Goal: Task Accomplishment & Management: Manage account settings

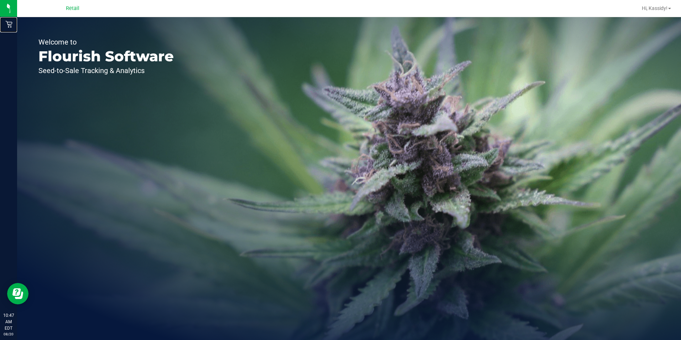
click at [0, 30] on html "Retail 10:47 AM EDT [DATE] 08/20 Retail Hi, Kassidy! Welcome to Flourish Softwa…" at bounding box center [340, 170] width 681 height 340
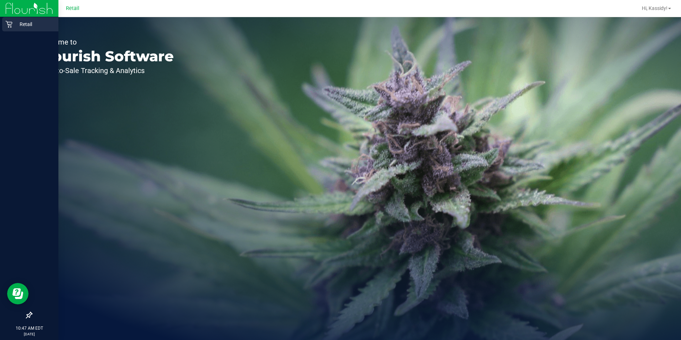
click at [7, 24] on icon at bounding box center [8, 24] width 7 height 7
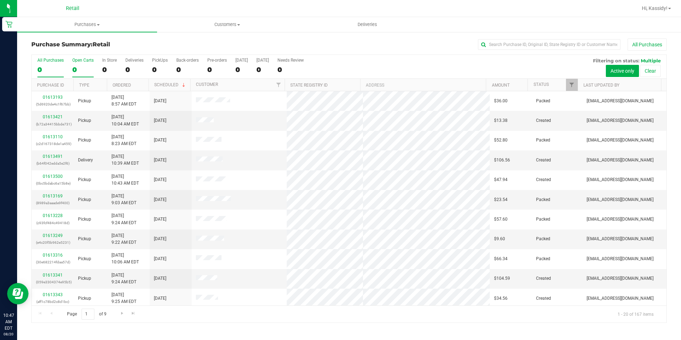
click at [91, 66] on div "0" at bounding box center [82, 70] width 21 height 8
click at [0, 0] on input "Open Carts 0" at bounding box center [0, 0] width 0 height 0
click at [496, 42] on input "text" at bounding box center [549, 44] width 142 height 11
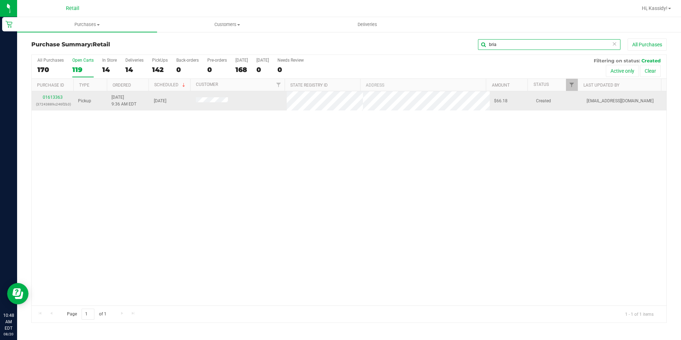
type input "bria"
click at [49, 100] on div "01613363 (37243889c246f2b3)" at bounding box center [52, 101] width 33 height 14
click at [59, 95] on link "01613363" at bounding box center [53, 97] width 20 height 5
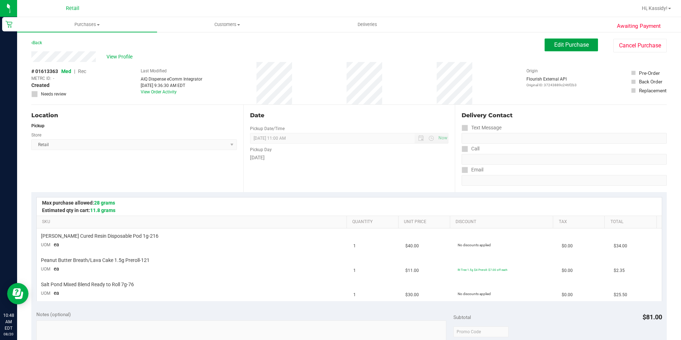
drag, startPoint x: 560, startPoint y: 48, endPoint x: 558, endPoint y: 44, distance: 4.5
click at [558, 44] on button "Edit Purchase" at bounding box center [571, 44] width 53 height 13
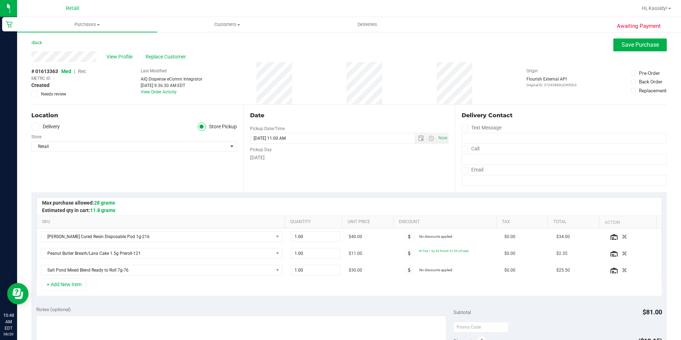
drag, startPoint x: 85, startPoint y: 71, endPoint x: 202, endPoint y: 87, distance: 117.6
click at [85, 71] on span "Rec" at bounding box center [82, 71] width 8 height 6
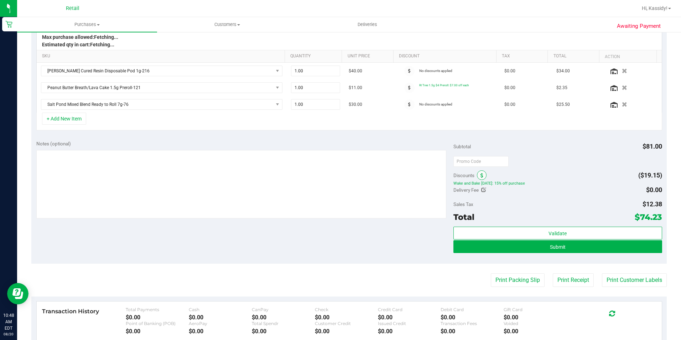
scroll to position [178, 0]
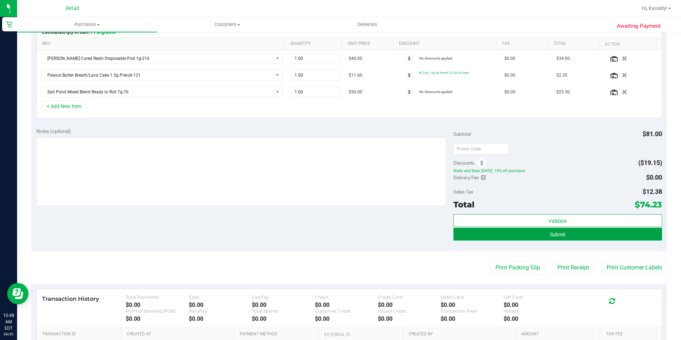
click at [520, 235] on button "Submit" at bounding box center [557, 234] width 209 height 13
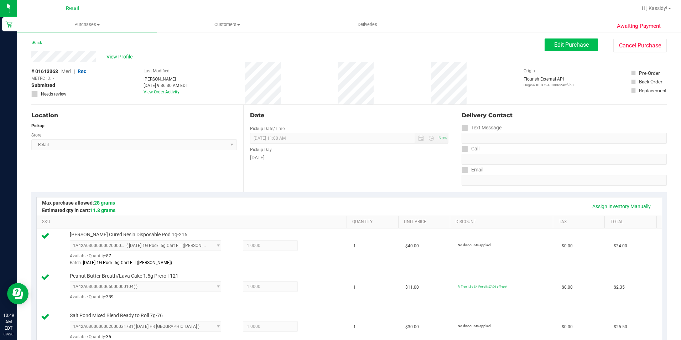
drag, startPoint x: 546, startPoint y: 54, endPoint x: 546, endPoint y: 45, distance: 9.3
click at [546, 54] on div "View Profile # 01613363 Med | Rec METRC ID: - Submitted Needs review Last Modif…" at bounding box center [348, 77] width 635 height 53
click at [546, 45] on button "Edit Purchase" at bounding box center [571, 44] width 53 height 13
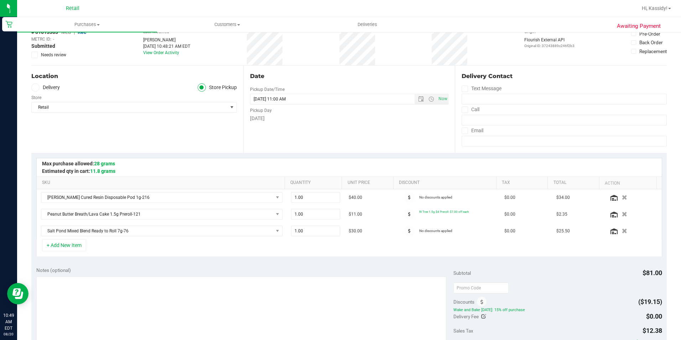
scroll to position [71, 0]
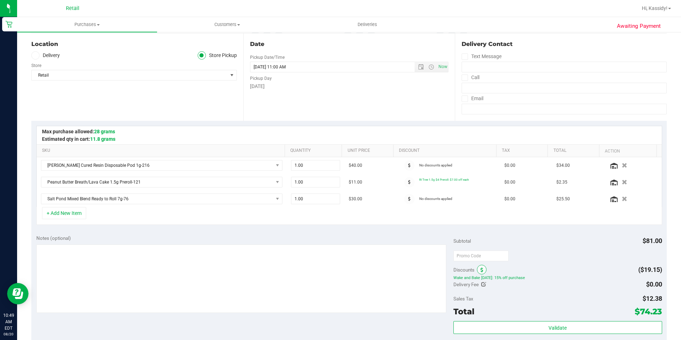
click at [480, 270] on icon at bounding box center [481, 269] width 3 height 5
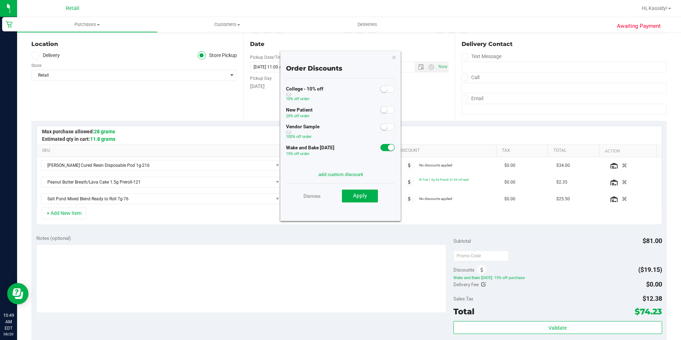
click at [380, 150] on span at bounding box center [387, 147] width 14 height 7
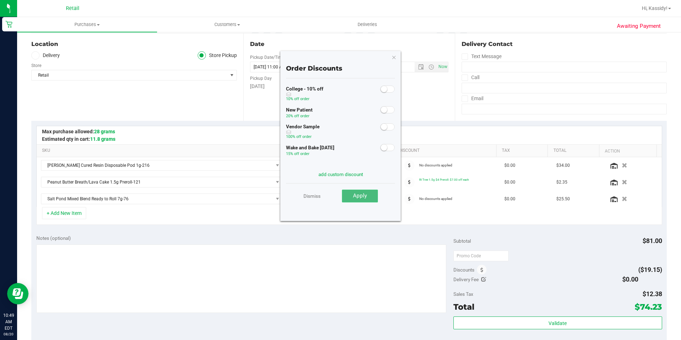
click at [361, 196] on span "Apply" at bounding box center [360, 195] width 14 height 6
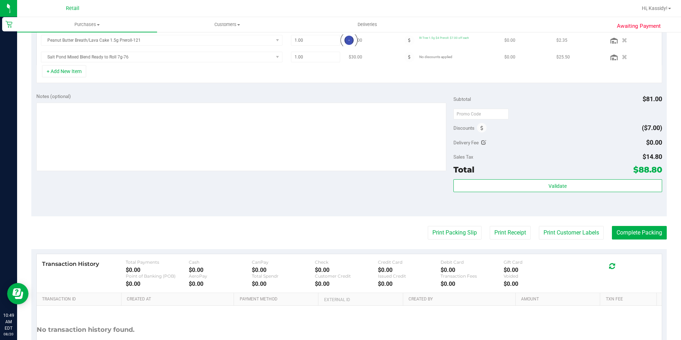
scroll to position [203, 0]
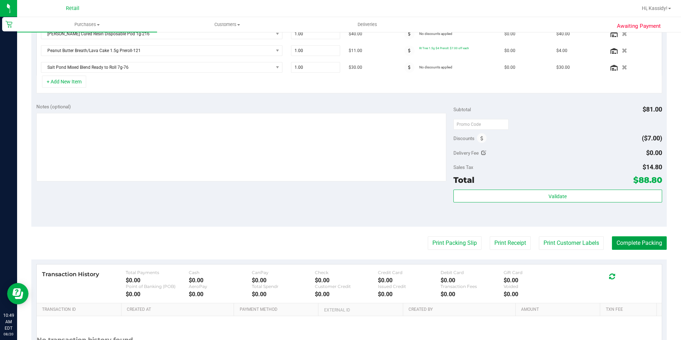
click at [621, 240] on button "Complete Packing" at bounding box center [639, 243] width 55 height 14
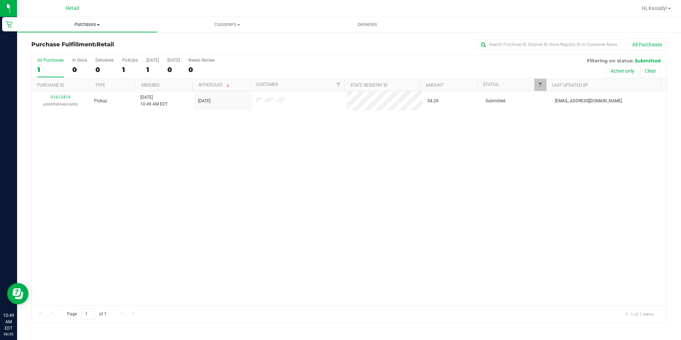
click at [77, 23] on span "Purchases" at bounding box center [87, 24] width 140 height 6
click at [75, 44] on span "Summary of purchases" at bounding box center [53, 43] width 73 height 6
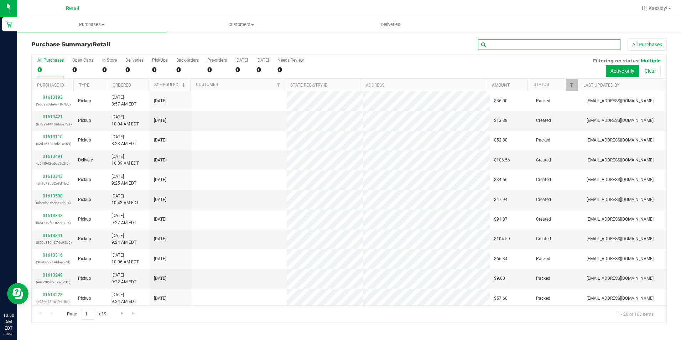
click at [497, 46] on input "text" at bounding box center [549, 44] width 142 height 11
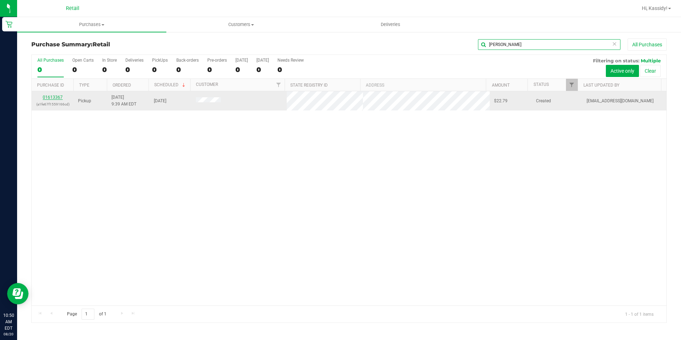
type input "[PERSON_NAME]"
click at [60, 99] on link "01613367" at bounding box center [53, 97] width 20 height 5
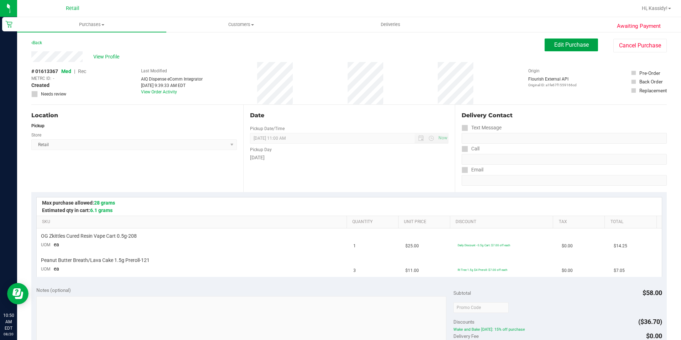
click at [558, 43] on span "Edit Purchase" at bounding box center [571, 44] width 35 height 7
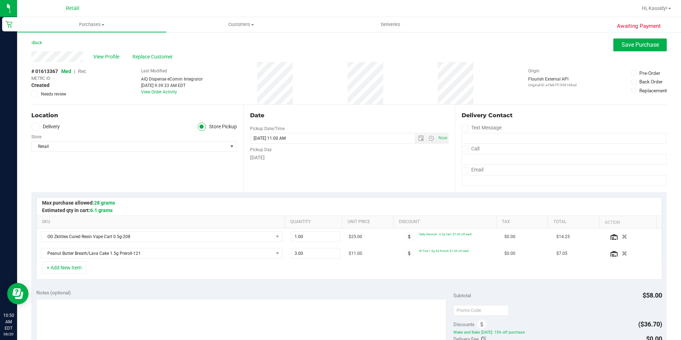
click at [82, 70] on span "Rec" at bounding box center [82, 71] width 8 height 6
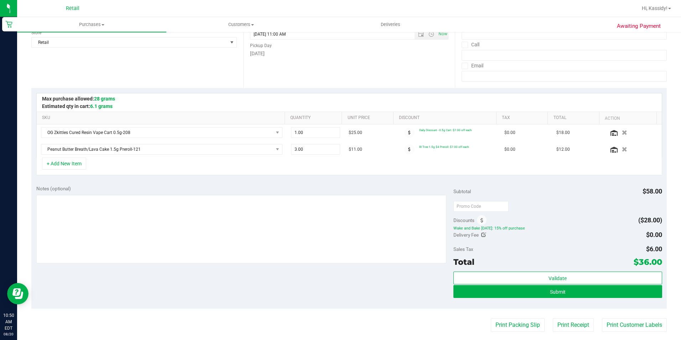
scroll to position [107, 0]
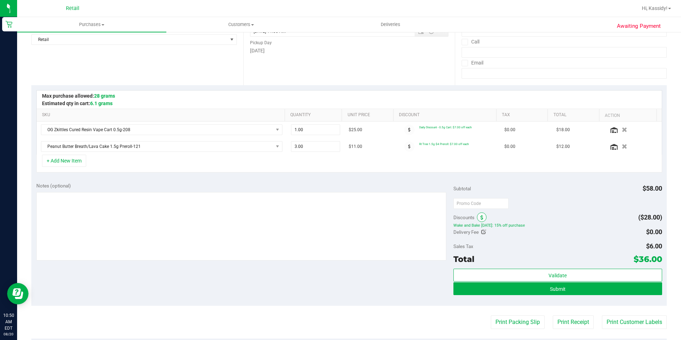
click at [480, 218] on span at bounding box center [482, 217] width 10 height 10
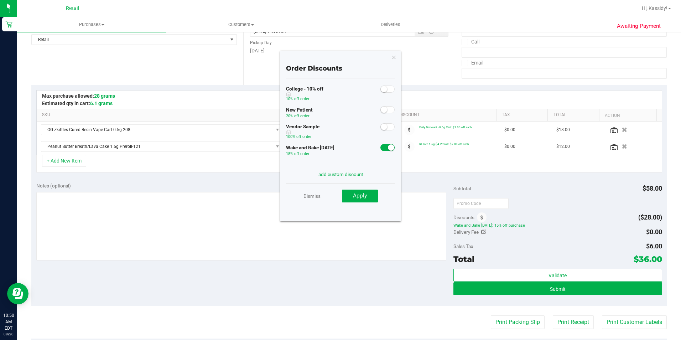
click at [380, 149] on span at bounding box center [387, 147] width 14 height 7
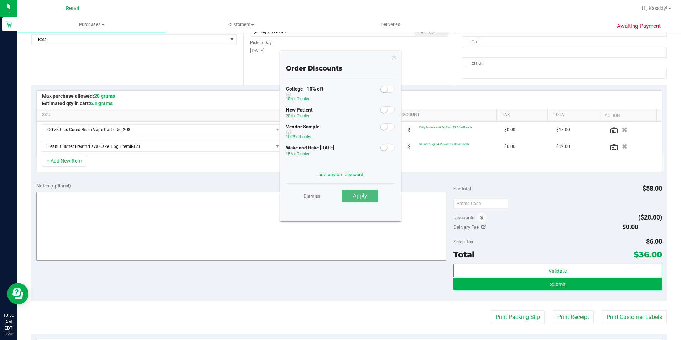
click at [363, 196] on span "Apply" at bounding box center [360, 195] width 14 height 6
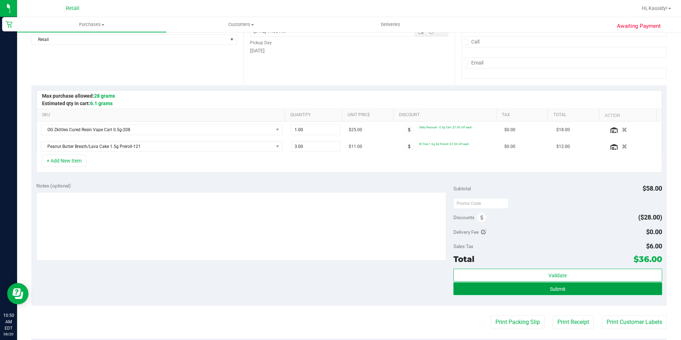
click at [536, 283] on button "Submit" at bounding box center [557, 288] width 209 height 13
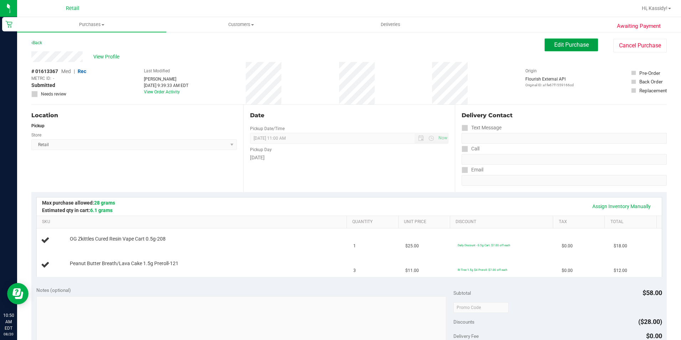
click at [572, 41] on span "Edit Purchase" at bounding box center [571, 44] width 35 height 7
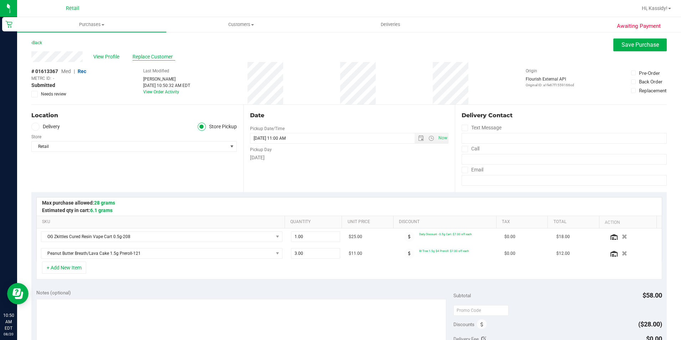
click at [153, 55] on span "Replace Customer" at bounding box center [153, 56] width 43 height 7
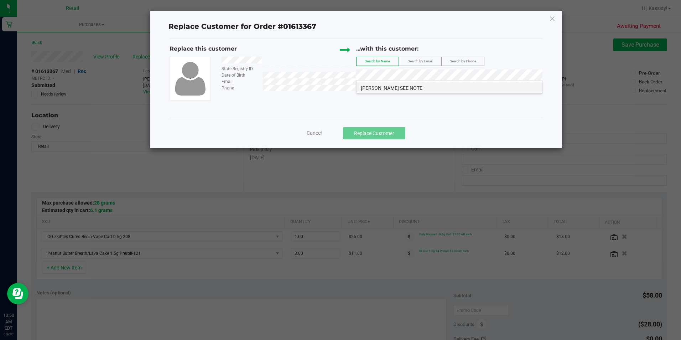
click at [389, 90] on span "[PERSON_NAME] SEE NOTE" at bounding box center [392, 88] width 62 height 6
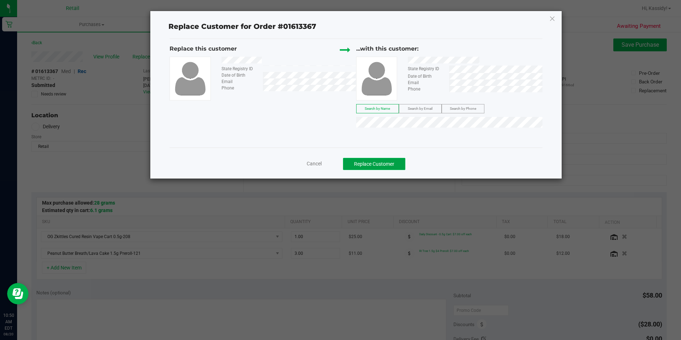
click at [371, 160] on button "Replace Customer" at bounding box center [374, 164] width 62 height 12
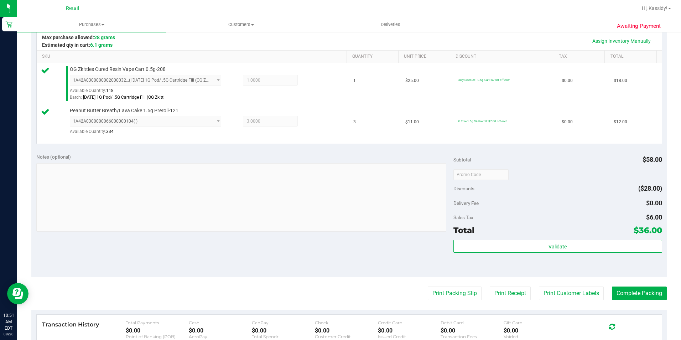
scroll to position [178, 0]
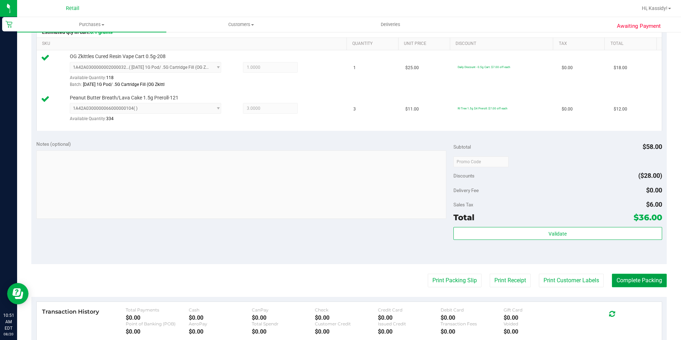
click at [612, 276] on button "Complete Packing" at bounding box center [639, 281] width 55 height 14
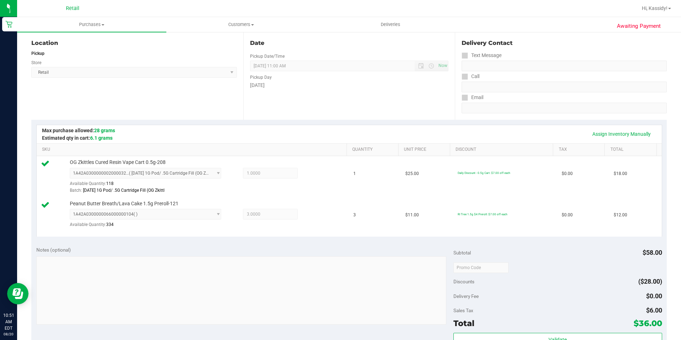
scroll to position [0, 0]
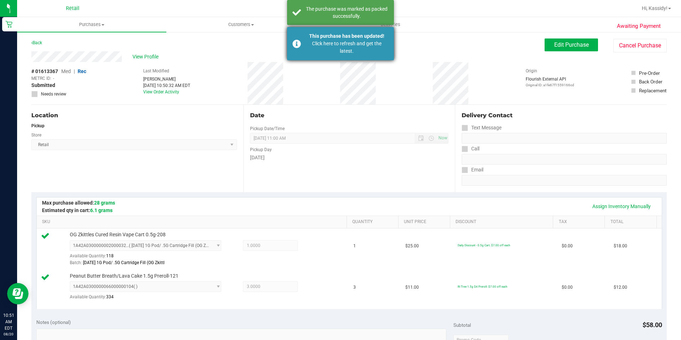
click at [316, 39] on div "This purchase has been updated!" at bounding box center [347, 35] width 84 height 7
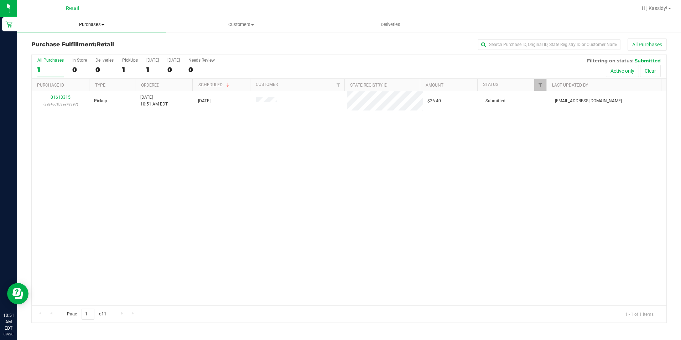
click at [78, 31] on uib-tab-heading "Purchases Summary of purchases Fulfillment All purchases" at bounding box center [91, 24] width 149 height 15
click at [78, 27] on span "Purchases" at bounding box center [91, 24] width 149 height 6
click at [69, 22] on span "Purchases" at bounding box center [91, 24] width 149 height 6
click at [66, 40] on span "Summary of purchases" at bounding box center [53, 43] width 73 height 6
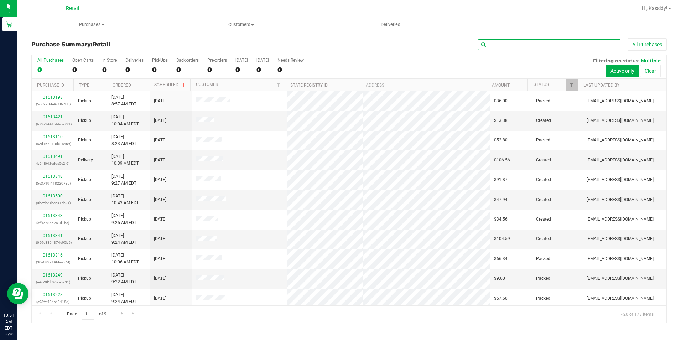
click at [488, 39] on input "text" at bounding box center [549, 44] width 142 height 11
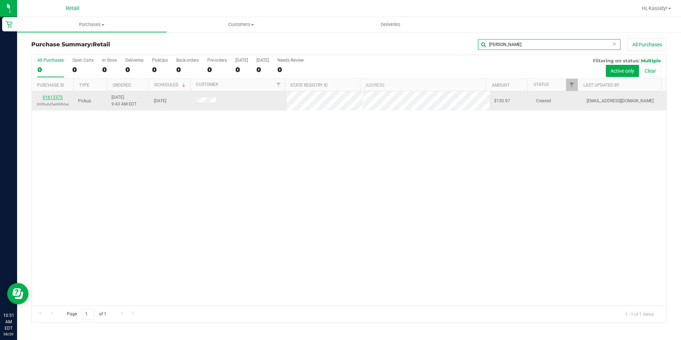
type input "[PERSON_NAME]"
click at [56, 96] on link "01613375" at bounding box center [53, 97] width 20 height 5
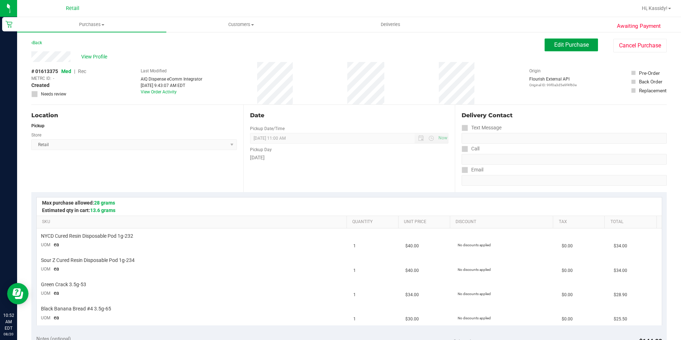
click at [564, 49] on button "Edit Purchase" at bounding box center [571, 44] width 53 height 13
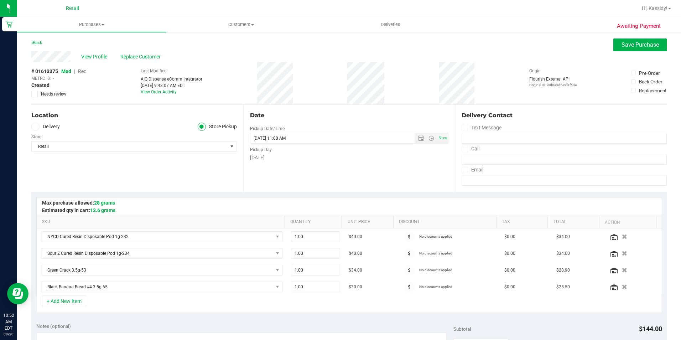
click at [80, 70] on span "Rec" at bounding box center [82, 71] width 8 height 6
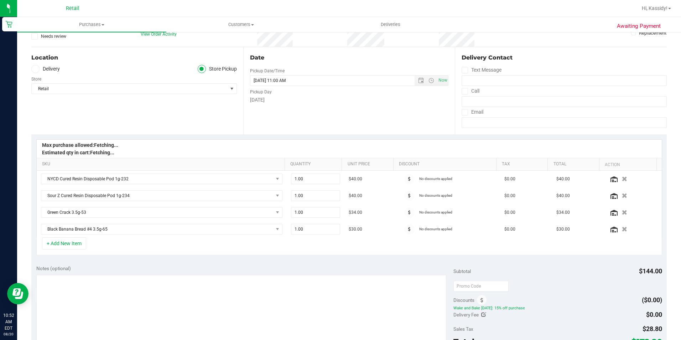
scroll to position [142, 0]
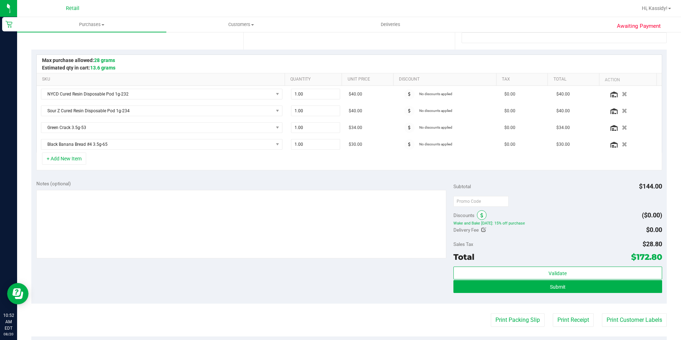
click at [477, 215] on span at bounding box center [482, 215] width 10 height 10
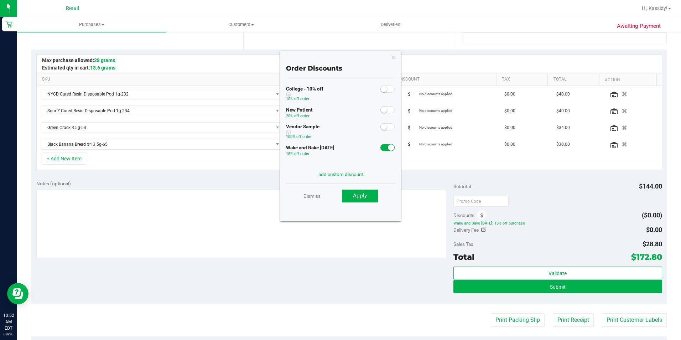
click at [380, 148] on span at bounding box center [387, 147] width 14 height 7
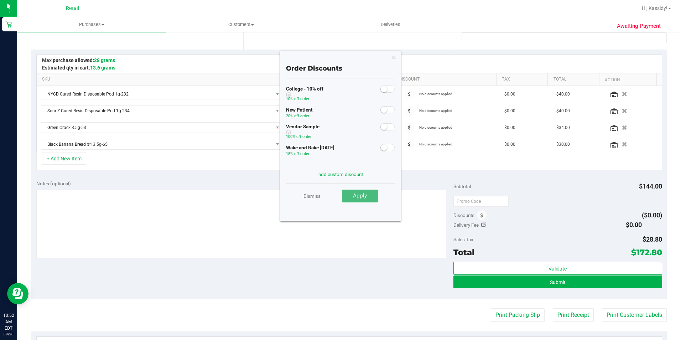
click at [378, 197] on button "Apply" at bounding box center [360, 195] width 36 height 13
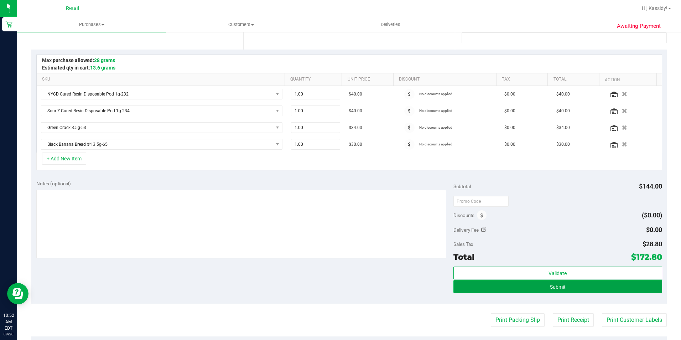
click at [477, 283] on button "Submit" at bounding box center [557, 286] width 209 height 13
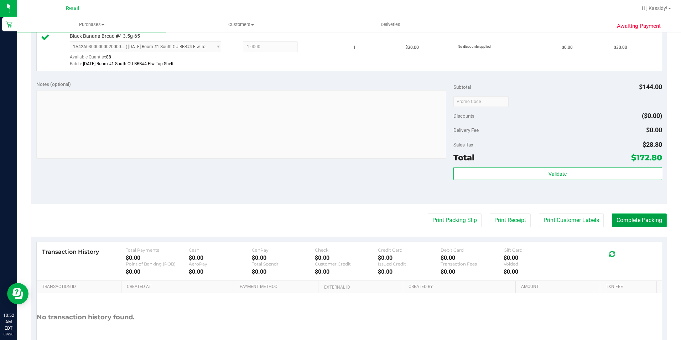
click at [616, 220] on button "Complete Packing" at bounding box center [639, 220] width 55 height 14
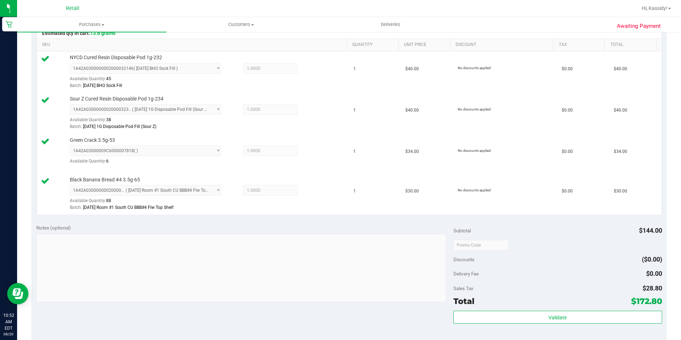
scroll to position [142, 0]
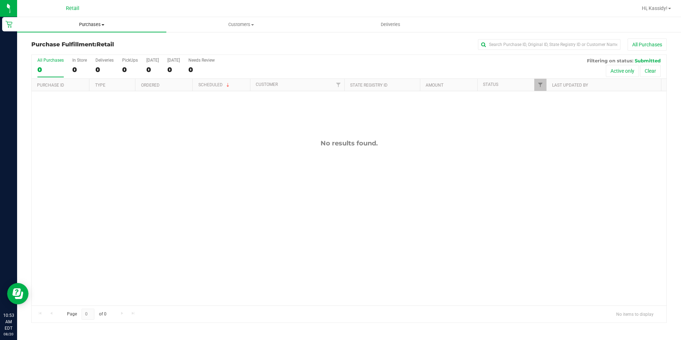
click at [131, 24] on span "Purchases" at bounding box center [91, 24] width 149 height 6
click at [93, 39] on li "Summary of purchases" at bounding box center [91, 43] width 149 height 9
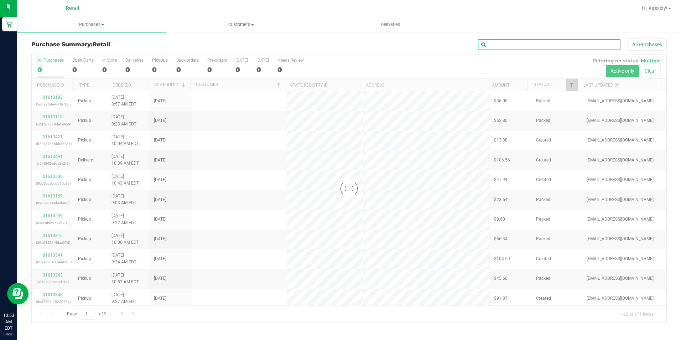
click at [509, 42] on input "text" at bounding box center [549, 44] width 142 height 11
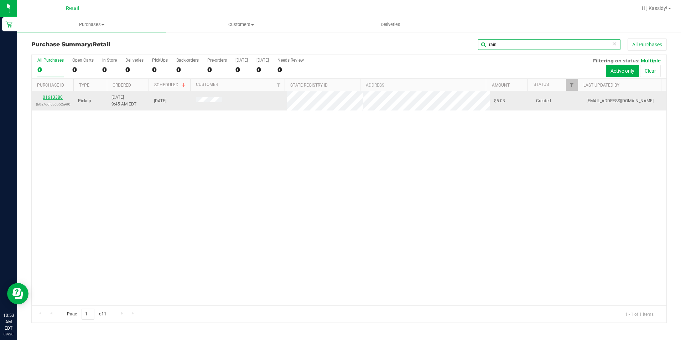
type input "rain"
click at [58, 98] on link "01613380" at bounding box center [53, 97] width 20 height 5
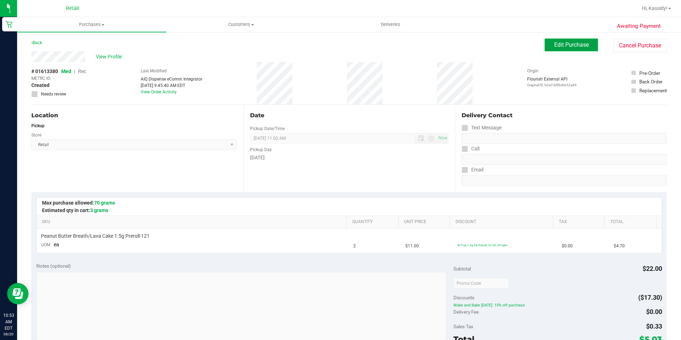
click at [564, 45] on span "Edit Purchase" at bounding box center [571, 44] width 35 height 7
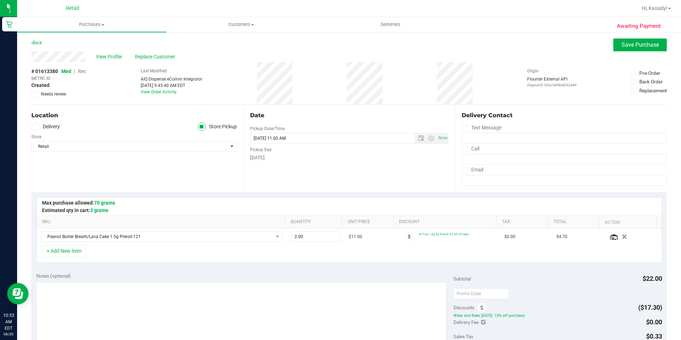
click at [86, 71] on span "Rec" at bounding box center [82, 71] width 8 height 6
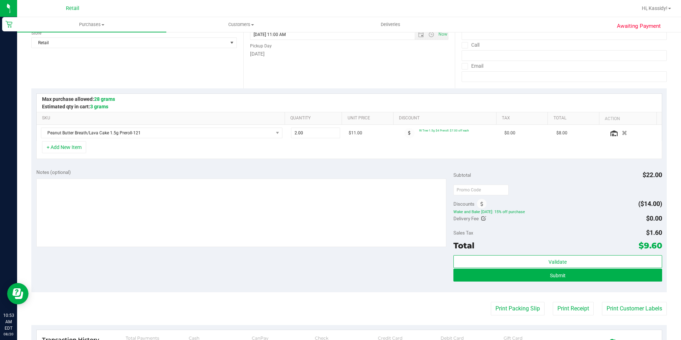
scroll to position [107, 0]
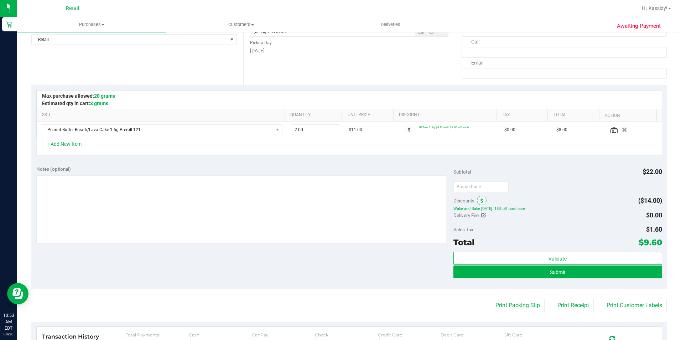
click at [480, 199] on icon at bounding box center [481, 200] width 3 height 5
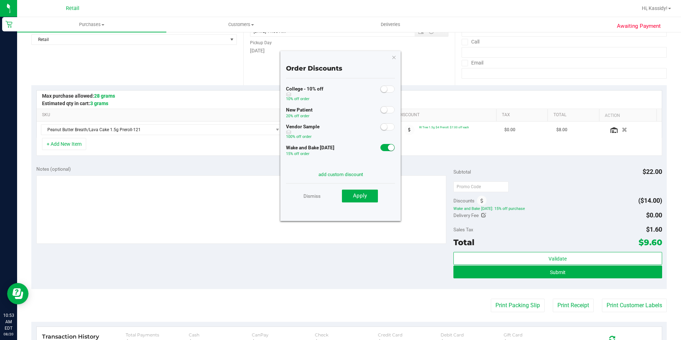
click at [375, 148] on div "Wake and Bake [DATE] 15% off order" at bounding box center [340, 150] width 109 height 17
click at [380, 148] on span at bounding box center [387, 147] width 14 height 7
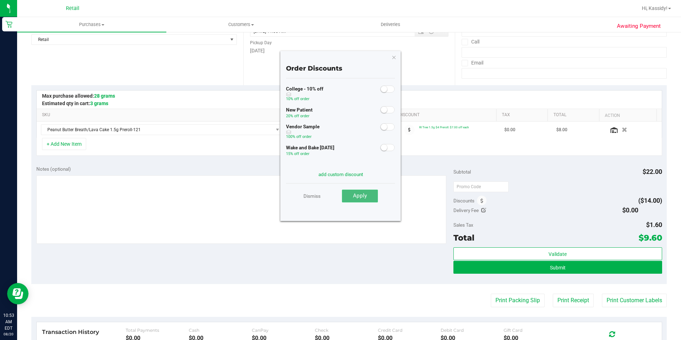
click at [368, 198] on button "Apply" at bounding box center [360, 195] width 36 height 13
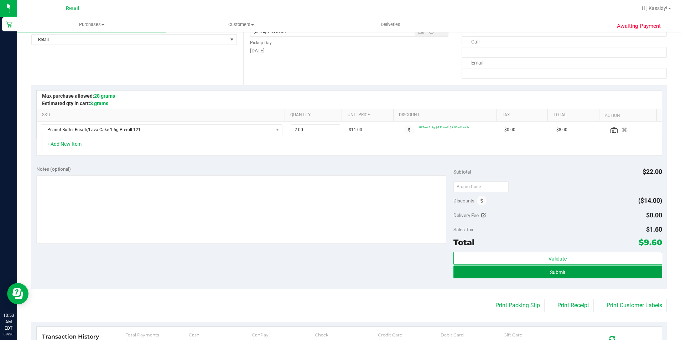
drag, startPoint x: 490, startPoint y: 267, endPoint x: 490, endPoint y: 273, distance: 6.1
click at [491, 267] on button "Submit" at bounding box center [557, 271] width 209 height 13
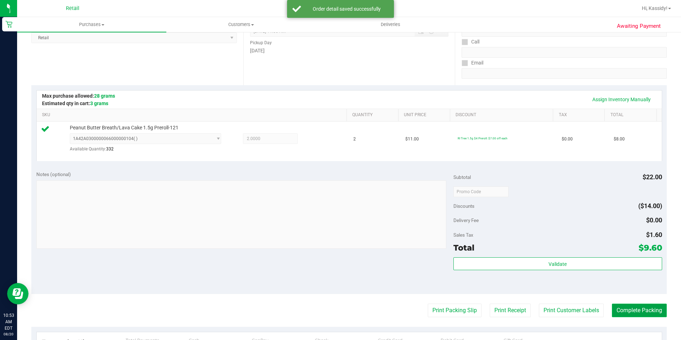
click at [617, 310] on button "Complete Packing" at bounding box center [639, 310] width 55 height 14
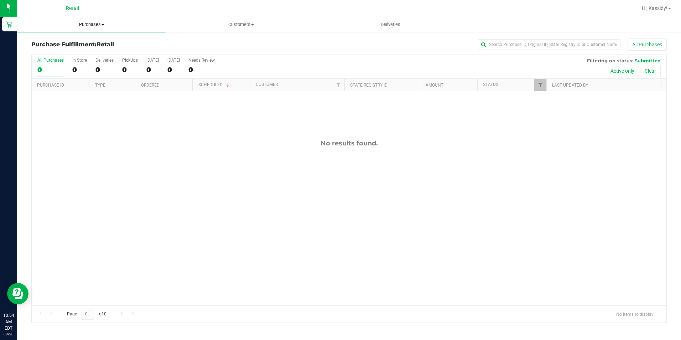
click at [121, 24] on span "Purchases" at bounding box center [91, 24] width 149 height 6
click at [96, 40] on li "Summary of purchases" at bounding box center [91, 43] width 149 height 9
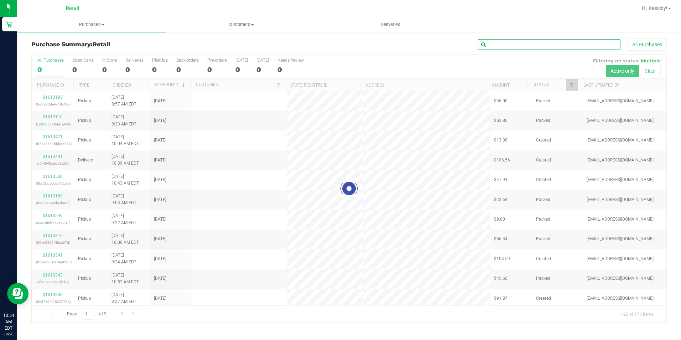
click at [495, 42] on input "text" at bounding box center [549, 44] width 142 height 11
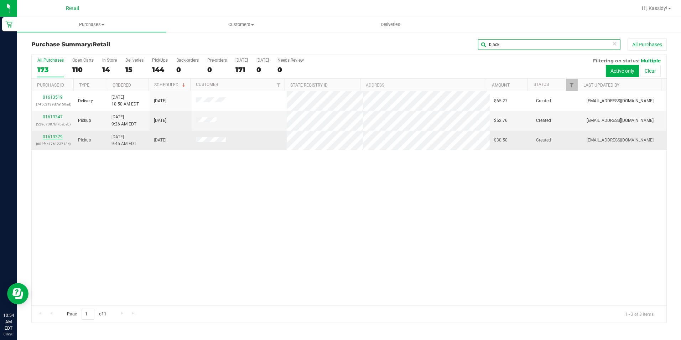
type input "black"
click at [43, 137] on link "01613379" at bounding box center [53, 136] width 20 height 5
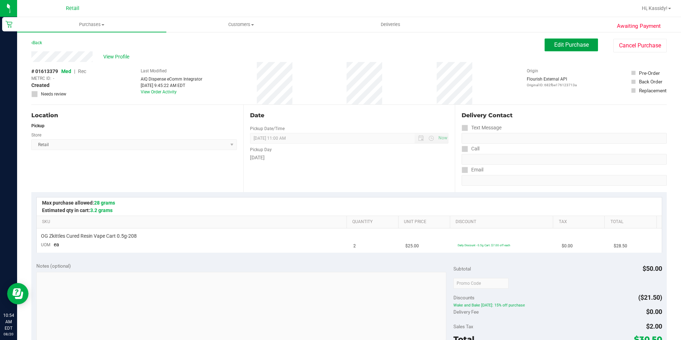
click at [556, 48] on span "Edit Purchase" at bounding box center [571, 44] width 35 height 7
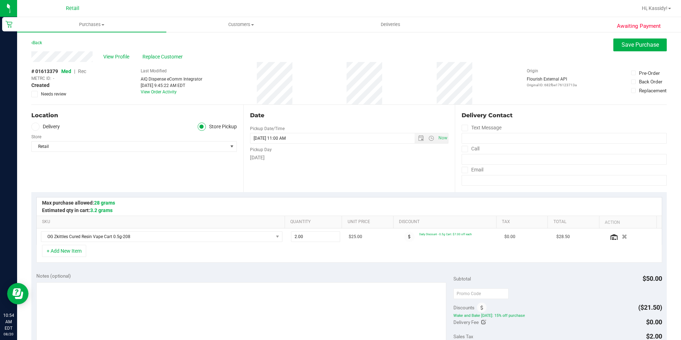
click at [78, 71] on span "Med | Rec" at bounding box center [73, 71] width 25 height 6
click at [482, 309] on span at bounding box center [482, 307] width 10 height 10
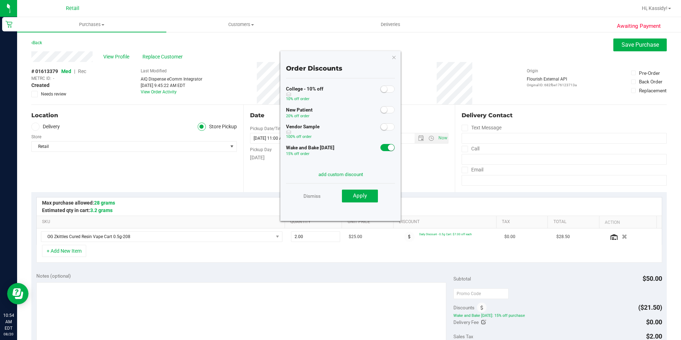
click at [388, 149] on small at bounding box center [391, 147] width 6 height 6
click at [363, 198] on span "Apply" at bounding box center [360, 195] width 14 height 6
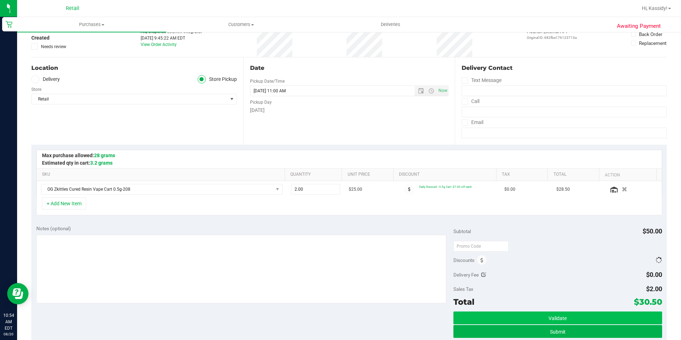
scroll to position [142, 0]
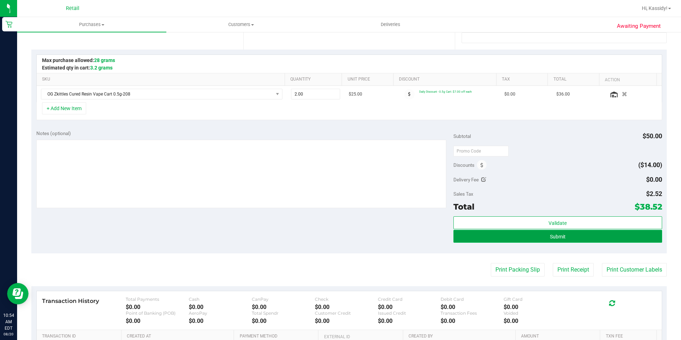
click at [552, 236] on span "Submit" at bounding box center [558, 237] width 16 height 6
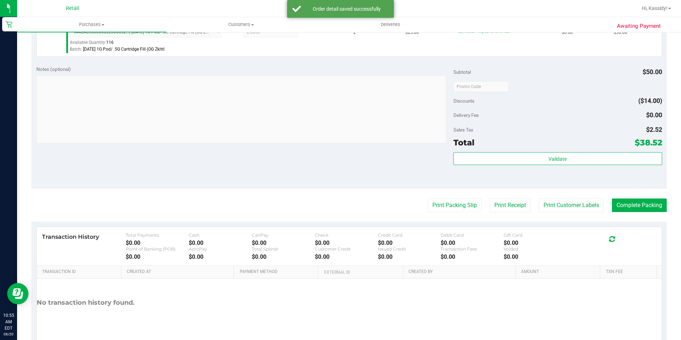
scroll to position [243, 0]
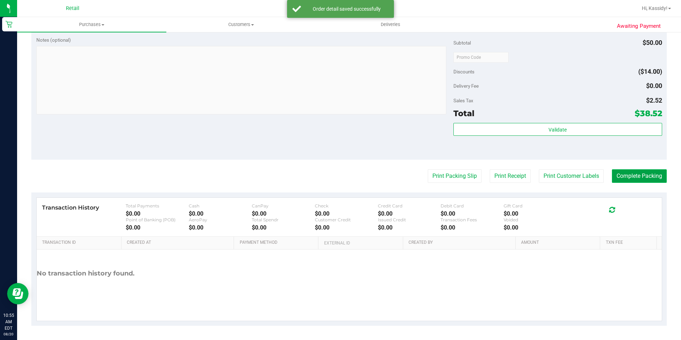
click at [633, 175] on button "Complete Packing" at bounding box center [639, 176] width 55 height 14
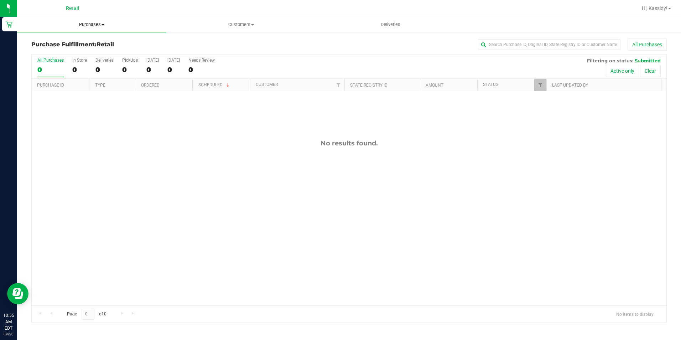
click at [72, 23] on span "Purchases" at bounding box center [91, 24] width 149 height 6
click at [69, 40] on span "Summary of purchases" at bounding box center [53, 43] width 73 height 6
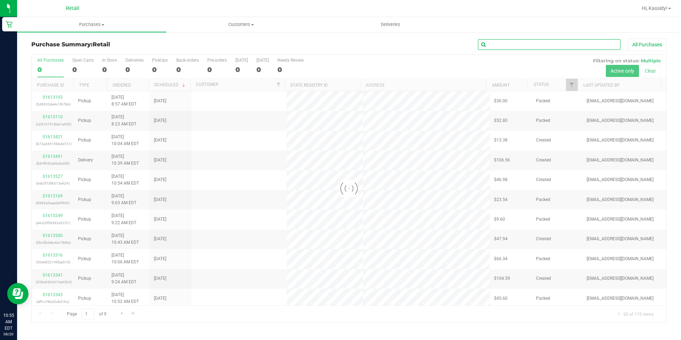
click at [491, 47] on input "text" at bounding box center [549, 44] width 142 height 11
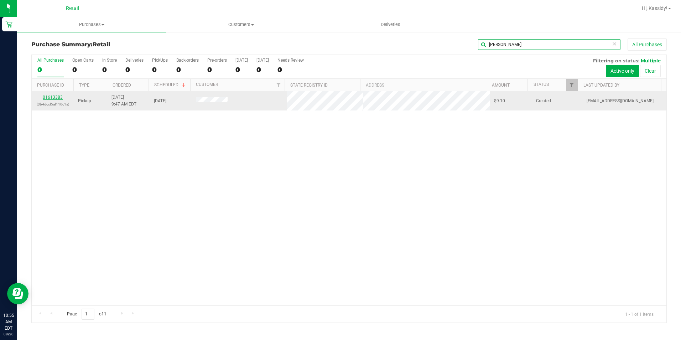
type input "[PERSON_NAME]"
click at [58, 96] on link "01613383" at bounding box center [53, 97] width 20 height 5
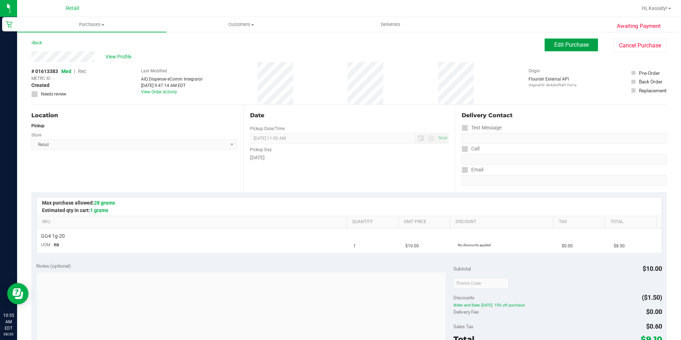
click at [545, 47] on button "Edit Purchase" at bounding box center [571, 44] width 53 height 13
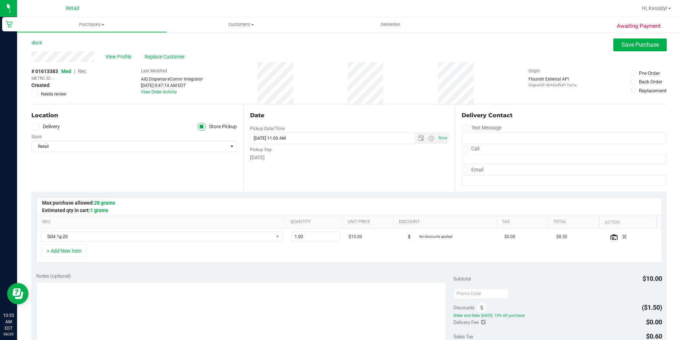
click at [82, 68] on span "Rec" at bounding box center [82, 71] width 8 height 6
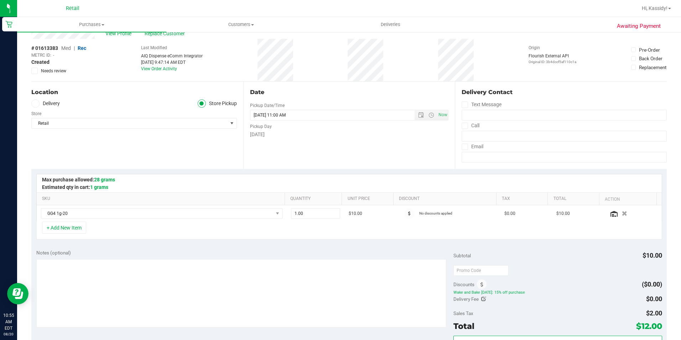
scroll to position [36, 0]
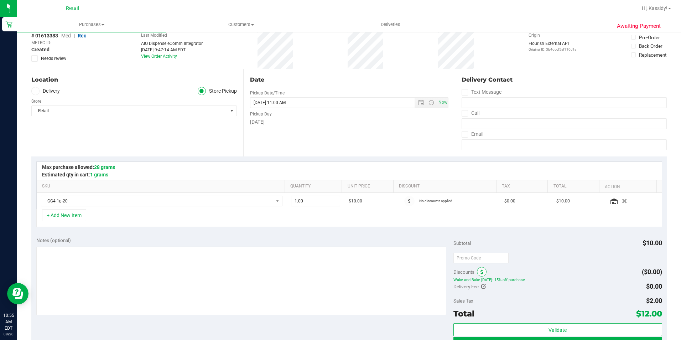
click at [480, 272] on icon at bounding box center [481, 272] width 3 height 5
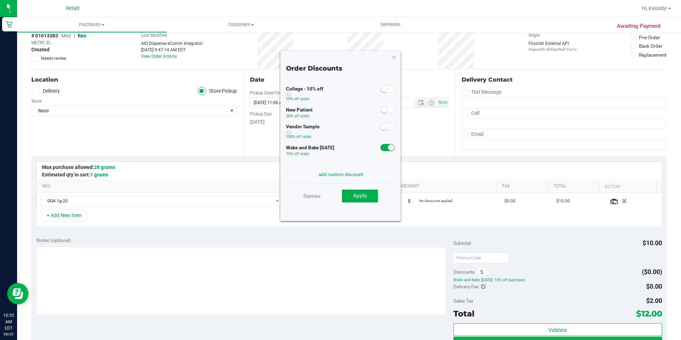
click at [388, 149] on small at bounding box center [391, 147] width 6 height 6
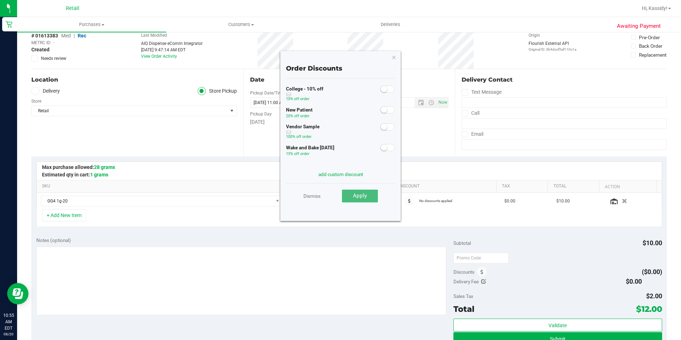
click at [355, 197] on span "Apply" at bounding box center [360, 195] width 14 height 6
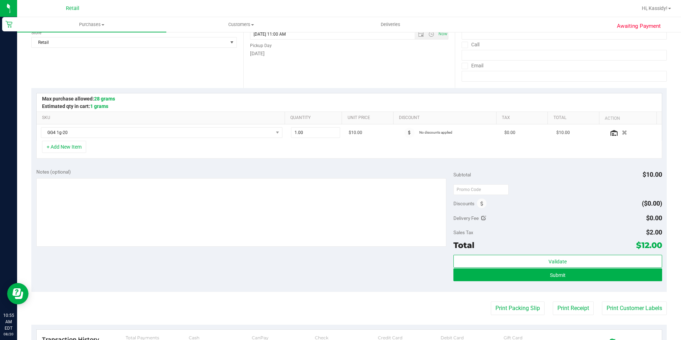
scroll to position [107, 0]
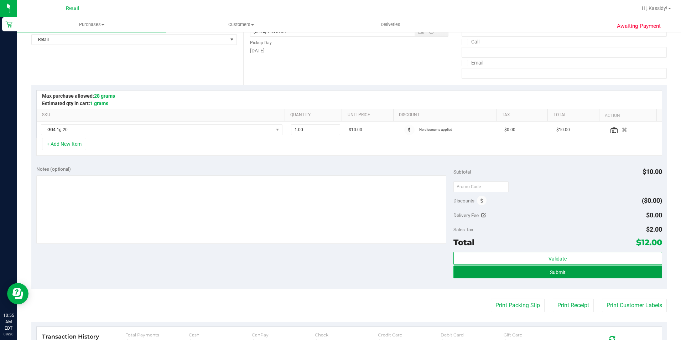
click at [522, 271] on button "Submit" at bounding box center [557, 271] width 209 height 13
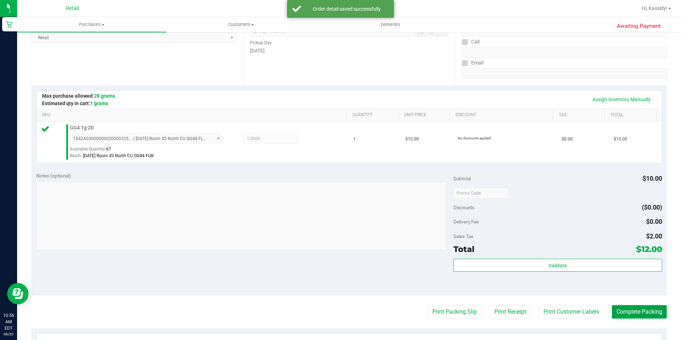
click at [620, 312] on button "Complete Packing" at bounding box center [639, 312] width 55 height 14
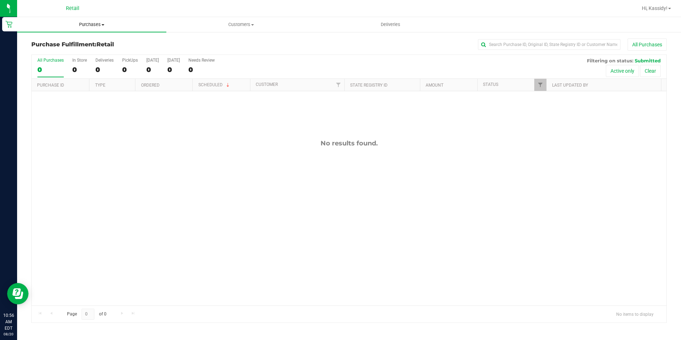
click at [85, 27] on span "Purchases" at bounding box center [91, 24] width 149 height 6
click at [71, 43] on span "Summary of purchases" at bounding box center [53, 43] width 73 height 6
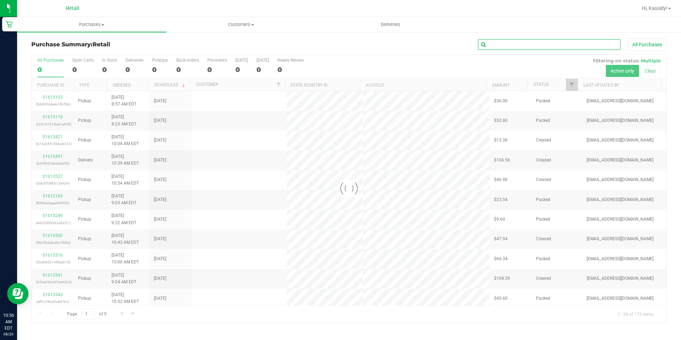
click at [515, 48] on input "text" at bounding box center [549, 44] width 142 height 11
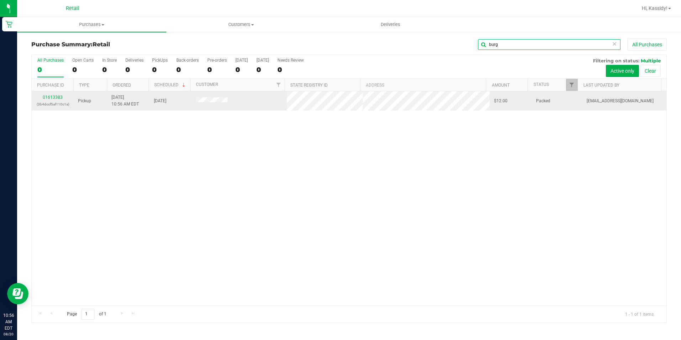
type input "burg"
click at [60, 94] on div "01613383 (3b4dccf5af110c1a)" at bounding box center [52, 101] width 33 height 14
click at [58, 99] on link "01613383" at bounding box center [53, 97] width 20 height 5
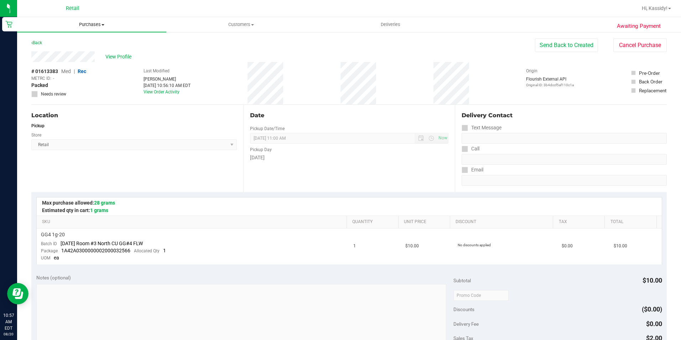
click at [113, 27] on span "Purchases" at bounding box center [91, 24] width 149 height 6
click at [88, 43] on span "Summary of purchases" at bounding box center [53, 43] width 73 height 6
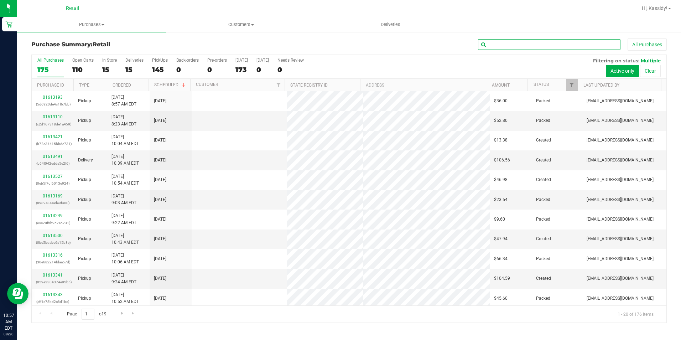
click at [525, 46] on input "text" at bounding box center [549, 44] width 142 height 11
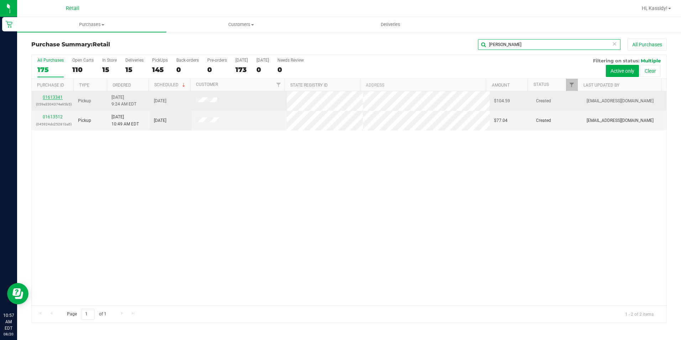
type input "[PERSON_NAME]"
click at [50, 96] on link "01613341" at bounding box center [53, 97] width 20 height 5
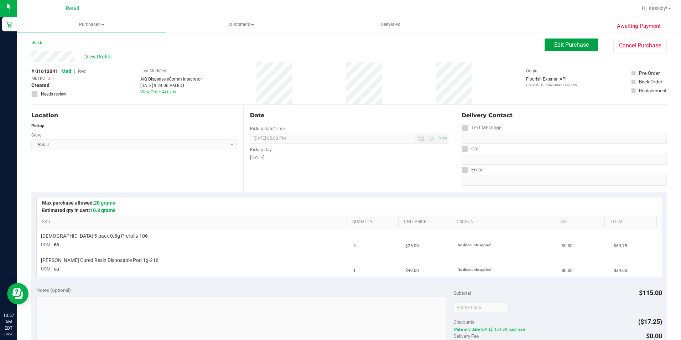
click at [585, 41] on button "Edit Purchase" at bounding box center [571, 44] width 53 height 13
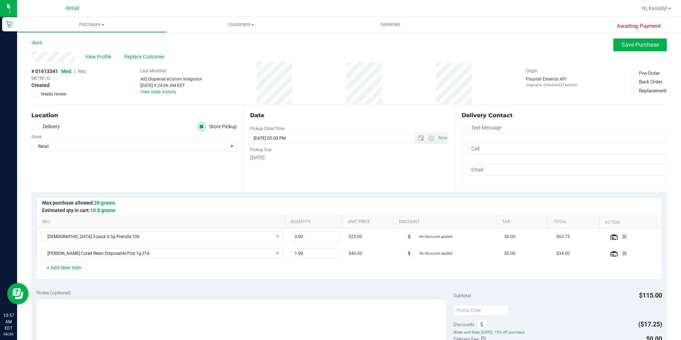
click at [84, 71] on span "Rec" at bounding box center [82, 71] width 8 height 6
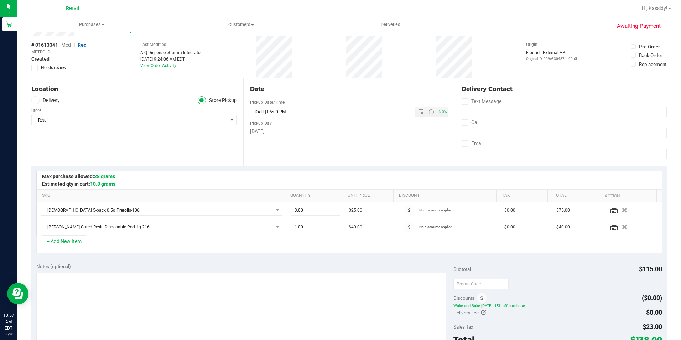
scroll to position [142, 0]
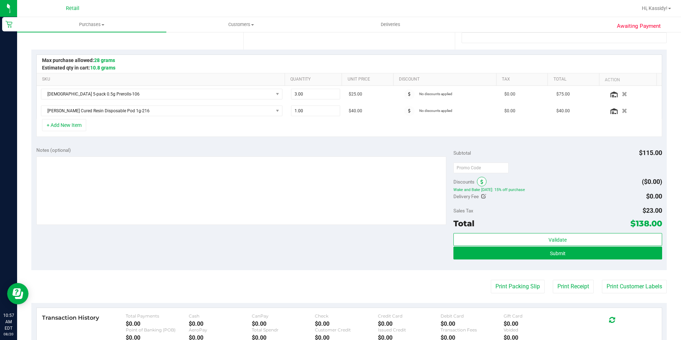
click at [482, 178] on span at bounding box center [482, 182] width 10 height 10
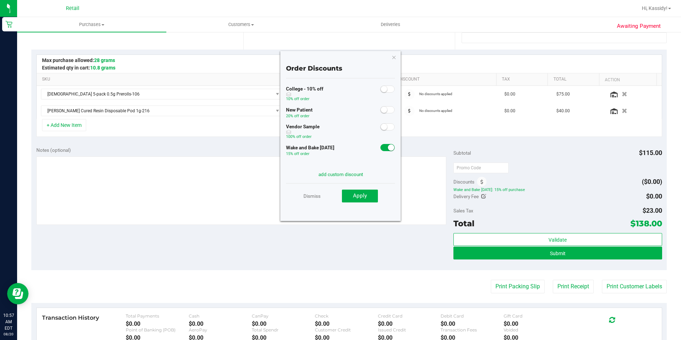
click at [381, 147] on span at bounding box center [387, 147] width 14 height 7
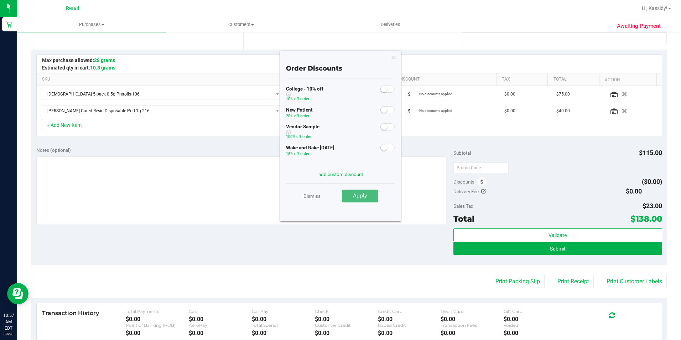
click at [359, 197] on span "Apply" at bounding box center [360, 195] width 14 height 6
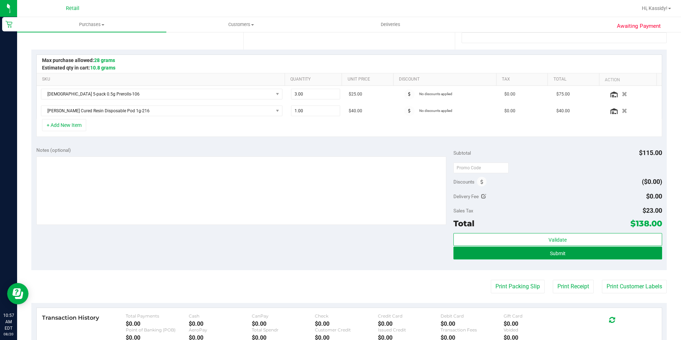
click at [478, 250] on button "Submit" at bounding box center [557, 252] width 209 height 13
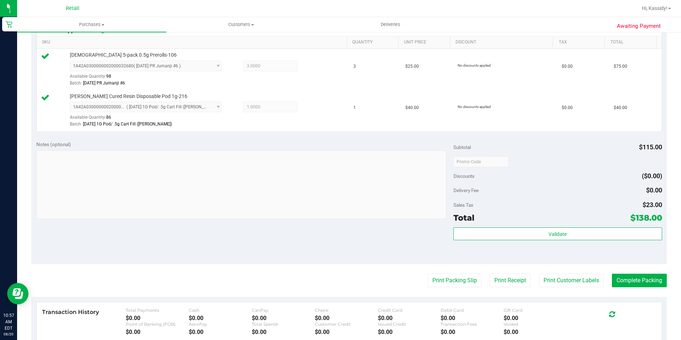
scroll to position [214, 0]
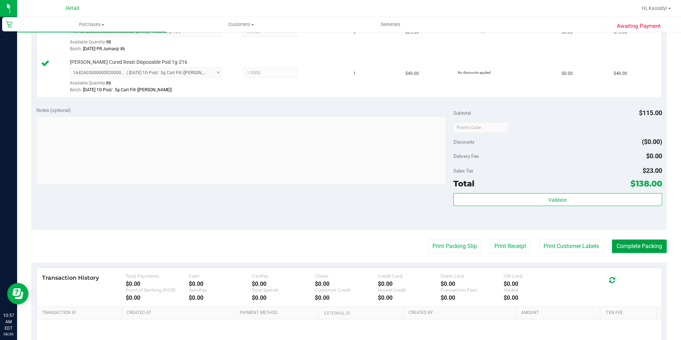
click at [623, 243] on button "Complete Packing" at bounding box center [639, 246] width 55 height 14
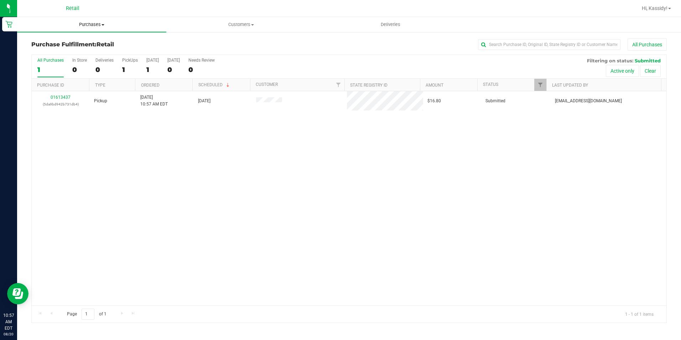
click at [90, 17] on uib-tab-heading "Purchases Summary of purchases Fulfillment All purchases" at bounding box center [91, 24] width 149 height 15
click at [81, 39] on li "Summary of purchases" at bounding box center [91, 43] width 149 height 9
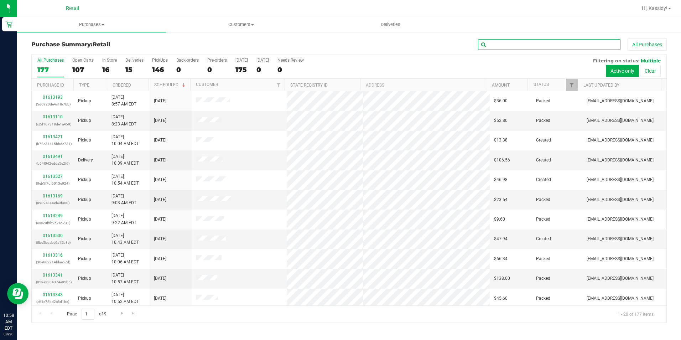
click at [494, 46] on input "text" at bounding box center [549, 44] width 142 height 11
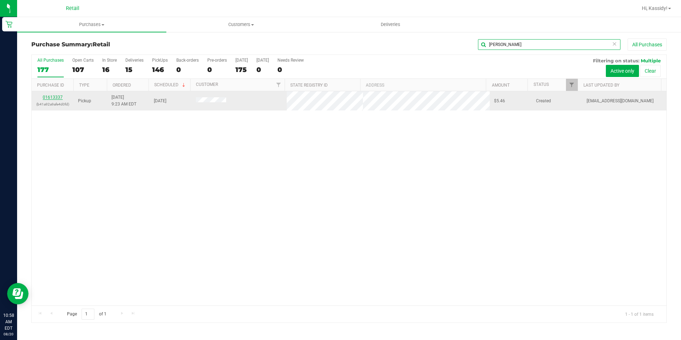
type input "[PERSON_NAME]"
click at [56, 97] on link "01613337" at bounding box center [53, 97] width 20 height 5
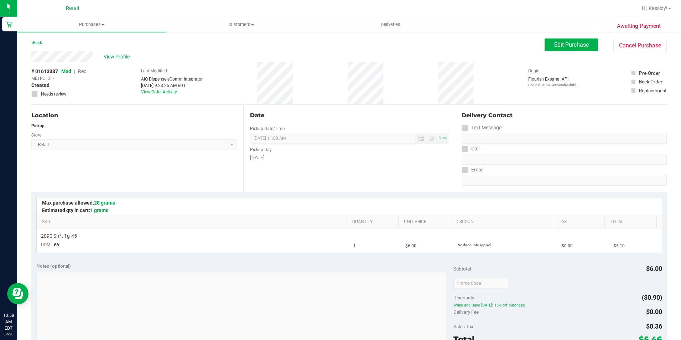
click at [537, 46] on div "Back Edit Purchase Cancel Purchase" at bounding box center [348, 44] width 635 height 13
click at [545, 48] on button "Edit Purchase" at bounding box center [571, 44] width 53 height 13
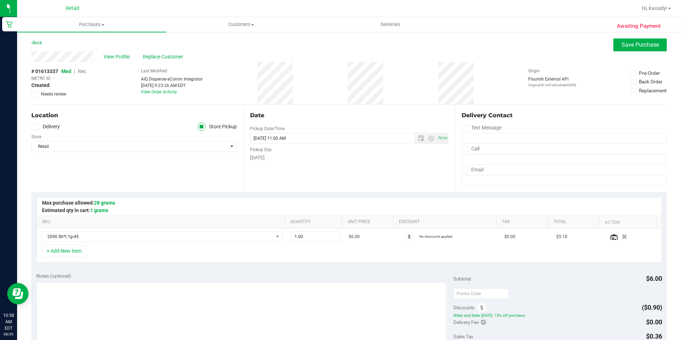
click at [81, 72] on span "Rec" at bounding box center [82, 71] width 8 height 6
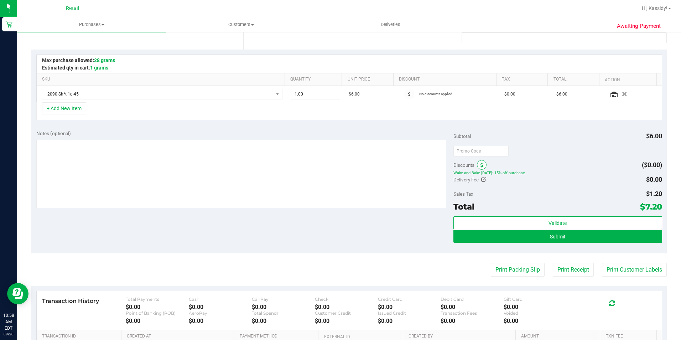
click at [477, 164] on span at bounding box center [482, 165] width 10 height 10
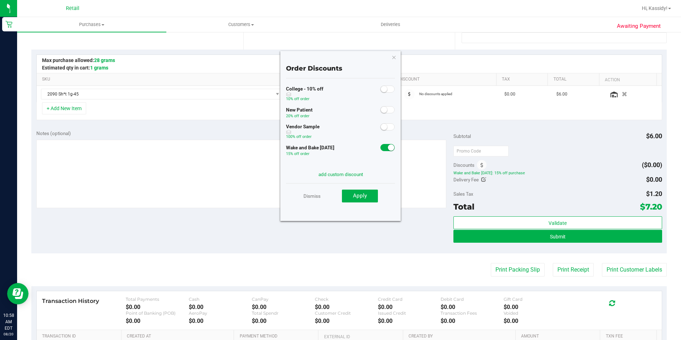
click at [388, 146] on small at bounding box center [391, 147] width 6 height 6
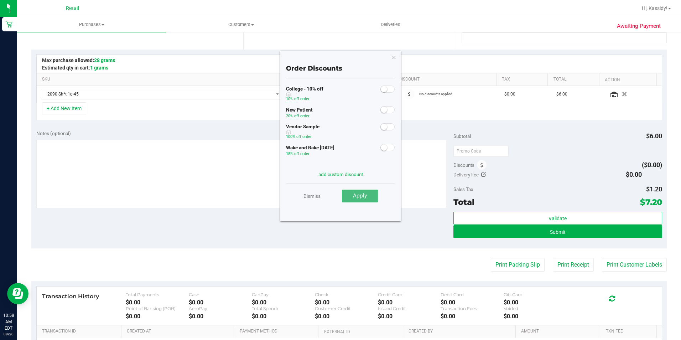
click at [359, 194] on span "Apply" at bounding box center [360, 195] width 14 height 6
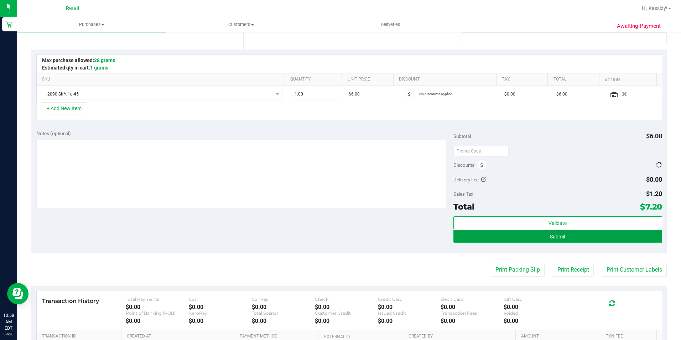
click at [474, 234] on button "Submit" at bounding box center [557, 236] width 209 height 13
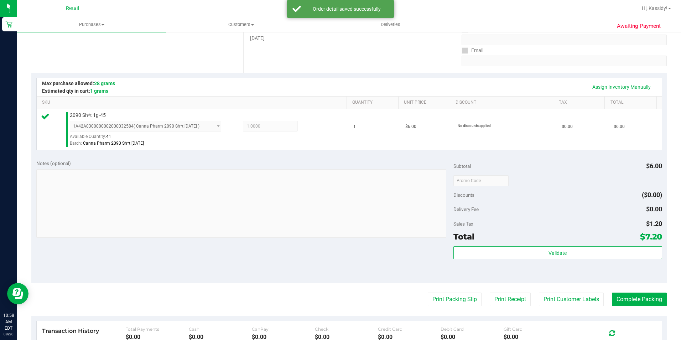
scroll to position [107, 0]
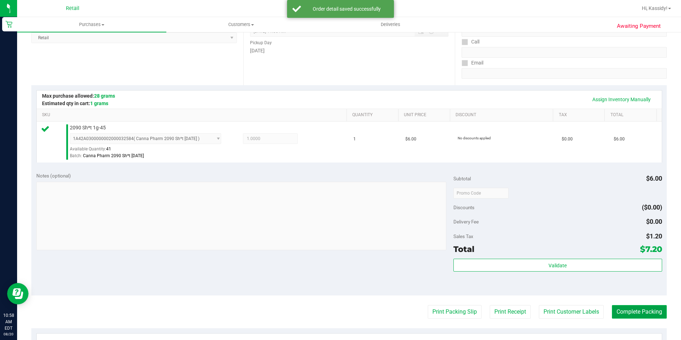
click at [638, 307] on button "Complete Packing" at bounding box center [639, 312] width 55 height 14
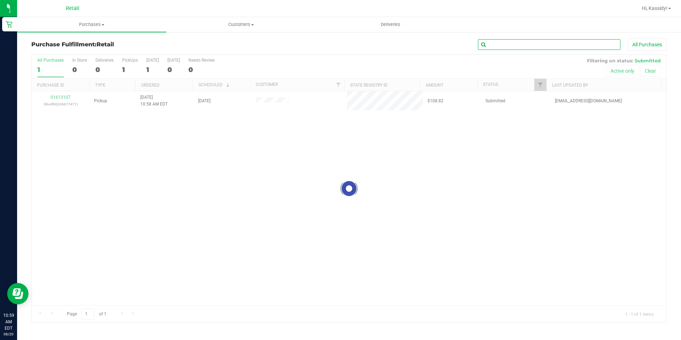
click at [493, 47] on input "text" at bounding box center [549, 44] width 142 height 11
type input "e"
type input "melis"
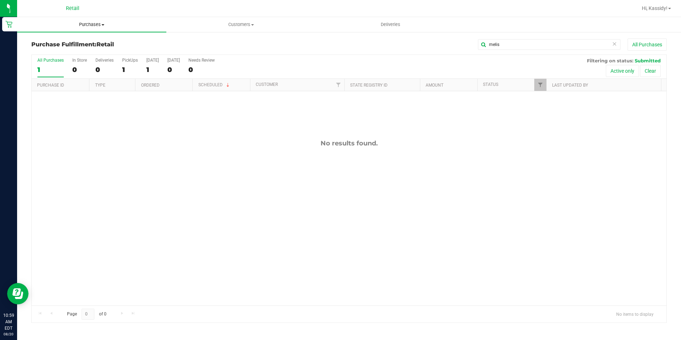
click at [71, 25] on span "Purchases" at bounding box center [91, 24] width 149 height 6
click at [74, 38] on ul "Summary of purchases Fulfillment All purchases" at bounding box center [91, 51] width 149 height 38
click at [87, 28] on uib-tab-heading "Purchases Summary of purchases Fulfillment All purchases" at bounding box center [91, 24] width 149 height 15
click at [86, 40] on span "Summary of purchases" at bounding box center [53, 43] width 73 height 6
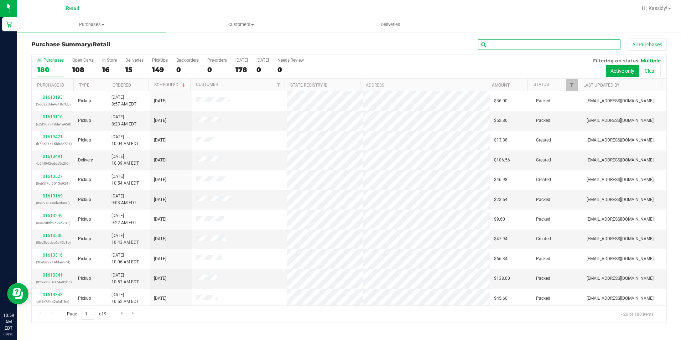
click at [550, 46] on input "text" at bounding box center [549, 44] width 142 height 11
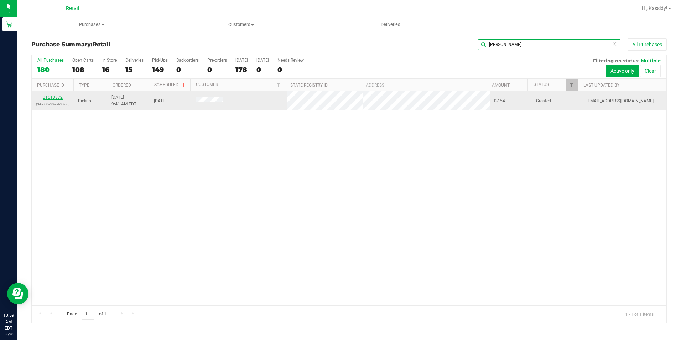
type input "[PERSON_NAME]"
click at [53, 98] on link "01613372" at bounding box center [53, 97] width 20 height 5
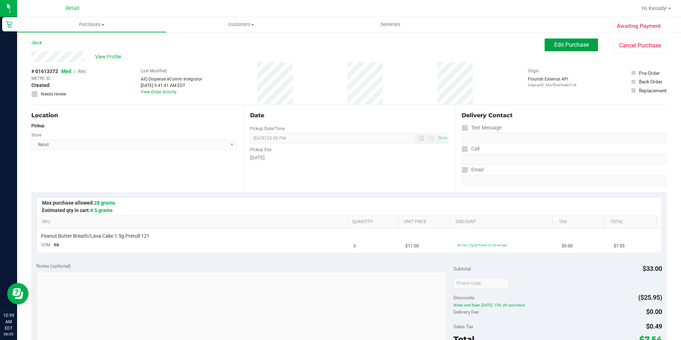
click at [545, 50] on button "Edit Purchase" at bounding box center [571, 44] width 53 height 13
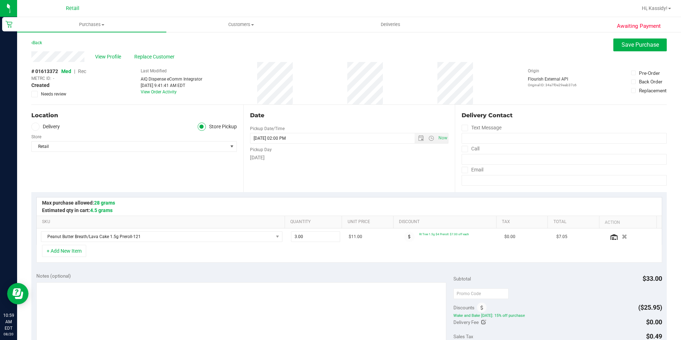
click at [86, 72] on span "Rec" at bounding box center [82, 71] width 8 height 6
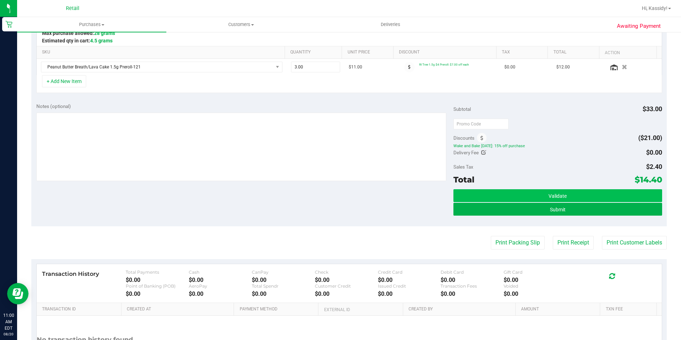
scroll to position [178, 0]
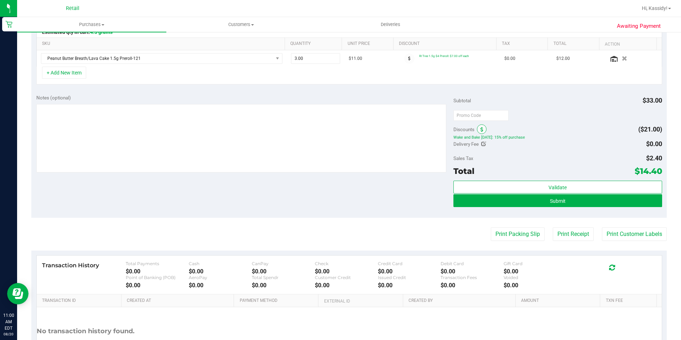
click at [477, 126] on span at bounding box center [482, 129] width 10 height 10
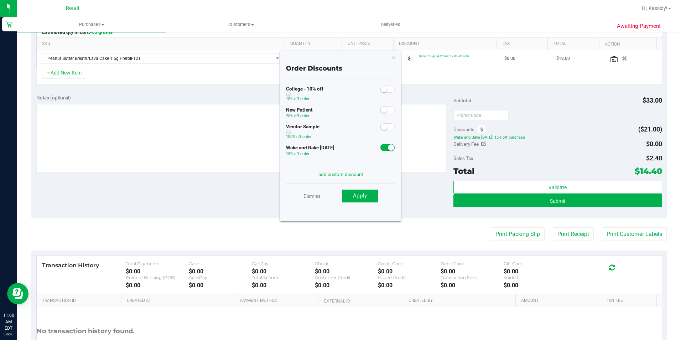
click at [385, 144] on div at bounding box center [387, 146] width 15 height 9
drag, startPoint x: 385, startPoint y: 147, endPoint x: 390, endPoint y: 149, distance: 4.9
click at [388, 147] on small at bounding box center [391, 147] width 6 height 6
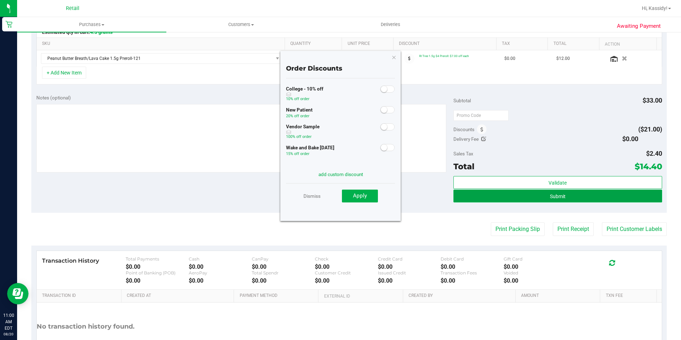
click at [500, 196] on button "Submit" at bounding box center [557, 195] width 209 height 13
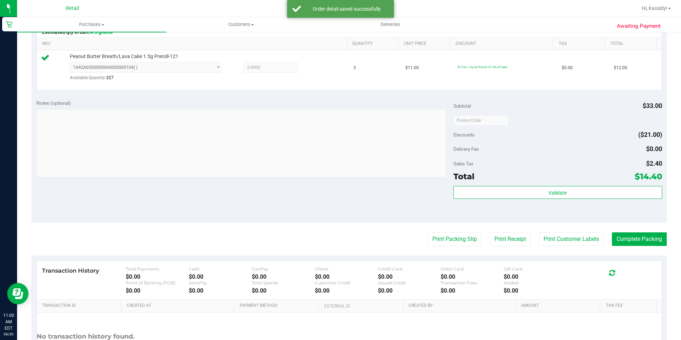
scroll to position [214, 0]
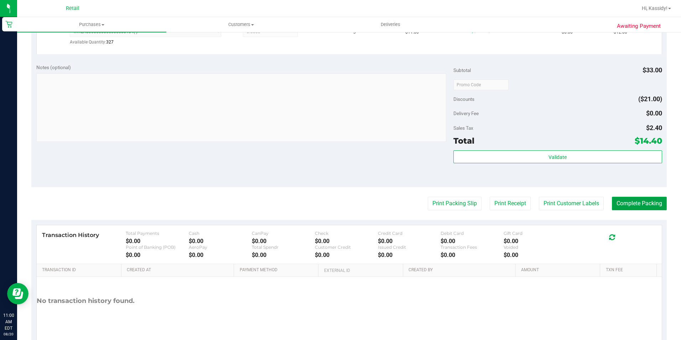
click at [616, 206] on button "Complete Packing" at bounding box center [639, 204] width 55 height 14
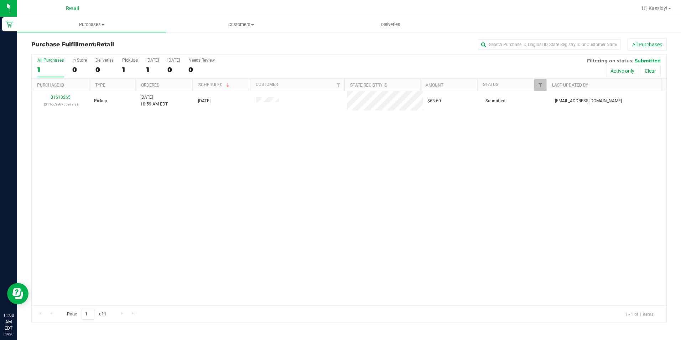
click at [74, 16] on nav "Retail Hi, Kassidy!" at bounding box center [349, 8] width 664 height 17
click at [79, 25] on span "Purchases" at bounding box center [91, 24] width 149 height 6
click at [76, 42] on span "Summary of purchases" at bounding box center [53, 43] width 73 height 6
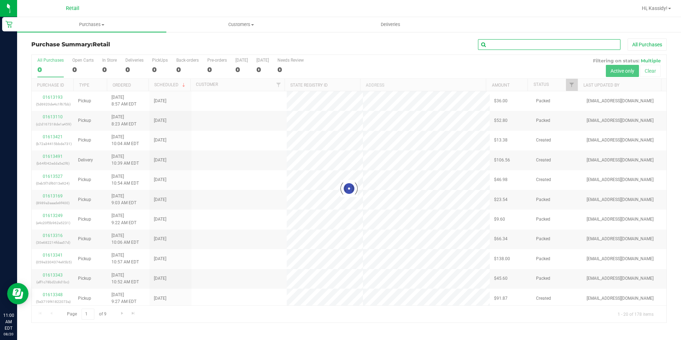
click at [496, 42] on input "text" at bounding box center [549, 44] width 142 height 11
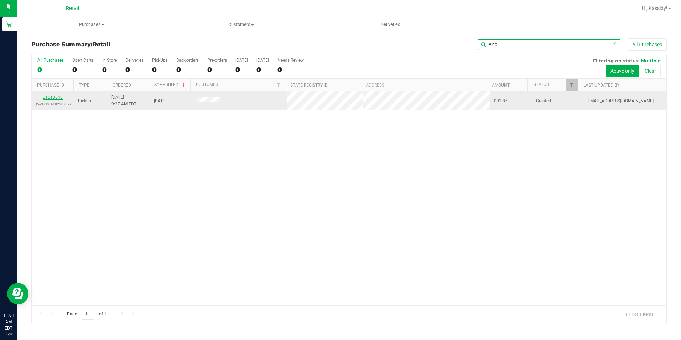
type input "vinc"
click at [58, 98] on link "01613348" at bounding box center [53, 97] width 20 height 5
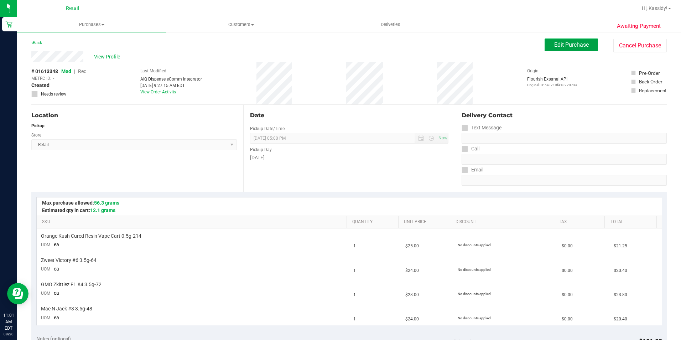
click at [560, 41] on span "Edit Purchase" at bounding box center [571, 44] width 35 height 7
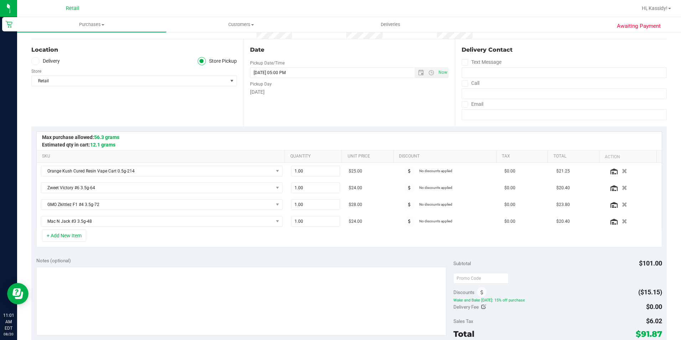
scroll to position [142, 0]
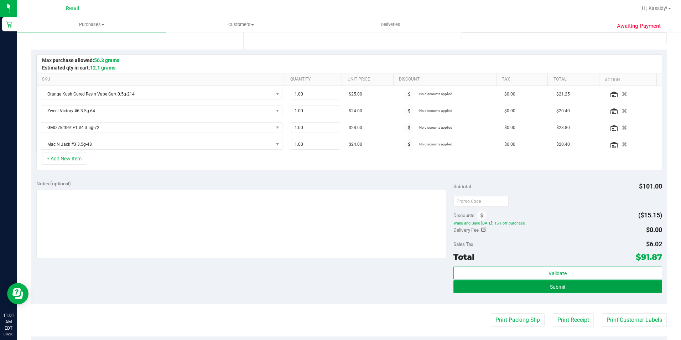
click at [510, 282] on button "Submit" at bounding box center [557, 286] width 209 height 13
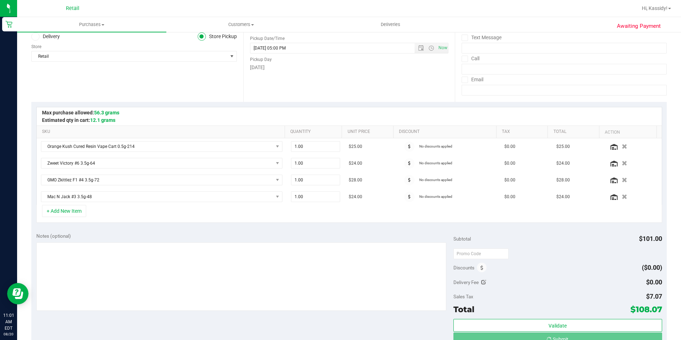
scroll to position [0, 0]
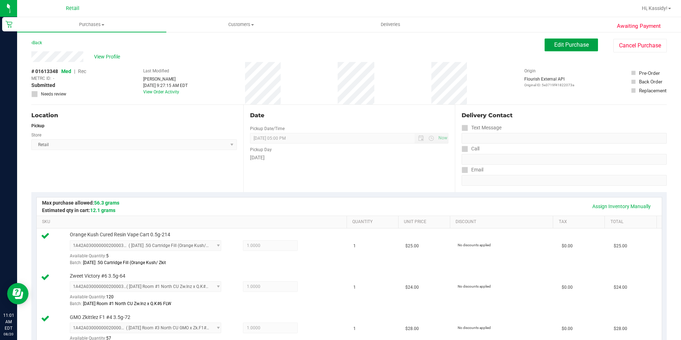
click at [558, 46] on span "Edit Purchase" at bounding box center [571, 44] width 35 height 7
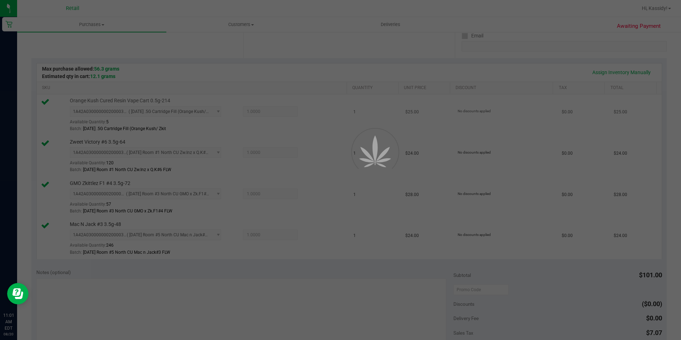
scroll to position [142, 0]
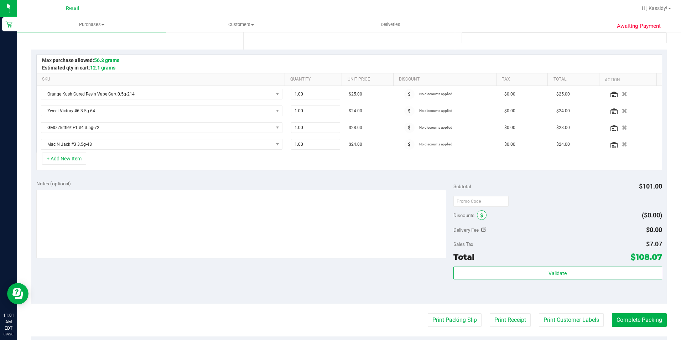
click at [483, 217] on span at bounding box center [482, 215] width 10 height 10
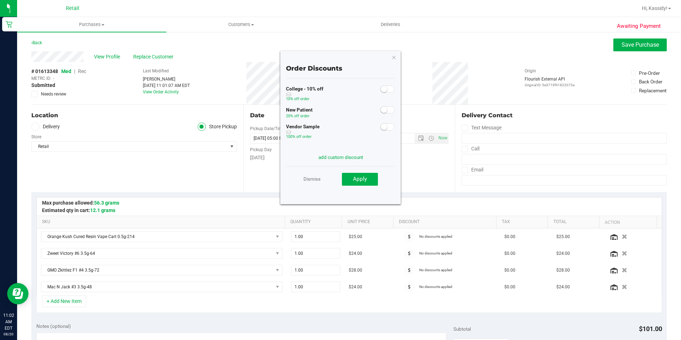
click at [306, 171] on div "Dismiss Apply" at bounding box center [340, 178] width 109 height 25
click at [314, 184] on link "Dismiss" at bounding box center [311, 178] width 17 height 13
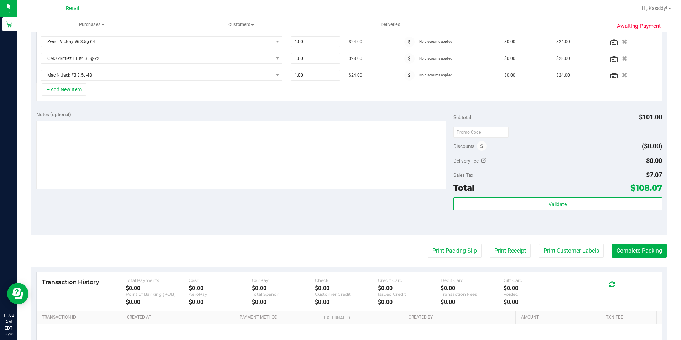
scroll to position [214, 0]
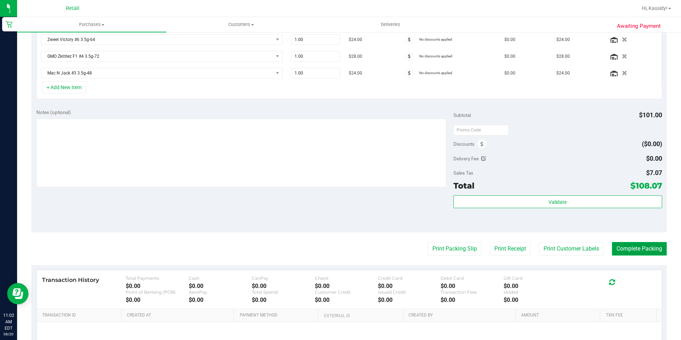
click at [621, 250] on button "Complete Packing" at bounding box center [639, 249] width 55 height 14
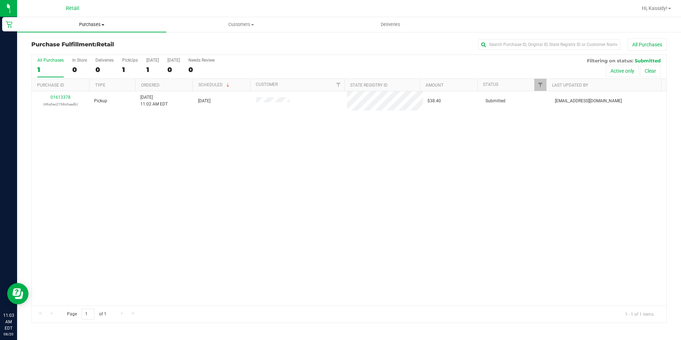
click at [78, 28] on uib-tab-heading "Purchases Summary of purchases Fulfillment All purchases" at bounding box center [91, 24] width 149 height 15
click at [73, 40] on span "Summary of purchases" at bounding box center [53, 43] width 73 height 6
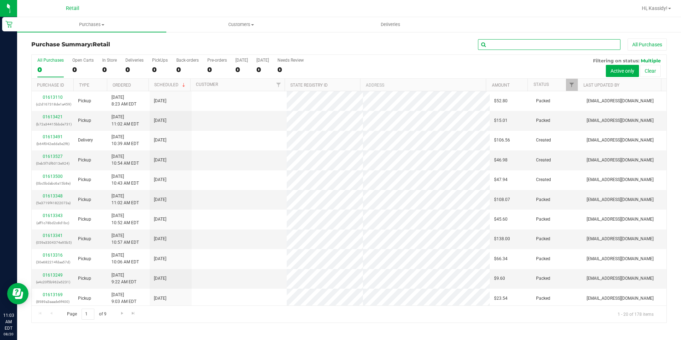
click at [541, 43] on input "text" at bounding box center [549, 44] width 142 height 11
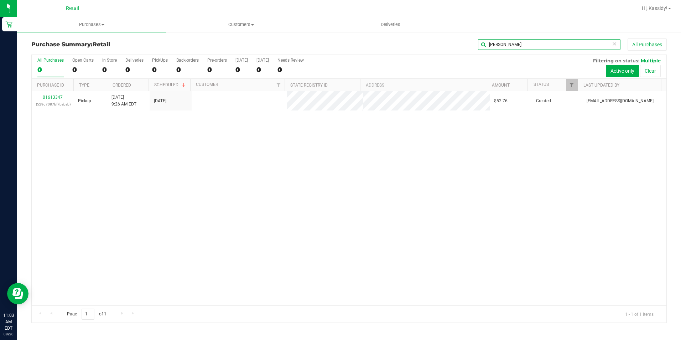
type input "[PERSON_NAME]"
click at [56, 96] on link "01613347" at bounding box center [53, 97] width 20 height 5
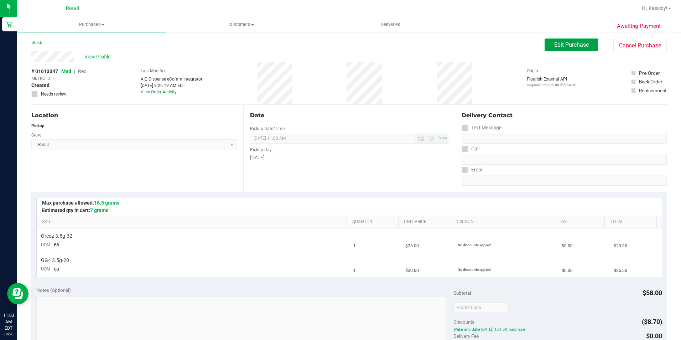
click at [554, 46] on span "Edit Purchase" at bounding box center [571, 44] width 35 height 7
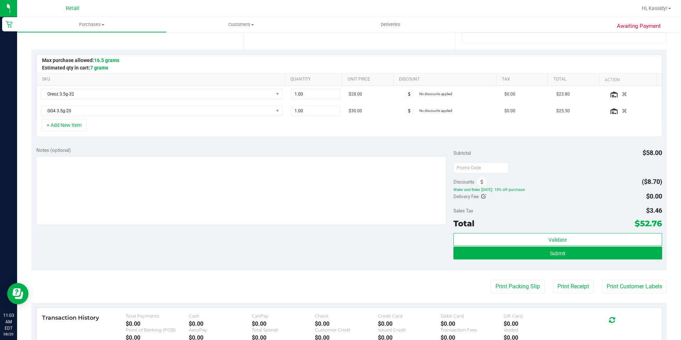
click at [483, 186] on div "Discounts" at bounding box center [469, 181] width 33 height 13
click at [480, 182] on icon at bounding box center [481, 181] width 3 height 5
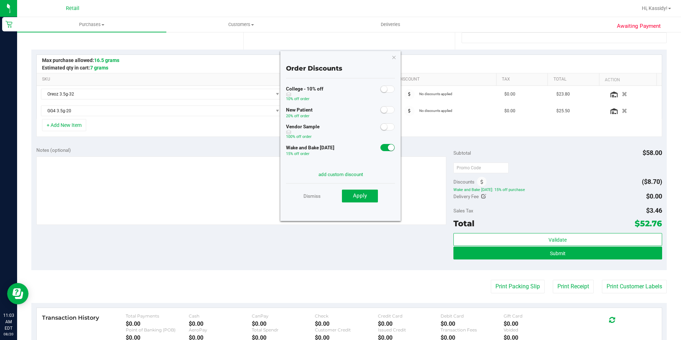
click at [388, 149] on small at bounding box center [391, 147] width 6 height 6
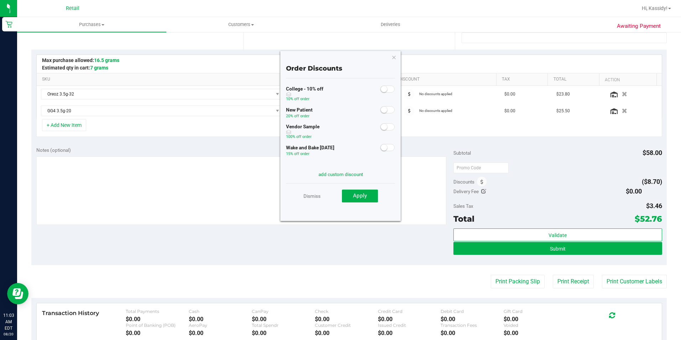
click at [372, 186] on div "Dismiss Apply" at bounding box center [340, 195] width 109 height 25
click at [372, 193] on button "Apply" at bounding box center [360, 195] width 36 height 13
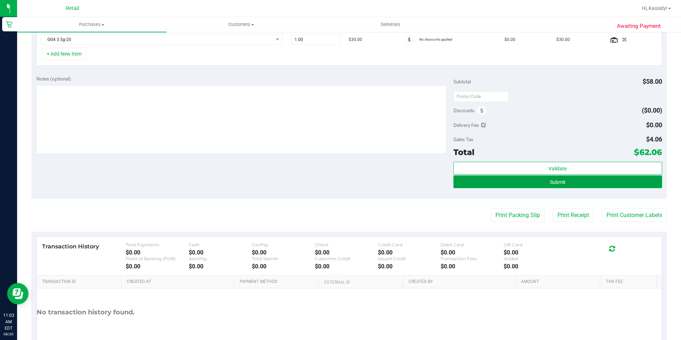
click at [577, 181] on button "Submit" at bounding box center [557, 181] width 209 height 13
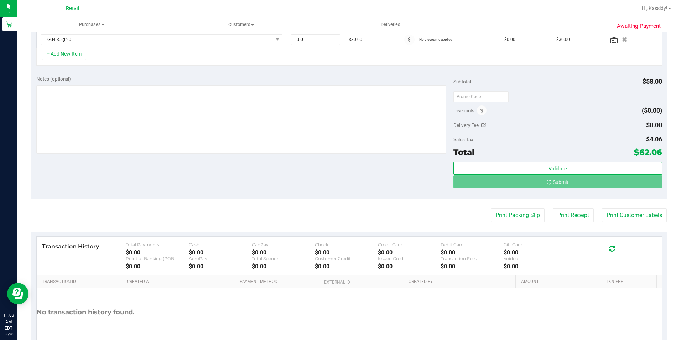
scroll to position [203, 0]
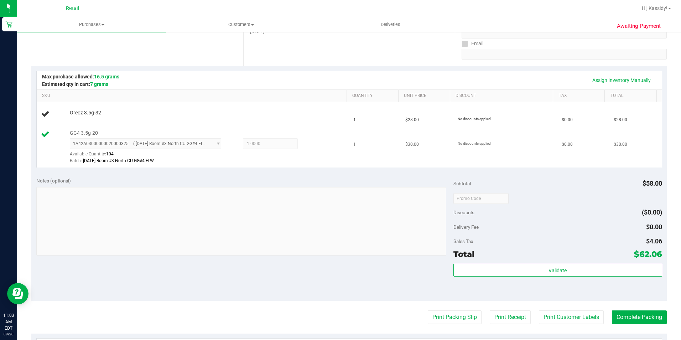
scroll to position [25, 0]
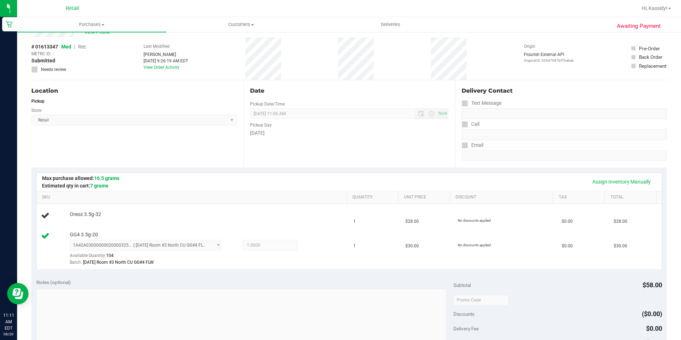
click at [145, 135] on div "Location Pickup Store Retail Select Store Retail" at bounding box center [137, 123] width 212 height 87
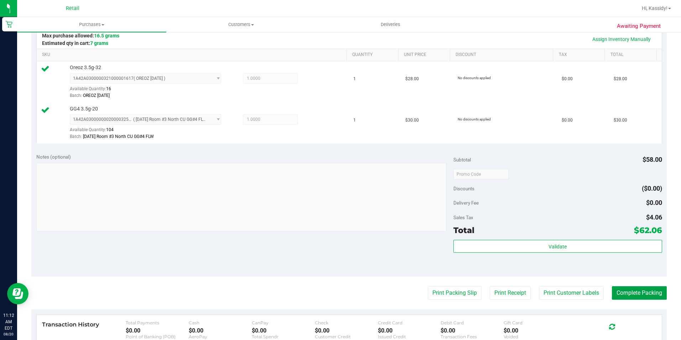
drag, startPoint x: 634, startPoint y: 296, endPoint x: 405, endPoint y: 167, distance: 262.6
click at [634, 296] on button "Complete Packing" at bounding box center [639, 293] width 55 height 14
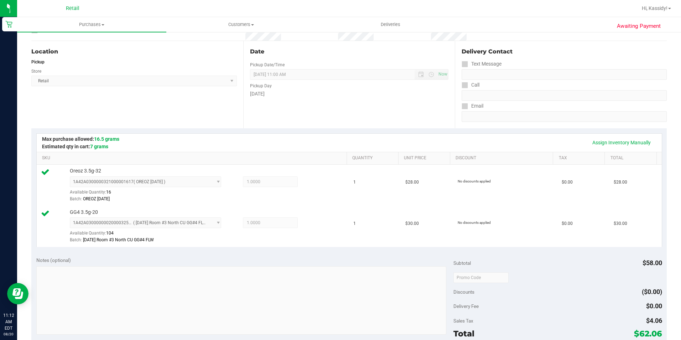
scroll to position [60, 0]
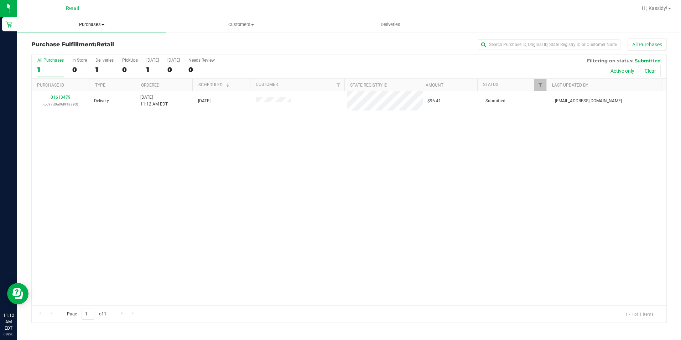
click at [93, 18] on uib-tab-heading "Purchases Summary of purchases Fulfillment All purchases" at bounding box center [91, 24] width 149 height 15
click at [88, 41] on span "Summary of purchases" at bounding box center [53, 43] width 73 height 6
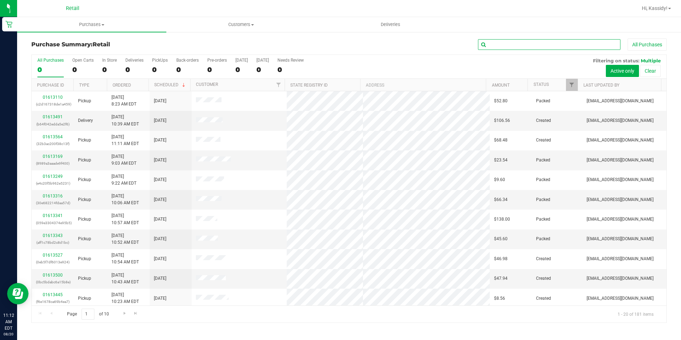
click at [530, 43] on input "text" at bounding box center [549, 44] width 142 height 11
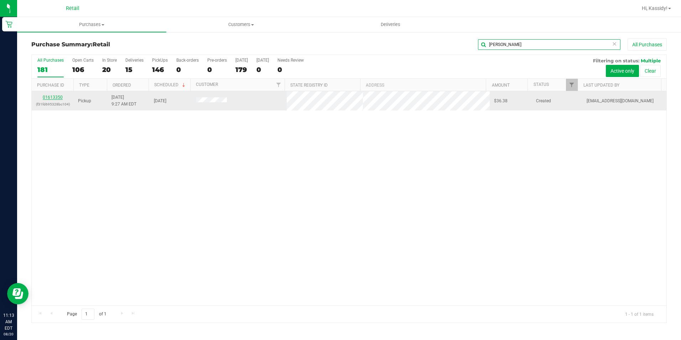
type input "[PERSON_NAME]"
click at [54, 98] on link "01613350" at bounding box center [53, 97] width 20 height 5
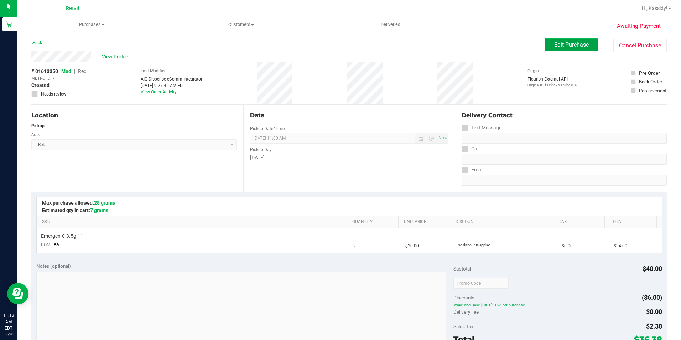
click at [554, 47] on span "Edit Purchase" at bounding box center [571, 44] width 35 height 7
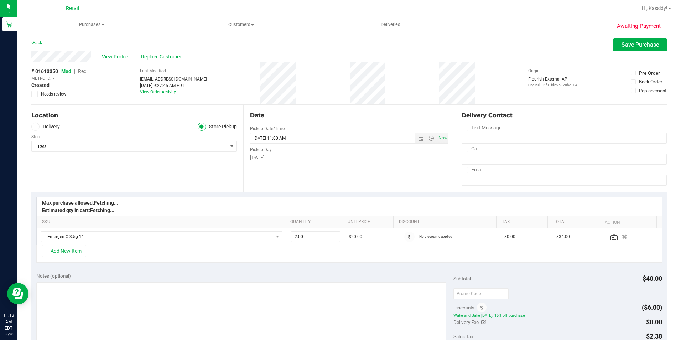
click at [83, 76] on div "METRC ID: -" at bounding box center [58, 78] width 55 height 6
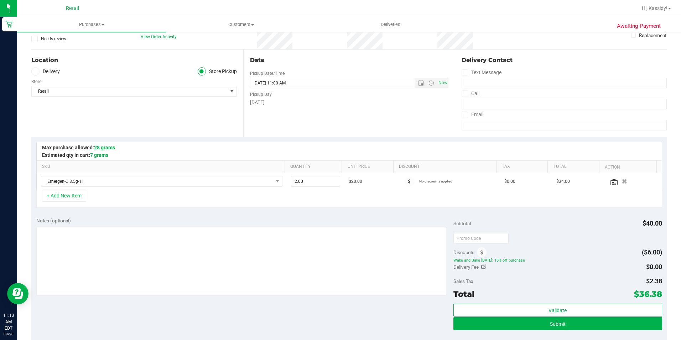
scroll to position [71, 0]
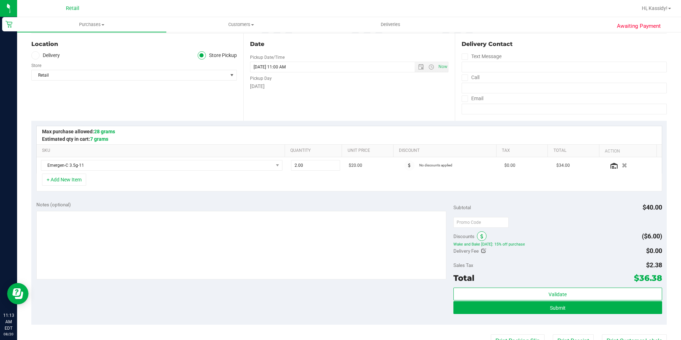
click at [482, 234] on span at bounding box center [482, 236] width 10 height 10
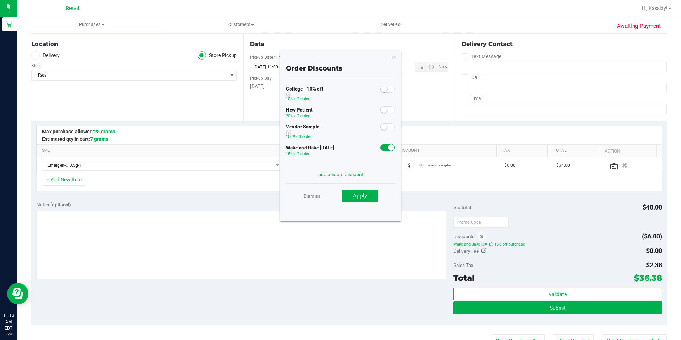
click at [381, 147] on span at bounding box center [387, 147] width 14 height 7
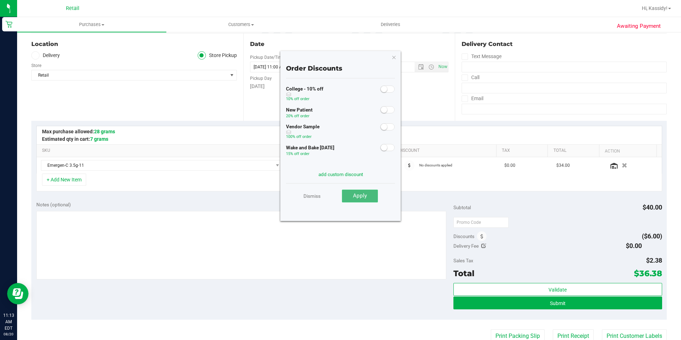
click at [360, 190] on button "Apply" at bounding box center [360, 195] width 36 height 13
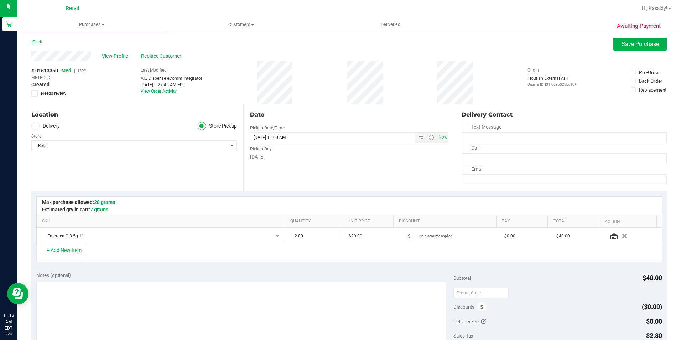
scroll to position [0, 0]
click at [84, 69] on span "Rec" at bounding box center [82, 71] width 8 height 6
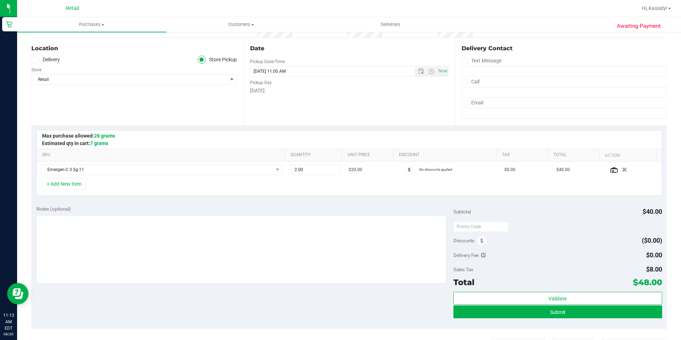
scroll to position [142, 0]
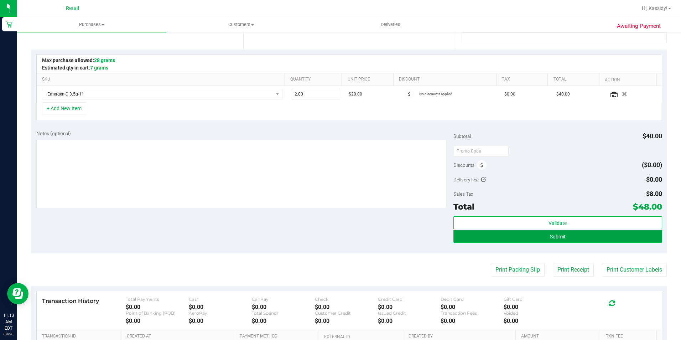
click at [553, 231] on button "Submit" at bounding box center [557, 236] width 209 height 13
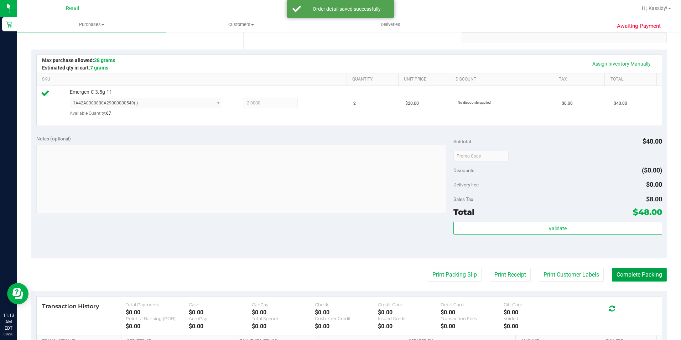
click at [627, 273] on button "Complete Packing" at bounding box center [639, 275] width 55 height 14
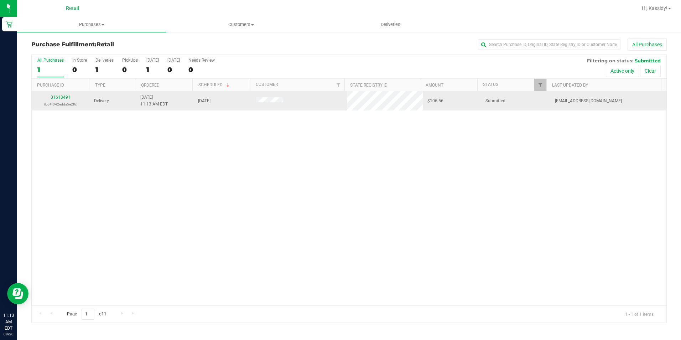
click at [64, 94] on div "01613491 (b64f042edda5e2f6)" at bounding box center [61, 101] width 50 height 14
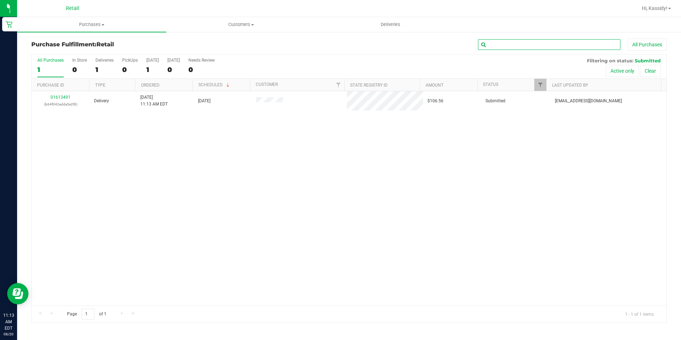
click at [496, 48] on input "text" at bounding box center [549, 44] width 142 height 11
click at [115, 25] on span "Purchases" at bounding box center [91, 24] width 149 height 6
click at [81, 37] on ul "Summary of purchases Fulfillment All purchases" at bounding box center [91, 51] width 149 height 38
click at [81, 28] on uib-tab-heading "Purchases Summary of purchases Fulfillment All purchases" at bounding box center [91, 24] width 149 height 15
click at [72, 46] on span "Summary of purchases" at bounding box center [53, 43] width 73 height 6
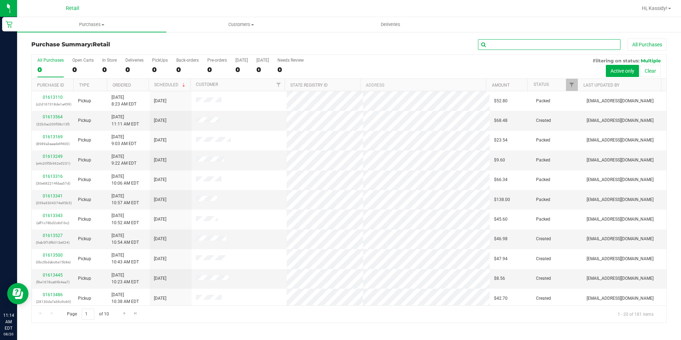
click at [530, 42] on input "text" at bounding box center [549, 44] width 142 height 11
drag, startPoint x: 531, startPoint y: 49, endPoint x: 408, endPoint y: 67, distance: 124.2
click at [408, 67] on div "Purchase Summary: Retail csmpos All Purchases All Purchases 0 Open Carts 0 In S…" at bounding box center [348, 180] width 635 height 284
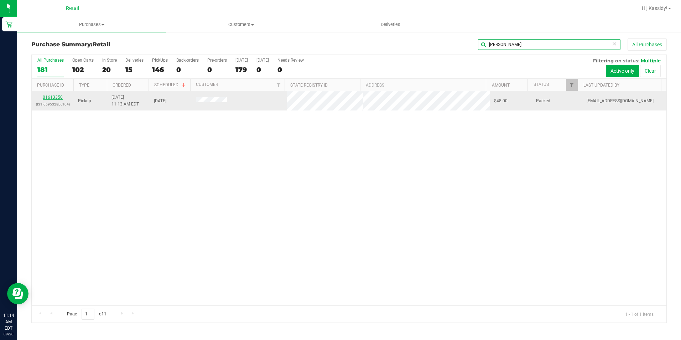
type input "[PERSON_NAME]"
click at [51, 96] on link "01613350" at bounding box center [53, 97] width 20 height 5
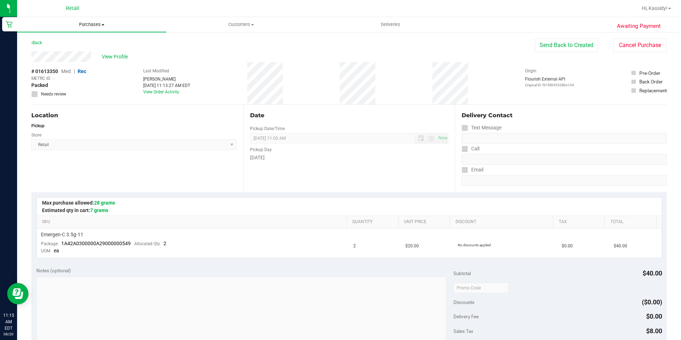
click at [91, 29] on uib-tab-heading "Purchases Summary of purchases Fulfillment All purchases" at bounding box center [91, 24] width 149 height 15
click at [73, 46] on span "Summary of purchases" at bounding box center [53, 43] width 73 height 6
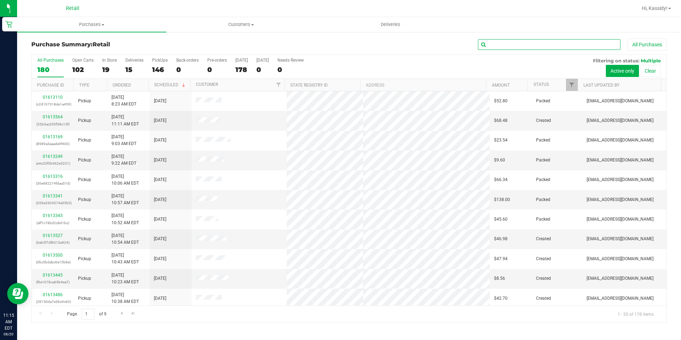
click at [513, 48] on input "text" at bounding box center [549, 44] width 142 height 11
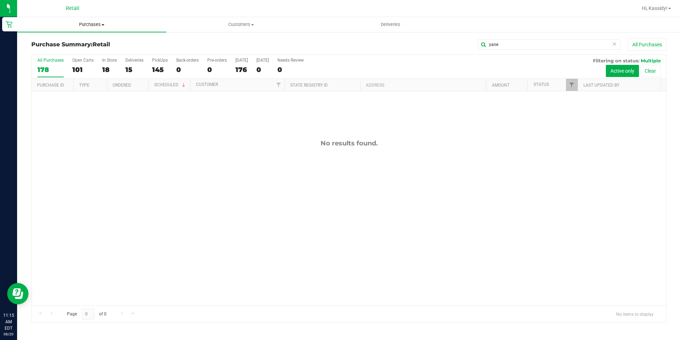
click at [113, 21] on span "Purchases" at bounding box center [91, 24] width 149 height 6
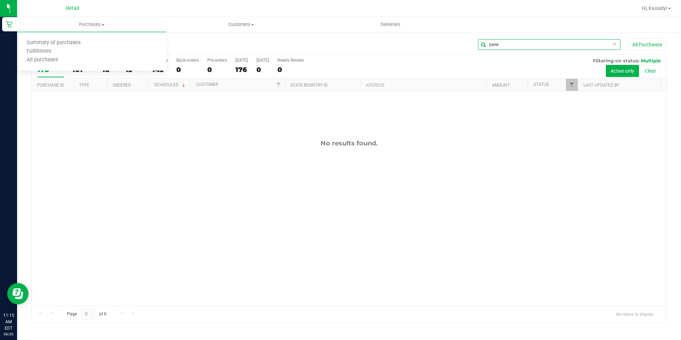
drag, startPoint x: 471, startPoint y: 46, endPoint x: 437, endPoint y: 50, distance: 34.1
click at [454, 48] on div "yane All Purchases" at bounding box center [454, 44] width 423 height 12
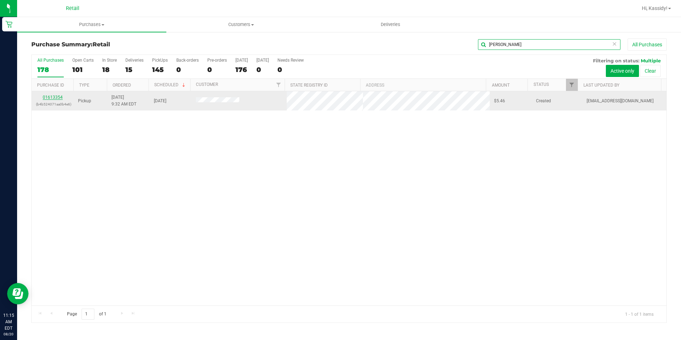
type input "[PERSON_NAME]"
click at [58, 97] on link "01613354" at bounding box center [53, 97] width 20 height 5
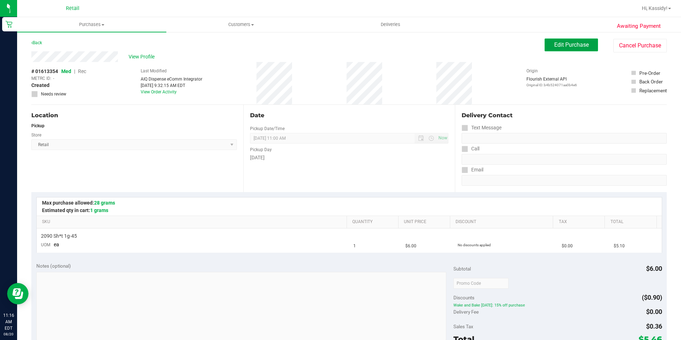
click at [561, 39] on button "Edit Purchase" at bounding box center [571, 44] width 53 height 13
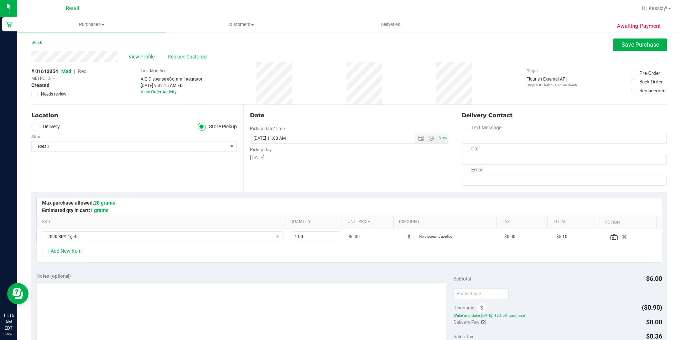
click at [80, 68] on span "Rec" at bounding box center [82, 71] width 8 height 6
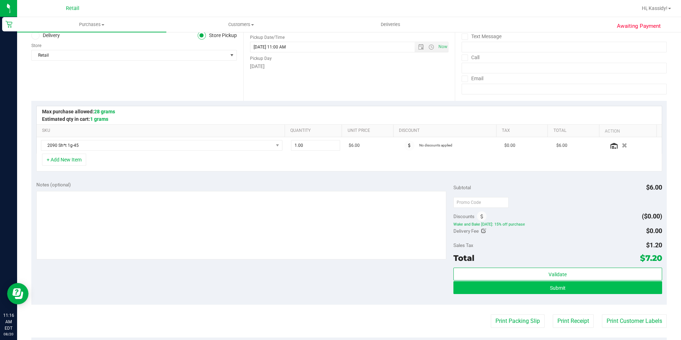
scroll to position [107, 0]
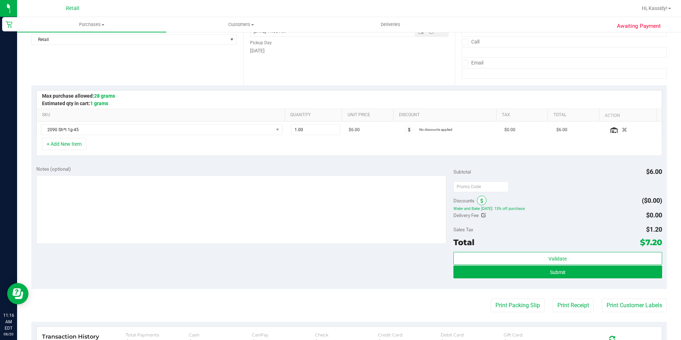
click at [480, 199] on icon at bounding box center [481, 200] width 3 height 5
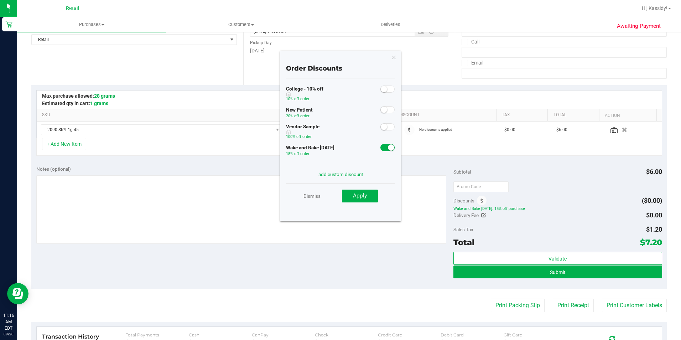
click at [388, 148] on small at bounding box center [391, 147] width 6 height 6
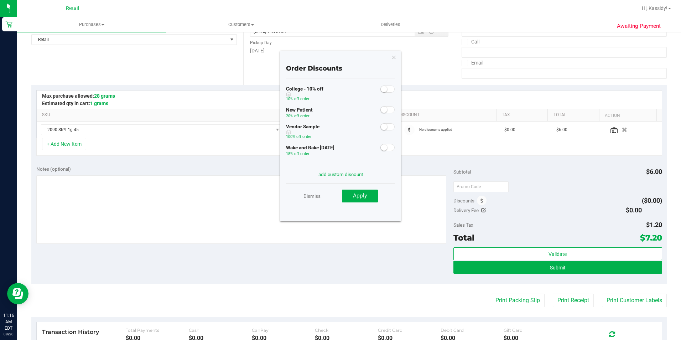
click at [356, 204] on div "Dismiss Apply" at bounding box center [340, 195] width 109 height 25
click at [365, 203] on div "Dismiss Apply" at bounding box center [340, 195] width 109 height 25
click at [365, 198] on span "Apply" at bounding box center [360, 195] width 14 height 6
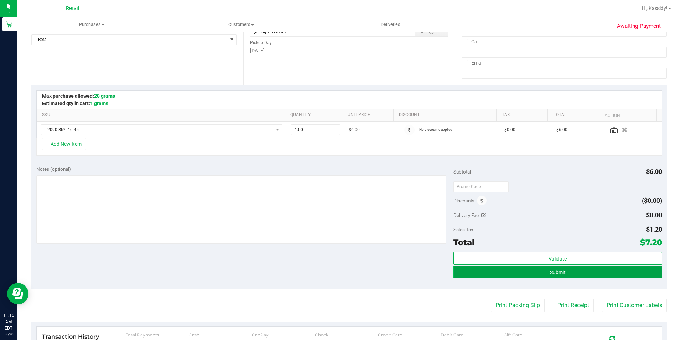
click at [470, 267] on button "Submit" at bounding box center [557, 271] width 209 height 13
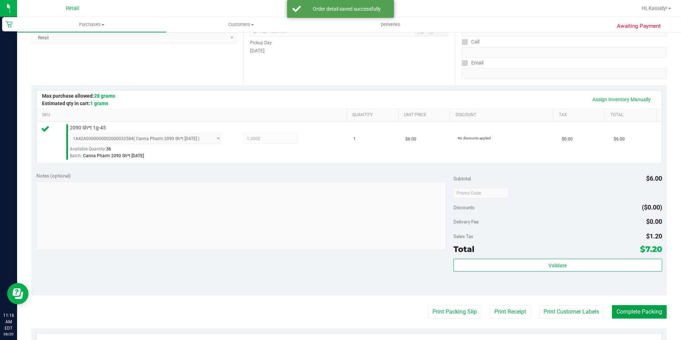
click at [629, 315] on button "Complete Packing" at bounding box center [639, 312] width 55 height 14
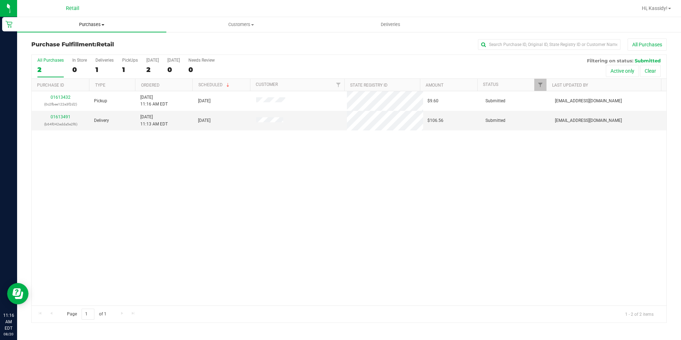
click at [66, 29] on uib-tab-heading "Purchases Summary of purchases Fulfillment All purchases" at bounding box center [91, 24] width 149 height 15
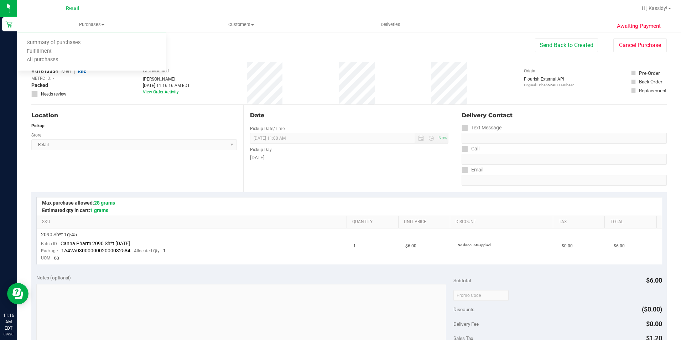
click at [72, 130] on div "Store" at bounding box center [133, 134] width 205 height 10
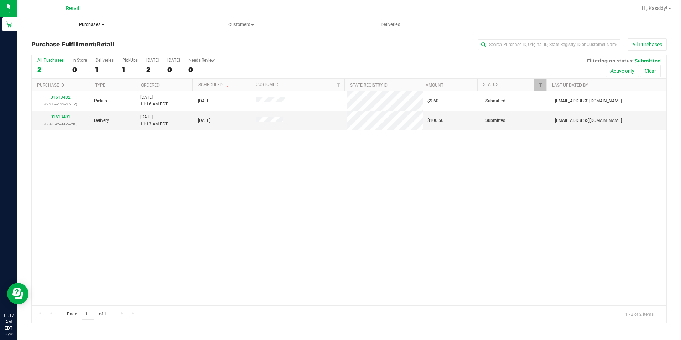
click at [83, 23] on span "Purchases" at bounding box center [91, 24] width 149 height 6
click at [79, 43] on span "Summary of purchases" at bounding box center [53, 43] width 73 height 6
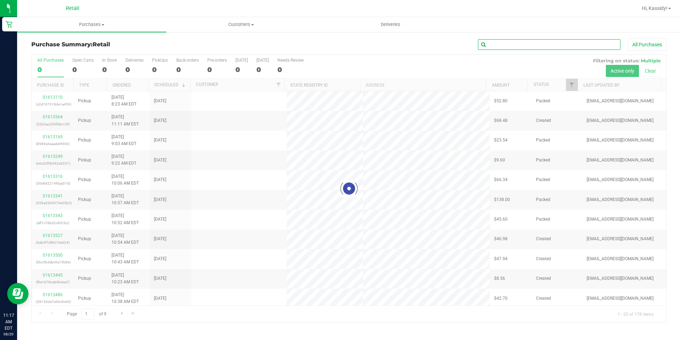
click at [499, 47] on input "text" at bounding box center [549, 44] width 142 height 11
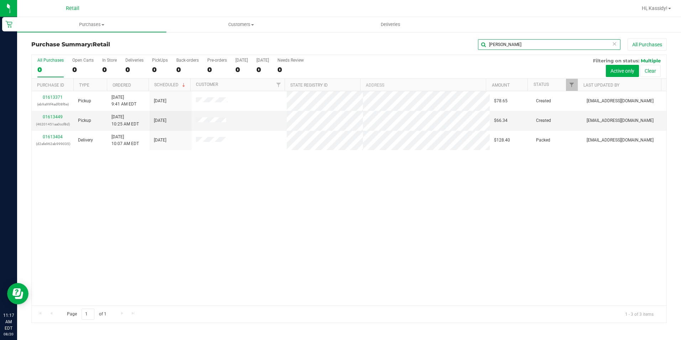
type input "[PERSON_NAME]"
click at [46, 97] on link "01613371" at bounding box center [53, 97] width 20 height 5
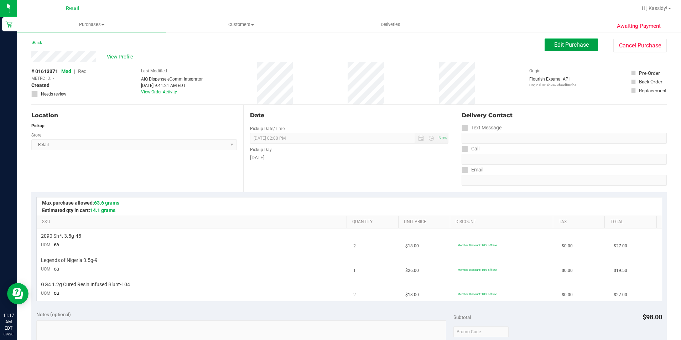
click at [580, 45] on span "Edit Purchase" at bounding box center [571, 44] width 35 height 7
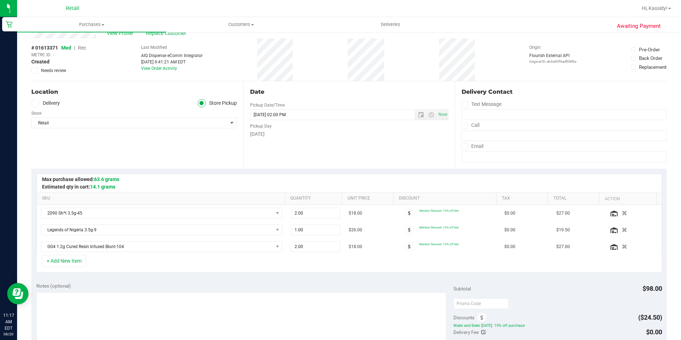
scroll to position [36, 0]
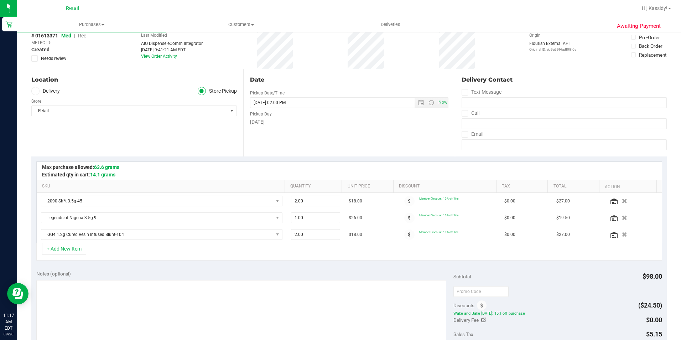
drag, startPoint x: 475, startPoint y: 305, endPoint x: 477, endPoint y: 299, distance: 5.5
click at [477, 303] on span at bounding box center [482, 305] width 10 height 10
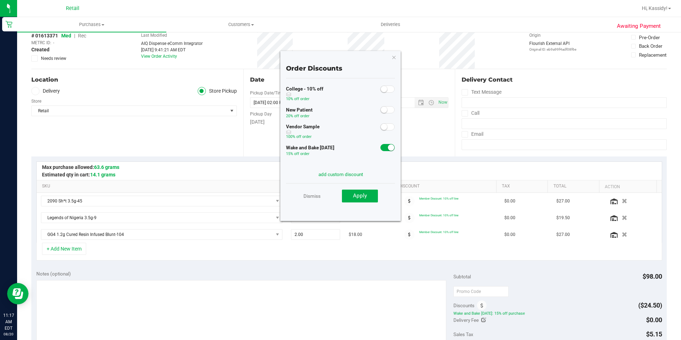
click at [388, 147] on small at bounding box center [391, 147] width 6 height 6
click at [357, 198] on span "Apply" at bounding box center [360, 195] width 14 height 6
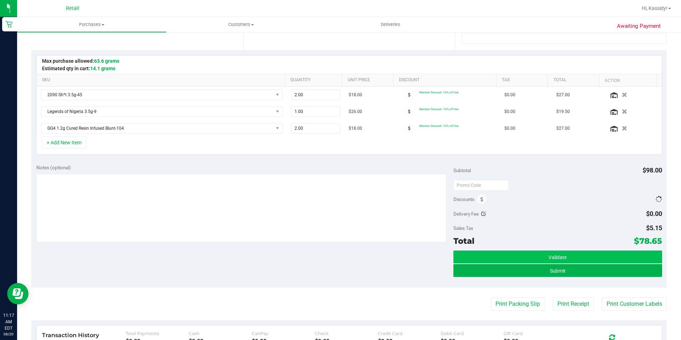
scroll to position [142, 0]
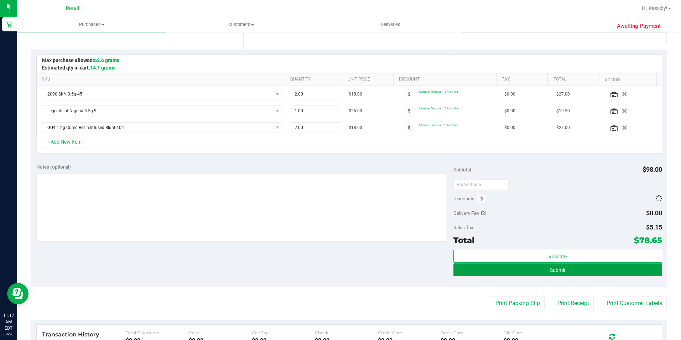
click at [519, 267] on button "Submit" at bounding box center [557, 269] width 209 height 13
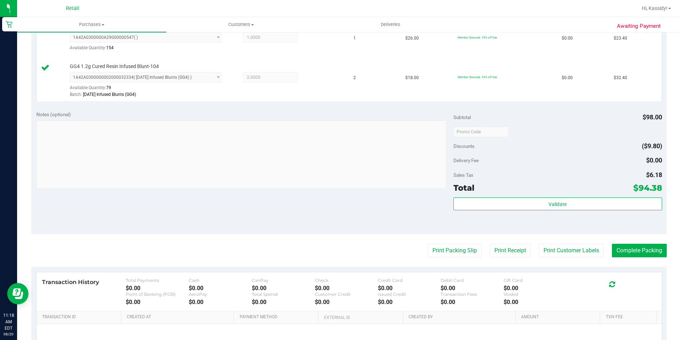
scroll to position [249, 0]
click at [623, 254] on button "Complete Packing" at bounding box center [639, 250] width 55 height 14
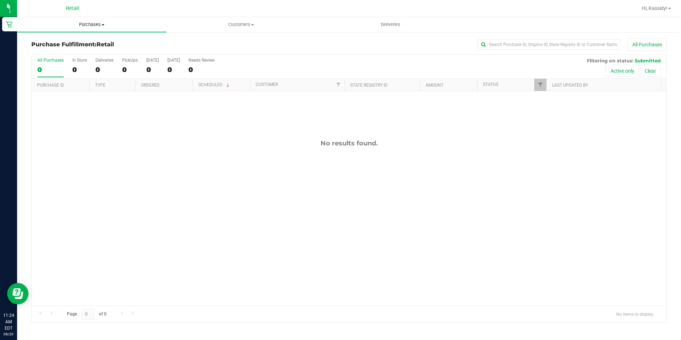
click at [70, 22] on span "Purchases" at bounding box center [91, 24] width 149 height 6
click at [121, 40] on li "Summary of purchases" at bounding box center [91, 43] width 149 height 9
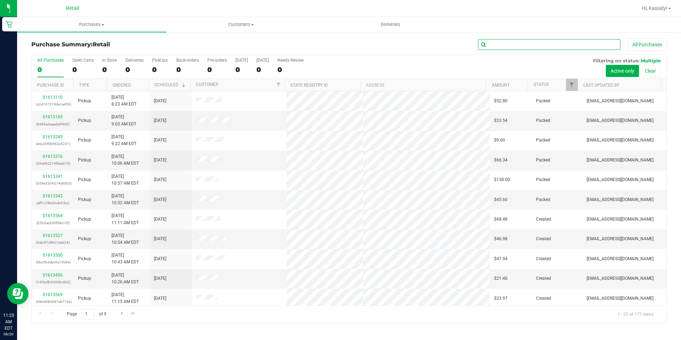
click at [510, 39] on input "text" at bounding box center [549, 44] width 142 height 11
type input "w"
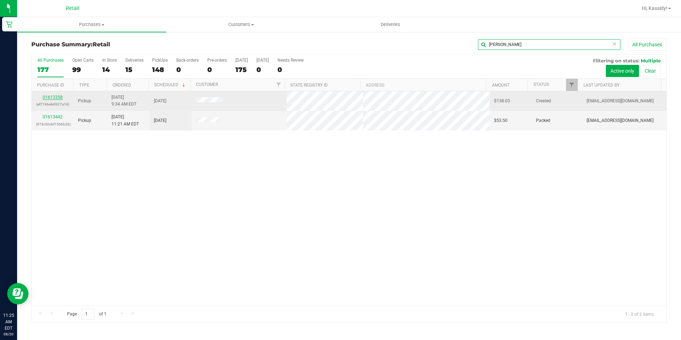
type input "[PERSON_NAME]"
click at [54, 99] on link "01613358" at bounding box center [53, 97] width 20 height 5
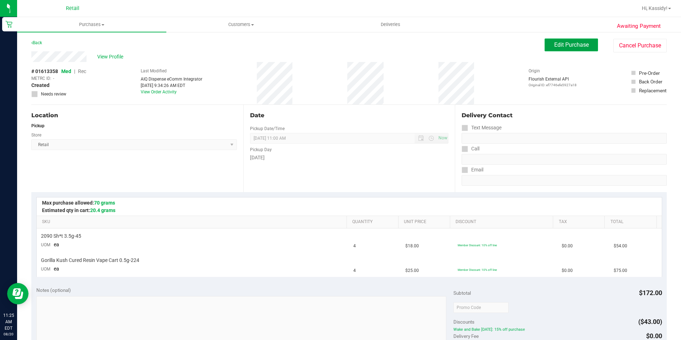
click at [564, 40] on button "Edit Purchase" at bounding box center [571, 44] width 53 height 13
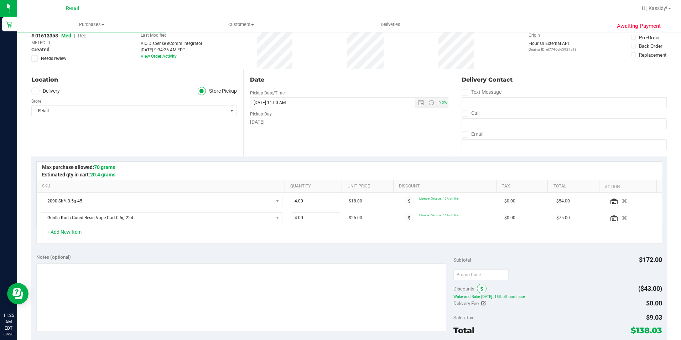
click at [481, 287] on span at bounding box center [482, 288] width 10 height 10
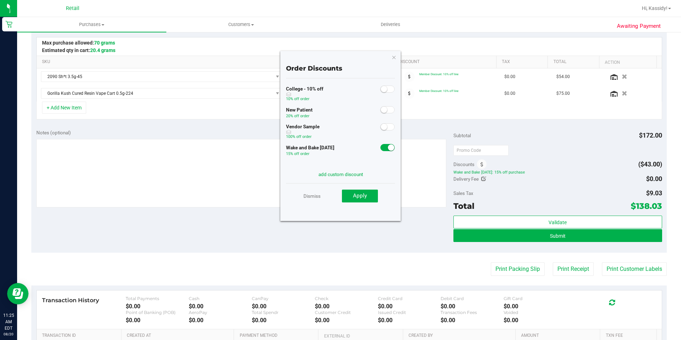
scroll to position [178, 0]
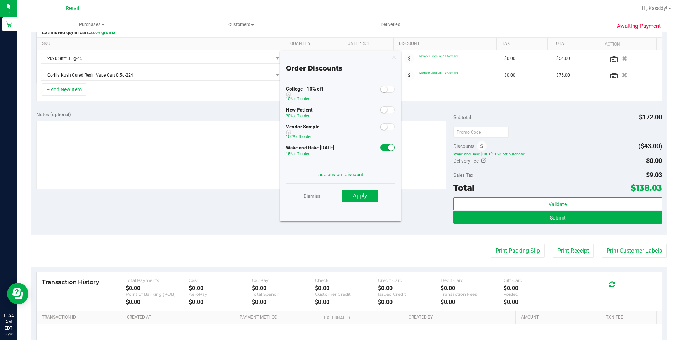
click at [380, 148] on span at bounding box center [387, 147] width 14 height 7
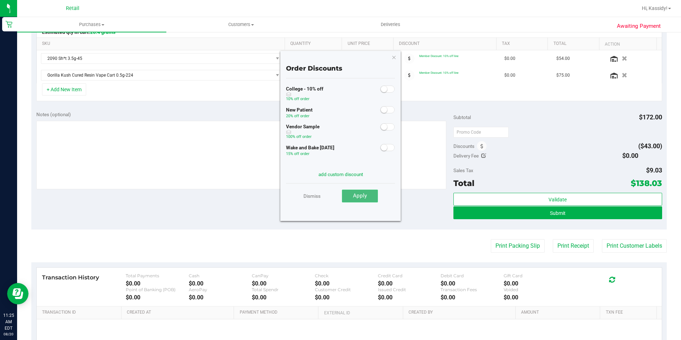
click at [358, 192] on span "Apply" at bounding box center [360, 195] width 14 height 6
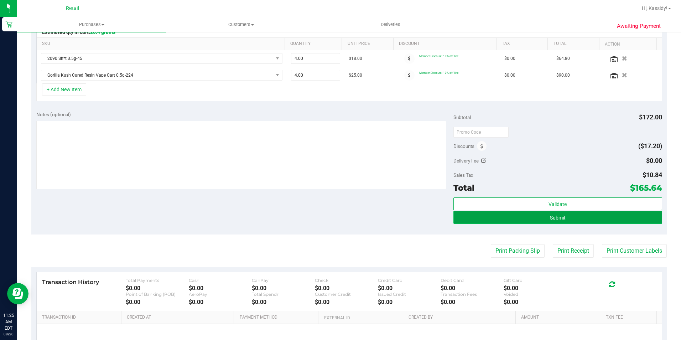
click at [477, 213] on button "Submit" at bounding box center [557, 217] width 209 height 13
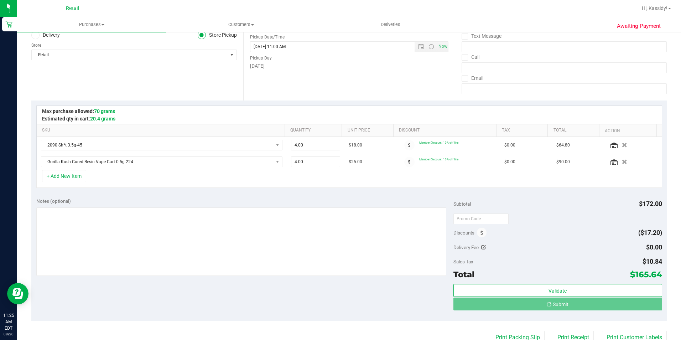
scroll to position [36, 0]
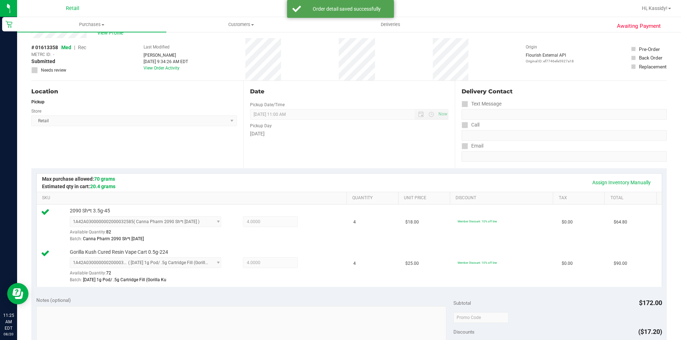
scroll to position [142, 0]
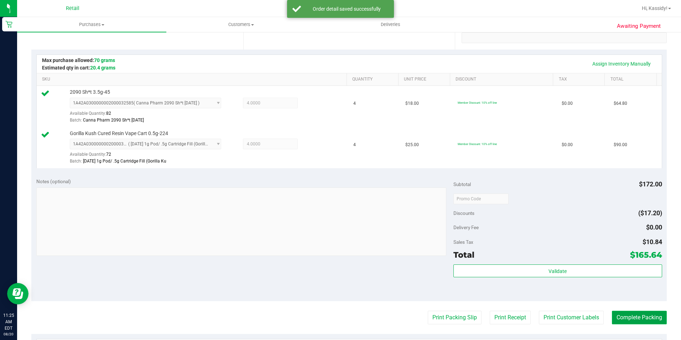
click at [626, 317] on button "Complete Packing" at bounding box center [639, 318] width 55 height 14
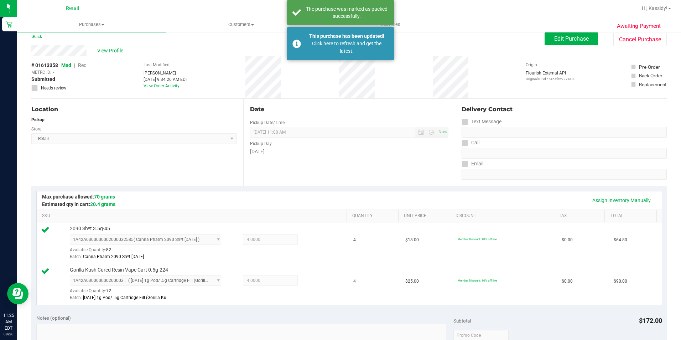
scroll to position [0, 0]
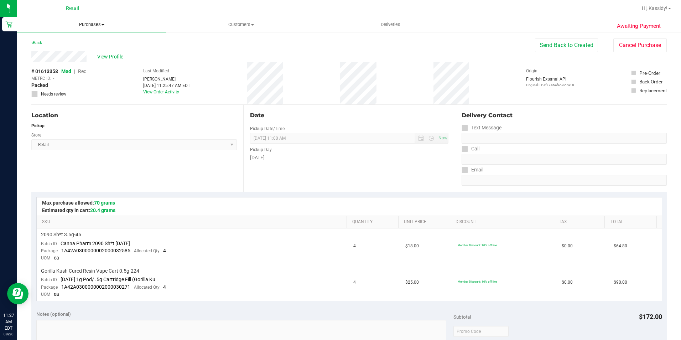
click at [96, 31] on uib-tab-heading "Purchases Summary of purchases Fulfillment All purchases" at bounding box center [91, 24] width 149 height 15
click at [92, 43] on li "Summary of purchases" at bounding box center [91, 43] width 149 height 9
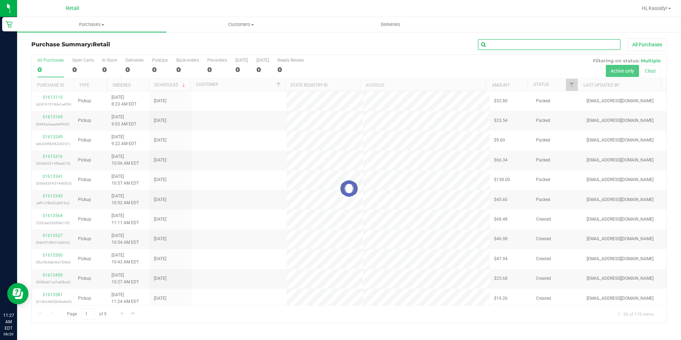
click at [545, 40] on input "text" at bounding box center [549, 44] width 142 height 11
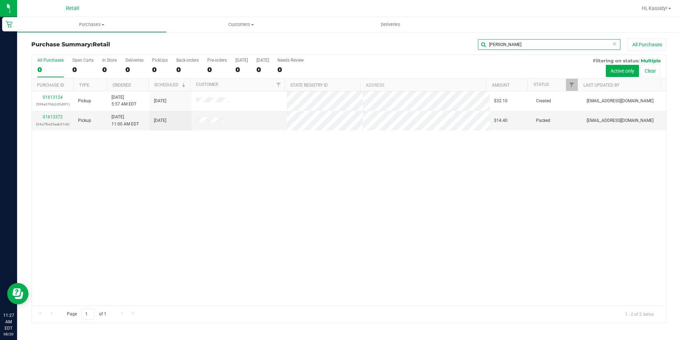
type input "[PERSON_NAME]"
click at [50, 98] on link "01613124" at bounding box center [53, 97] width 20 height 5
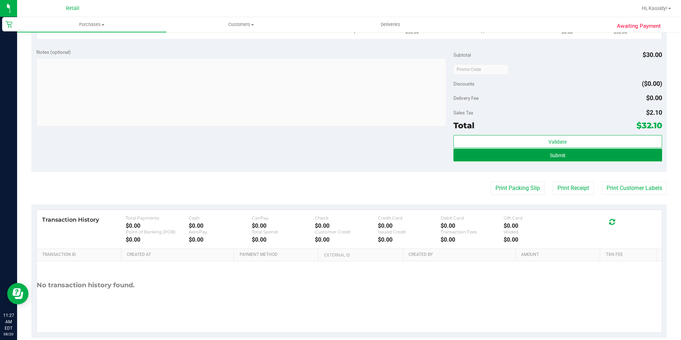
click at [550, 152] on span "Submit" at bounding box center [558, 155] width 16 height 6
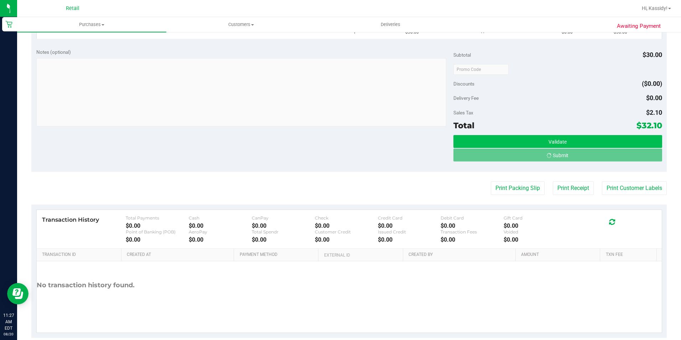
scroll to position [203, 0]
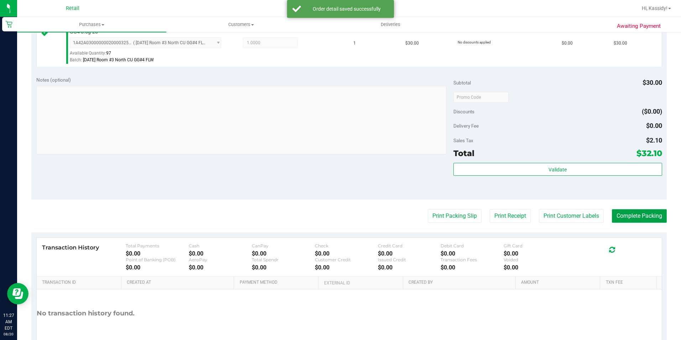
click at [642, 211] on button "Complete Packing" at bounding box center [639, 216] width 55 height 14
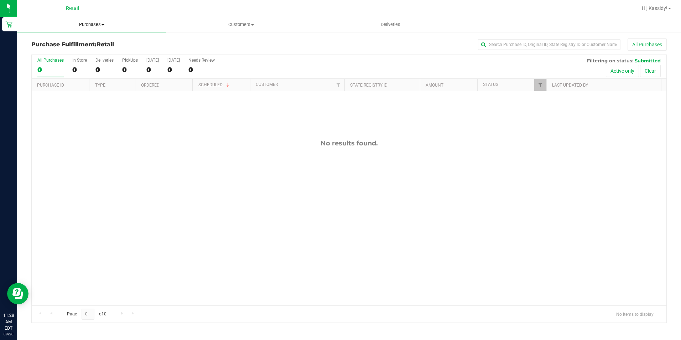
click at [115, 21] on span "Purchases" at bounding box center [91, 24] width 149 height 6
click at [78, 46] on li "Summary of purchases" at bounding box center [91, 43] width 149 height 9
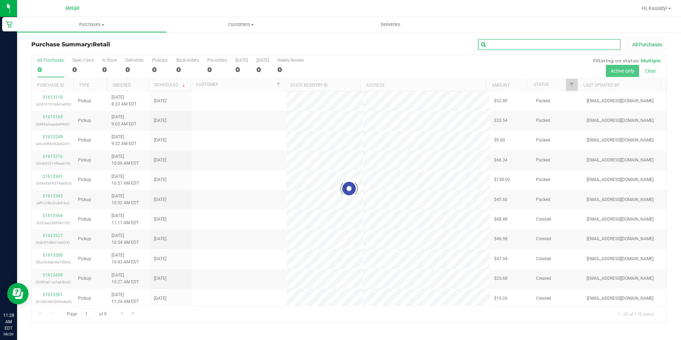
click at [567, 42] on input "text" at bounding box center [549, 44] width 142 height 11
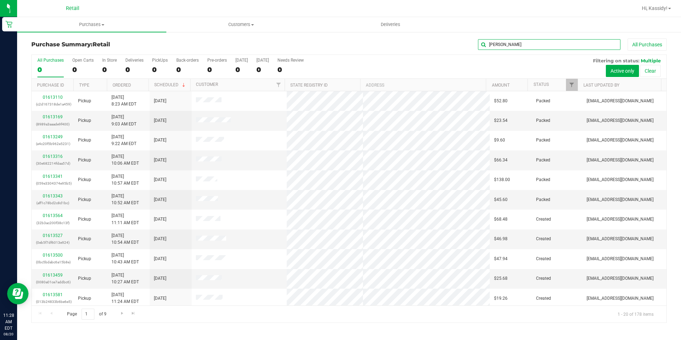
type input "[PERSON_NAME]"
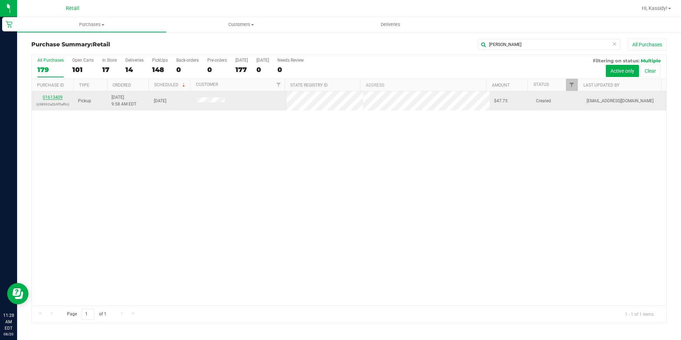
click at [61, 97] on link "01613409" at bounding box center [53, 97] width 20 height 5
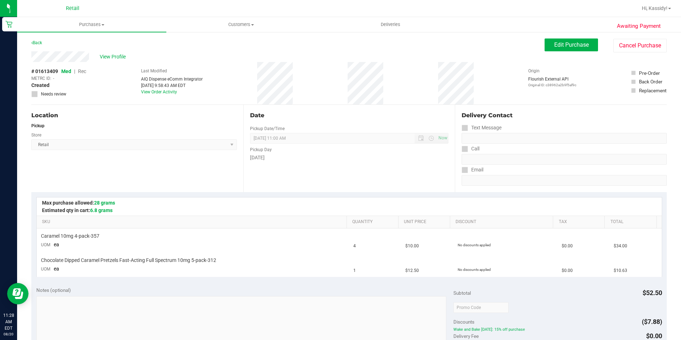
click at [573, 38] on div "Awaiting Payment Back Edit Purchase Cancel Purchase View Profile # 01613409 Med…" at bounding box center [349, 310] width 664 height 558
click at [571, 44] on span "Edit Purchase" at bounding box center [571, 44] width 35 height 7
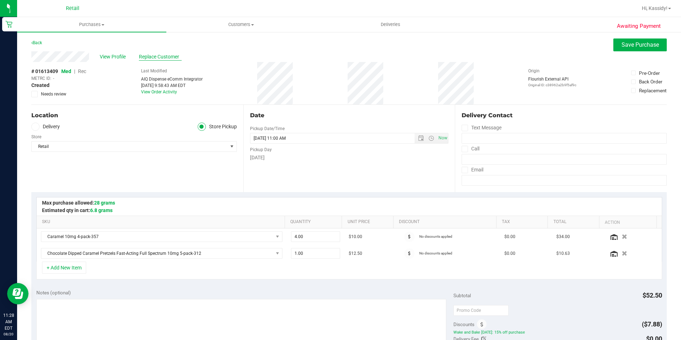
click at [155, 59] on span "Replace Customer" at bounding box center [160, 56] width 43 height 7
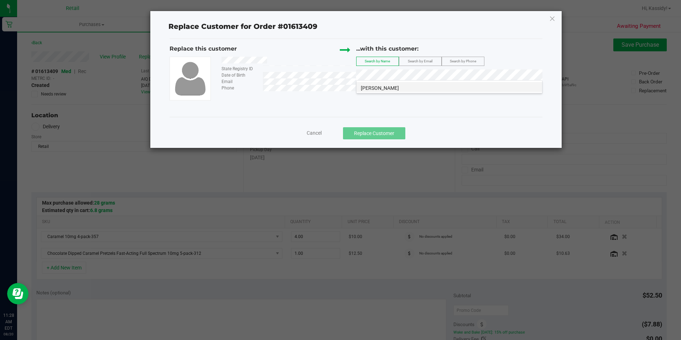
click at [412, 86] on li "[PERSON_NAME]" at bounding box center [450, 87] width 186 height 10
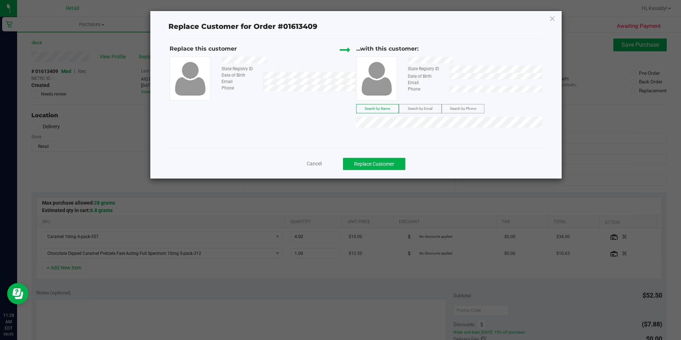
click at [370, 174] on div "Cancel Replace Customer" at bounding box center [356, 161] width 373 height 28
click at [369, 162] on button "Replace Customer" at bounding box center [374, 164] width 62 height 12
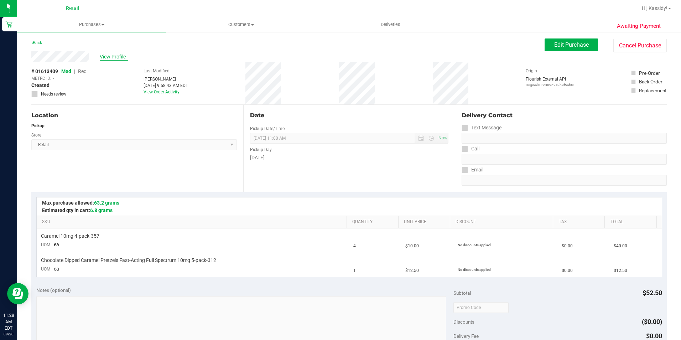
click at [117, 58] on span "View Profile" at bounding box center [114, 56] width 28 height 7
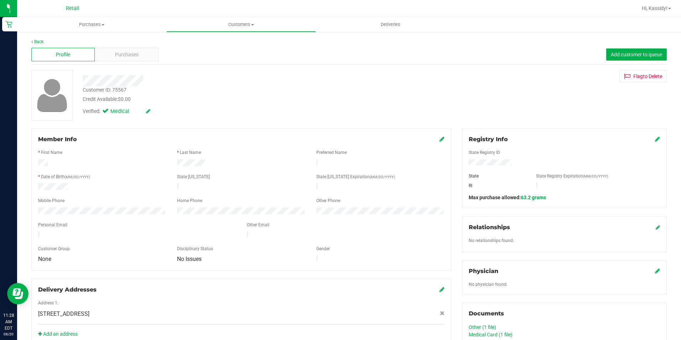
click at [439, 137] on icon at bounding box center [441, 139] width 5 height 6
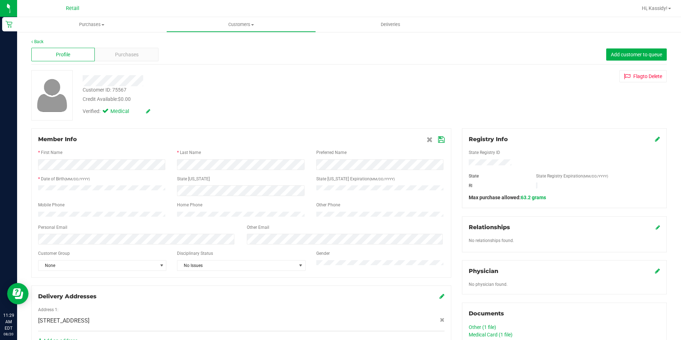
click at [434, 141] on span at bounding box center [436, 139] width 18 height 9
click at [438, 139] on icon at bounding box center [441, 140] width 6 height 6
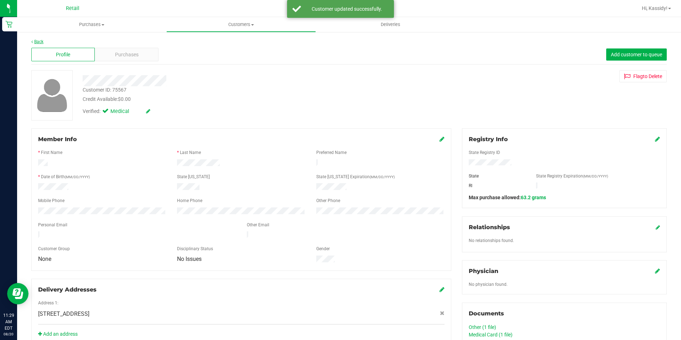
click at [33, 43] on link "Back" at bounding box center [37, 41] width 12 height 5
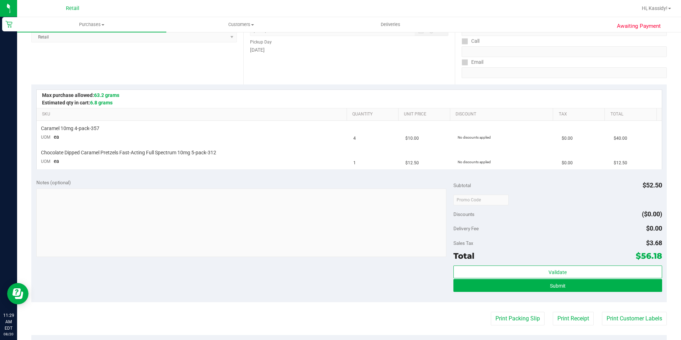
scroll to position [142, 0]
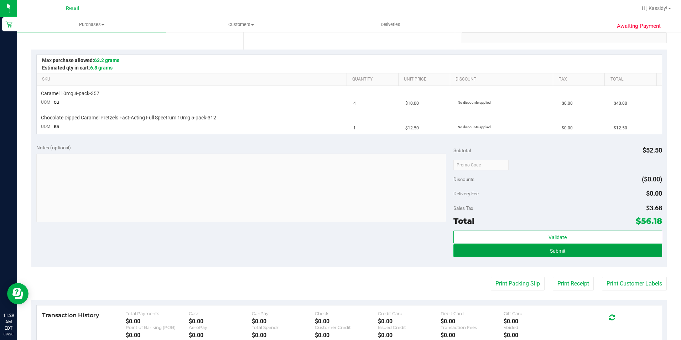
click at [482, 251] on button "Submit" at bounding box center [557, 250] width 209 height 13
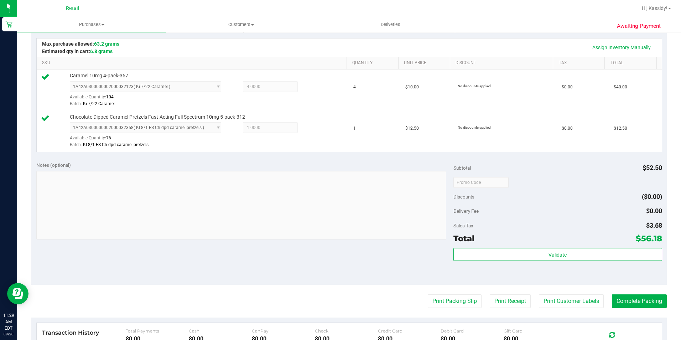
scroll to position [178, 0]
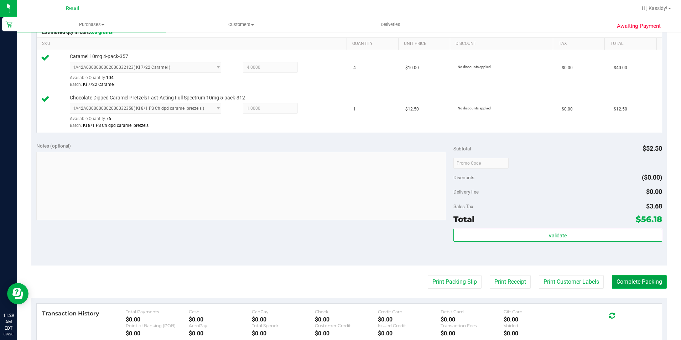
click at [615, 280] on button "Complete Packing" at bounding box center [639, 282] width 55 height 14
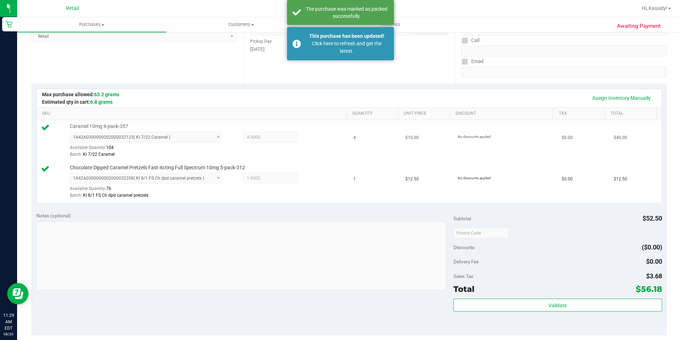
scroll to position [0, 0]
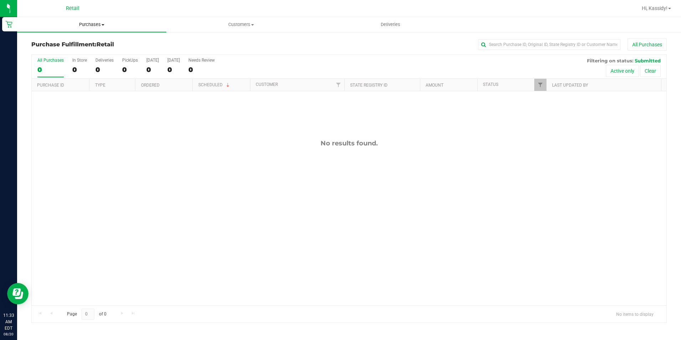
click at [114, 24] on span "Purchases" at bounding box center [91, 24] width 149 height 6
click at [97, 41] on li "Summary of purchases" at bounding box center [91, 43] width 149 height 9
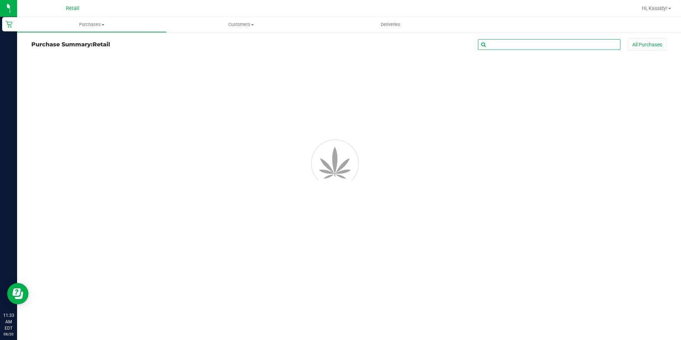
click at [561, 41] on input "text" at bounding box center [549, 44] width 142 height 11
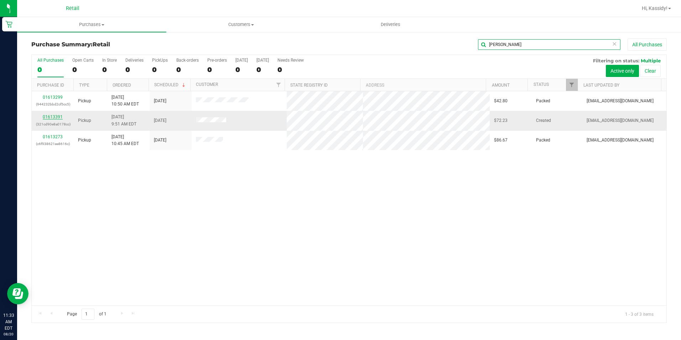
type input "[PERSON_NAME]"
click at [57, 117] on link "01613391" at bounding box center [53, 116] width 20 height 5
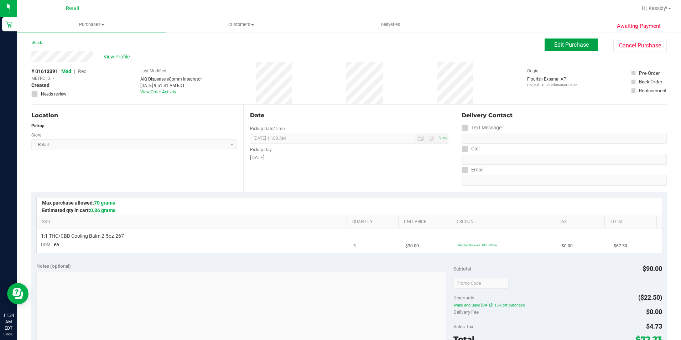
drag, startPoint x: 543, startPoint y: 48, endPoint x: 529, endPoint y: 69, distance: 24.9
click at [545, 48] on button "Edit Purchase" at bounding box center [571, 44] width 53 height 13
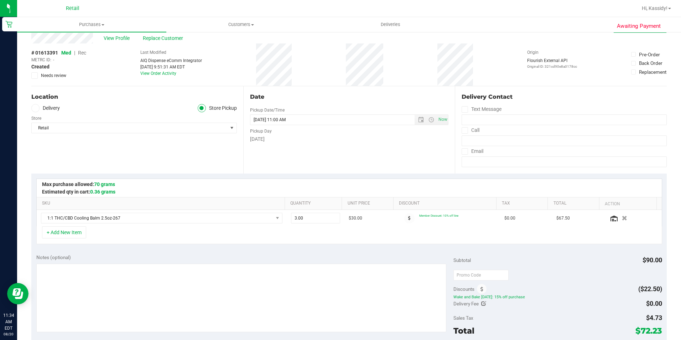
scroll to position [36, 0]
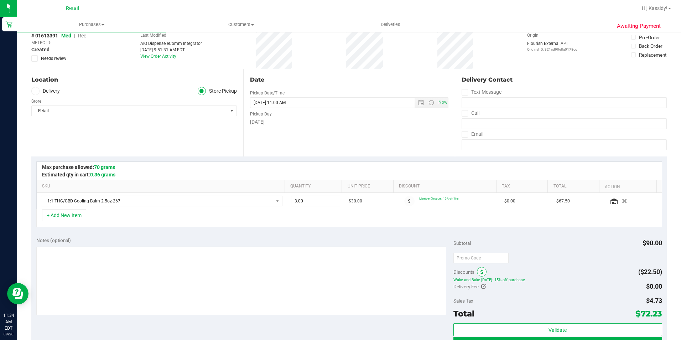
click at [482, 271] on span at bounding box center [482, 272] width 10 height 10
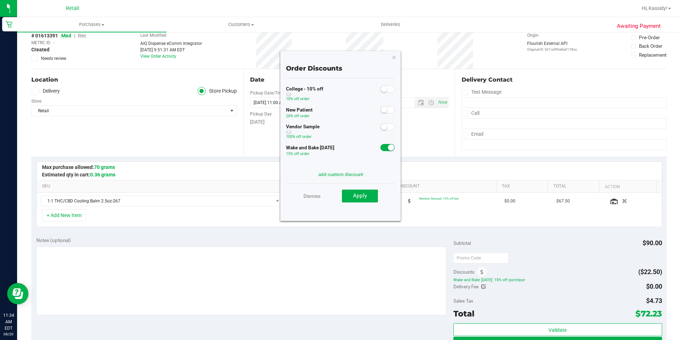
click at [388, 147] on small at bounding box center [391, 147] width 6 height 6
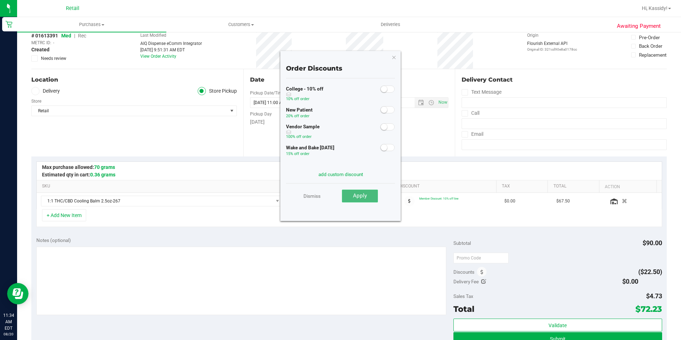
click at [372, 199] on button "Apply" at bounding box center [360, 195] width 36 height 13
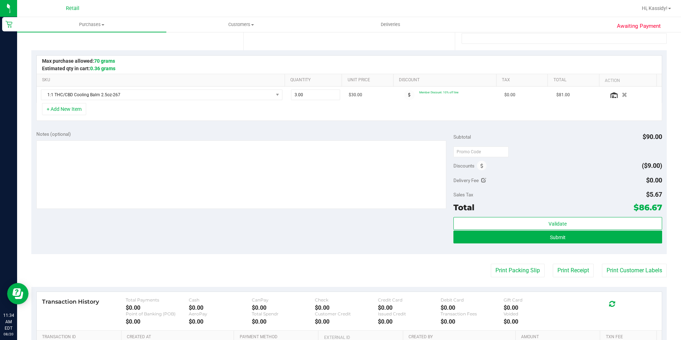
scroll to position [142, 0]
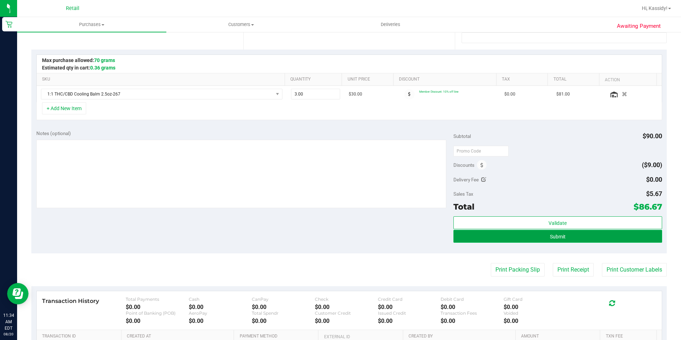
click at [533, 235] on button "Submit" at bounding box center [557, 236] width 209 height 13
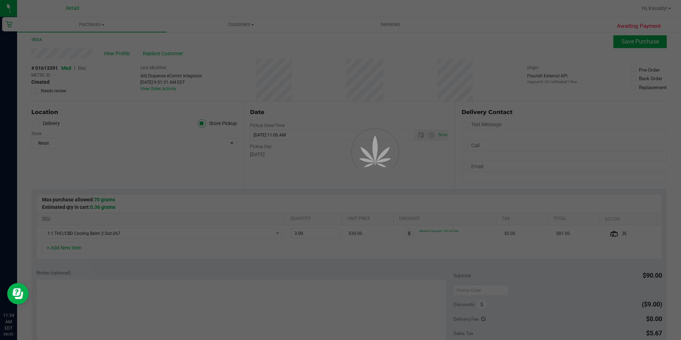
scroll to position [0, 0]
click at [80, 20] on div at bounding box center [340, 170] width 681 height 340
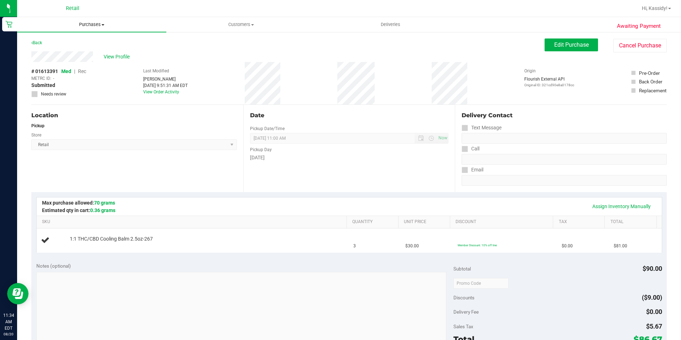
click at [94, 24] on span "Purchases" at bounding box center [91, 24] width 149 height 6
click at [81, 44] on span "Summary of purchases" at bounding box center [53, 43] width 73 height 6
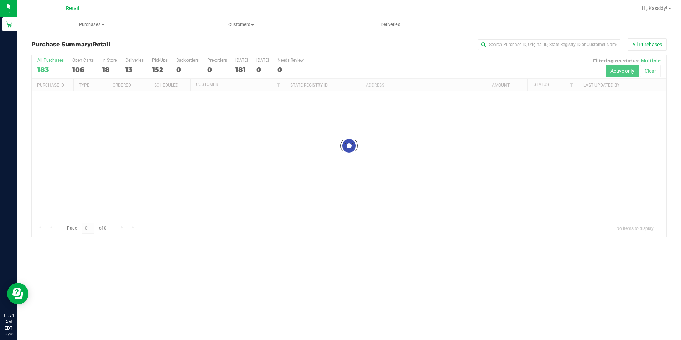
click at [498, 36] on div "Purchase Summary: Retail All Purchases Loading... All Purchases 183 Open Carts …" at bounding box center [349, 137] width 664 height 213
click at [498, 46] on input "text" at bounding box center [549, 44] width 142 height 11
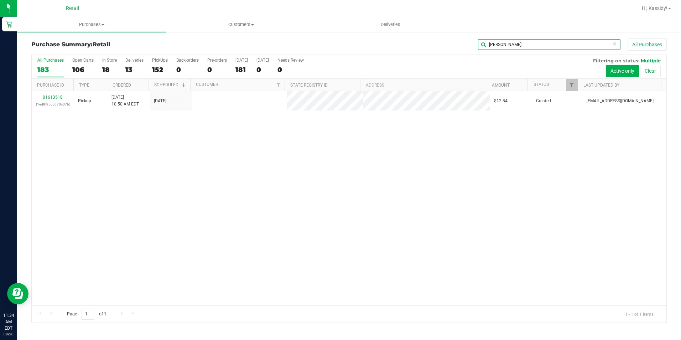
type input "[PERSON_NAME]"
click at [54, 99] on link "01613518" at bounding box center [53, 97] width 20 height 5
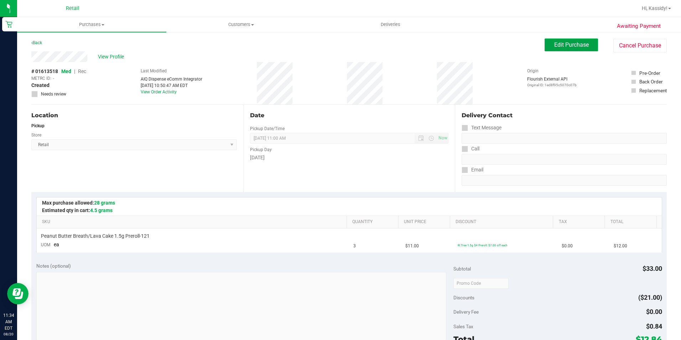
click at [554, 47] on span "Edit Purchase" at bounding box center [571, 44] width 35 height 7
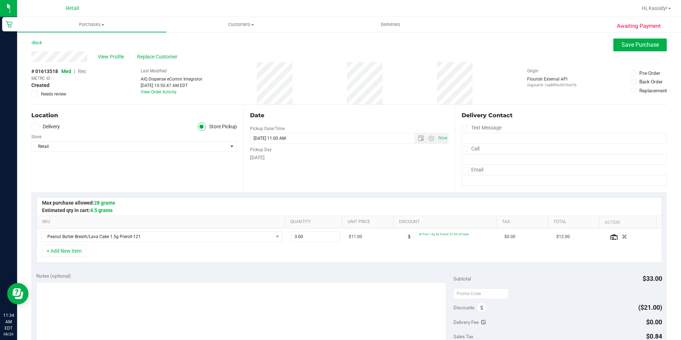
click at [83, 71] on span "Rec" at bounding box center [82, 71] width 8 height 6
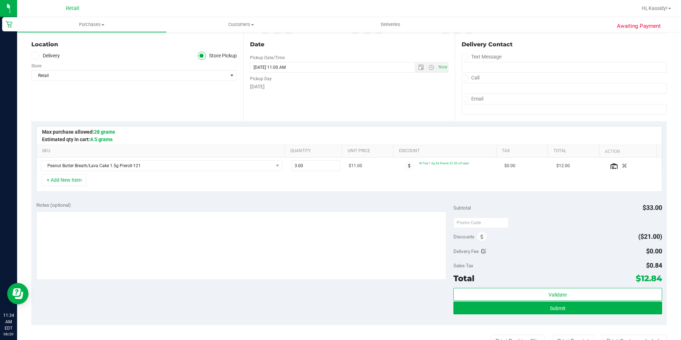
scroll to position [71, 0]
click at [529, 305] on button "Submit" at bounding box center [557, 307] width 209 height 13
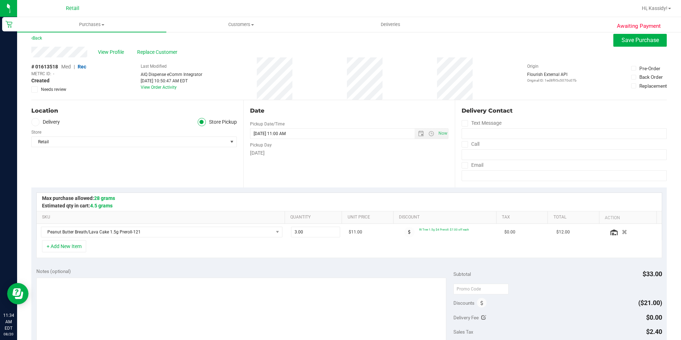
scroll to position [0, 0]
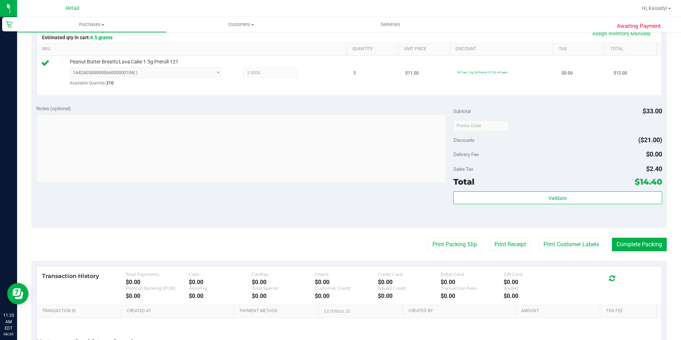
scroll to position [178, 0]
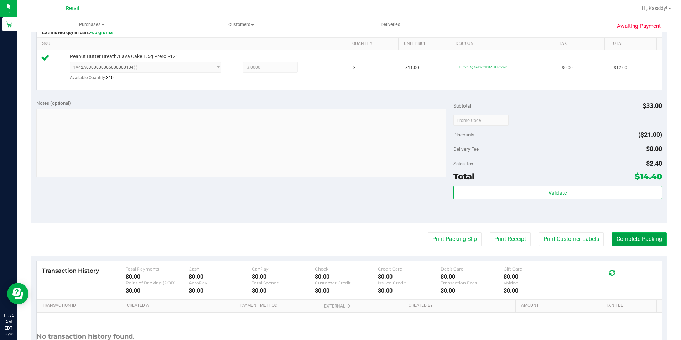
click at [643, 242] on button "Complete Packing" at bounding box center [639, 239] width 55 height 14
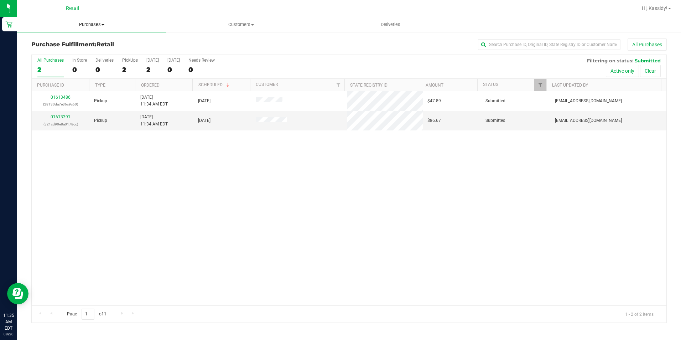
click at [105, 28] on uib-tab-heading "Purchases Summary of purchases Fulfillment All purchases" at bounding box center [91, 24] width 149 height 15
click at [82, 43] on span "Summary of purchases" at bounding box center [53, 43] width 73 height 6
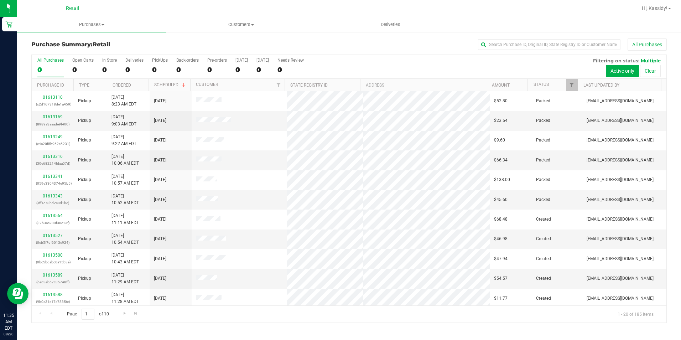
click at [475, 41] on div "All Purchases" at bounding box center [454, 44] width 423 height 12
click at [483, 41] on input "text" at bounding box center [549, 44] width 142 height 11
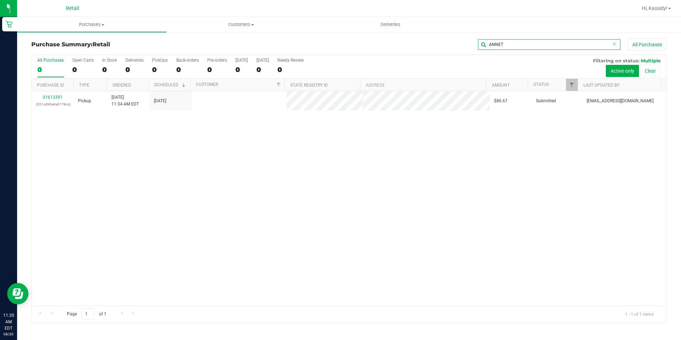
type input "ANNET"
click at [54, 98] on link "01613391" at bounding box center [53, 97] width 20 height 5
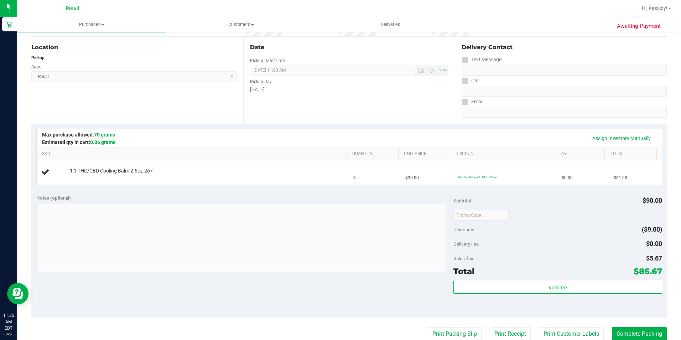
scroll to position [142, 0]
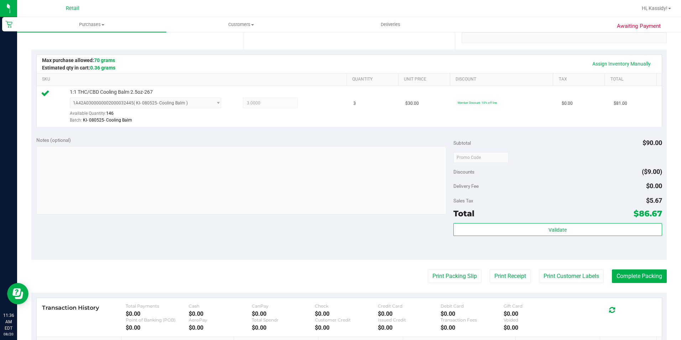
click at [621, 269] on purchase-details "Back Edit Purchase Cancel Purchase View Profile # 01613391 Med | Rec METRC ID: …" at bounding box center [348, 161] width 635 height 530
click at [623, 272] on button "Complete Packing" at bounding box center [639, 276] width 55 height 14
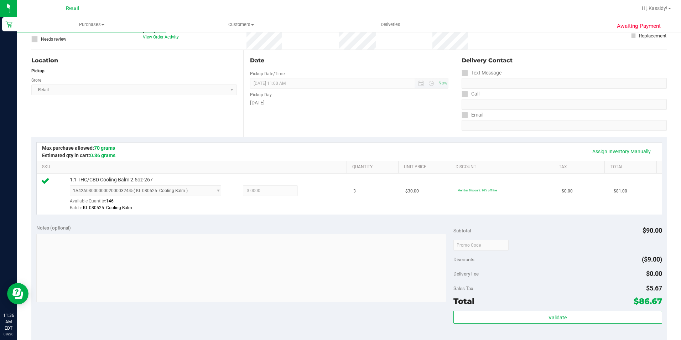
scroll to position [0, 0]
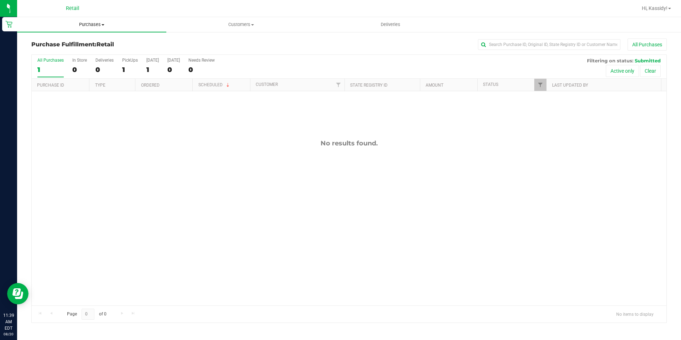
click at [87, 29] on uib-tab-heading "Purchases Summary of purchases Fulfillment All purchases" at bounding box center [91, 24] width 149 height 15
click at [85, 38] on ul "Summary of purchases Fulfillment All purchases" at bounding box center [91, 51] width 149 height 38
click at [88, 24] on span "Purchases" at bounding box center [91, 24] width 149 height 6
click at [80, 45] on span "Summary of purchases" at bounding box center [53, 43] width 73 height 6
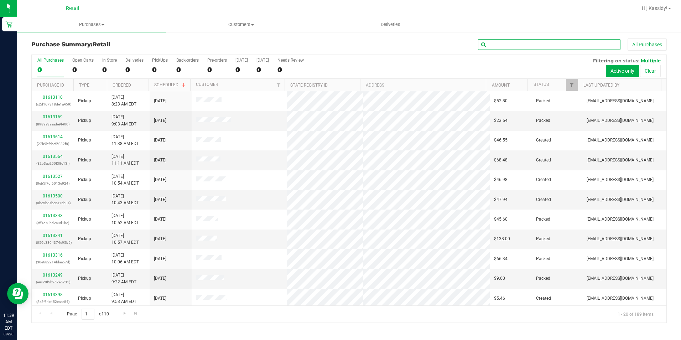
click at [504, 44] on input "text" at bounding box center [549, 44] width 142 height 11
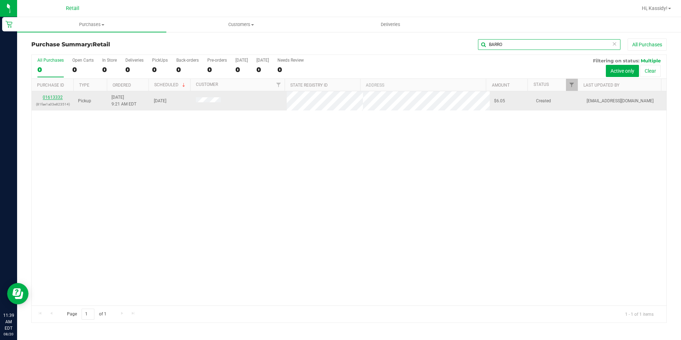
type input "BARRO"
click at [53, 99] on link "01613332" at bounding box center [53, 97] width 20 height 5
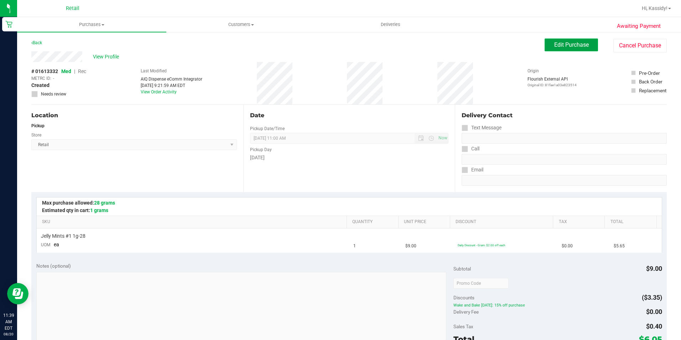
click at [572, 49] on button "Edit Purchase" at bounding box center [571, 44] width 53 height 13
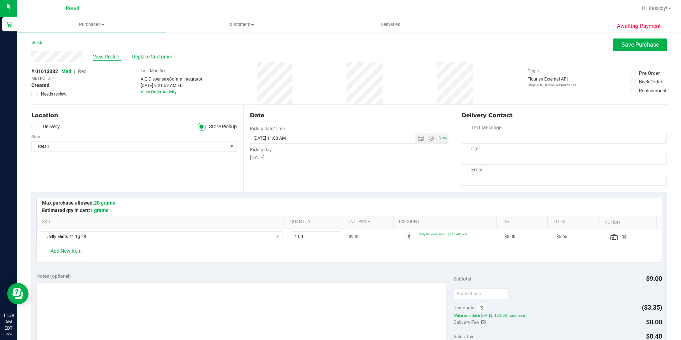
click at [104, 55] on span "View Profile" at bounding box center [107, 56] width 28 height 7
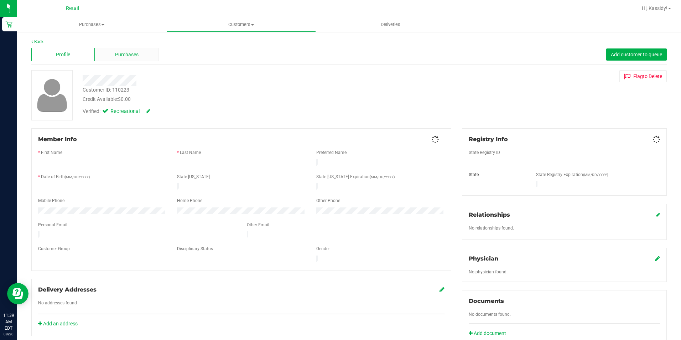
click at [110, 50] on div "Purchases" at bounding box center [126, 55] width 63 height 14
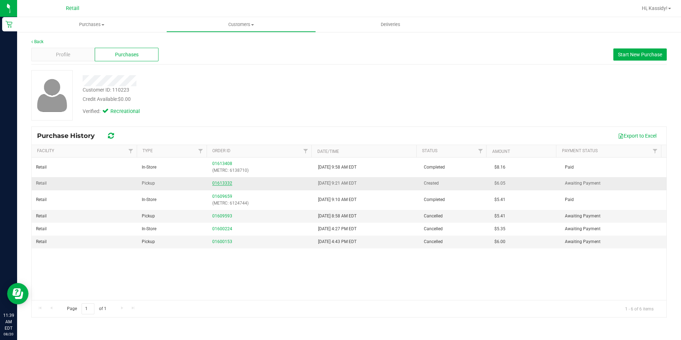
click at [213, 182] on link "01613332" at bounding box center [222, 183] width 20 height 5
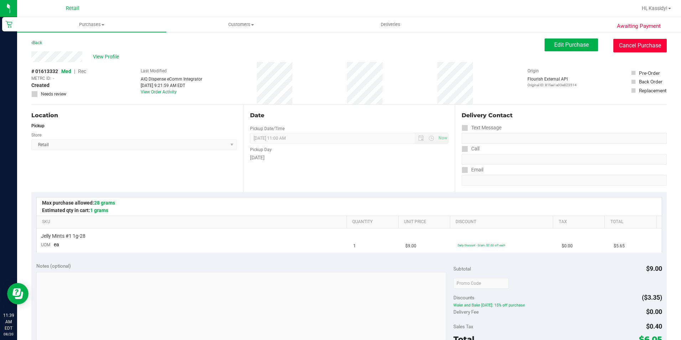
click at [646, 42] on button "Cancel Purchase" at bounding box center [639, 46] width 53 height 14
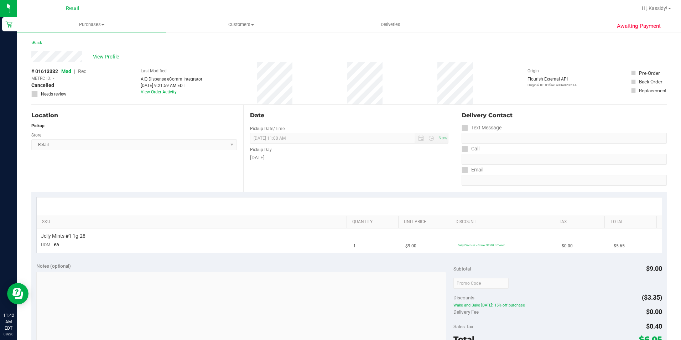
click at [75, 42] on div "Back" at bounding box center [348, 44] width 635 height 13
click at [75, 27] on span "Purchases" at bounding box center [91, 24] width 149 height 6
click at [72, 38] on ul "Summary of purchases Fulfillment All purchases" at bounding box center [91, 51] width 149 height 38
click at [82, 20] on uib-tab-heading "Purchases Summary of purchases Fulfillment All purchases" at bounding box center [91, 24] width 149 height 15
click at [87, 40] on span "Summary of purchases" at bounding box center [53, 43] width 73 height 6
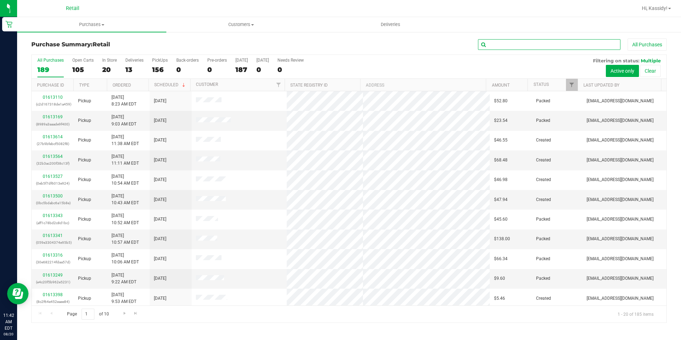
click at [501, 45] on input "text" at bounding box center [549, 44] width 142 height 11
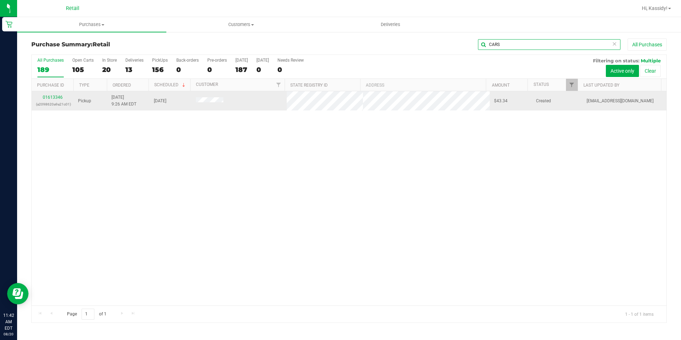
type input "CARS"
click at [51, 102] on p "(a2098620a9a21c01)" at bounding box center [52, 104] width 33 height 7
click at [52, 94] on div "01613346 (a2098620a9a21c01)" at bounding box center [52, 101] width 33 height 14
click at [51, 99] on link "01613346" at bounding box center [53, 97] width 20 height 5
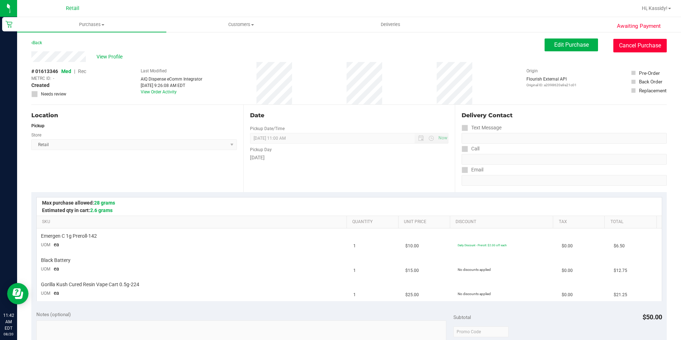
click at [619, 42] on button "Cancel Purchase" at bounding box center [639, 46] width 53 height 14
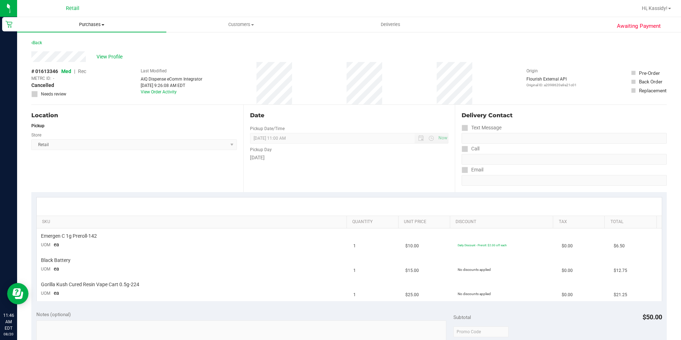
click at [85, 31] on uib-tab-heading "Purchases Summary of purchases Fulfillment All purchases" at bounding box center [91, 24] width 149 height 15
click at [46, 49] on span "Fulfillment" at bounding box center [39, 51] width 44 height 6
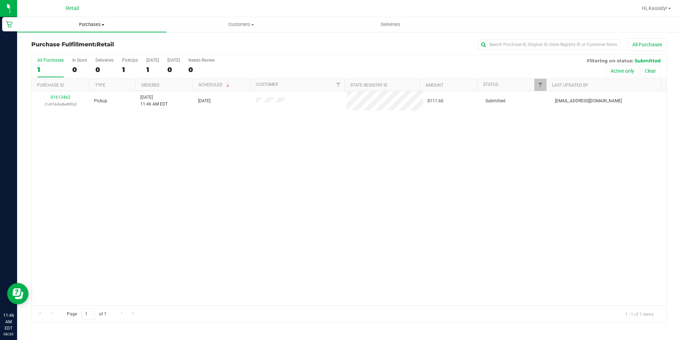
click at [79, 18] on uib-tab-heading "Purchases Summary of purchases Fulfillment All purchases" at bounding box center [91, 24] width 149 height 15
click at [79, 26] on span "Purchases" at bounding box center [91, 24] width 149 height 6
click at [78, 24] on span "Purchases" at bounding box center [91, 24] width 149 height 6
click at [54, 46] on span "Summary of purchases" at bounding box center [53, 43] width 73 height 6
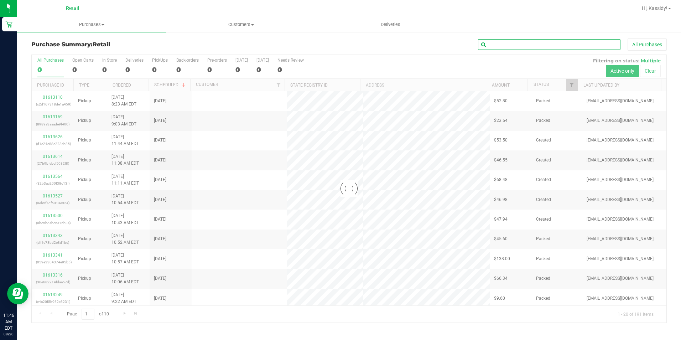
click at [518, 46] on input "text" at bounding box center [549, 44] width 142 height 11
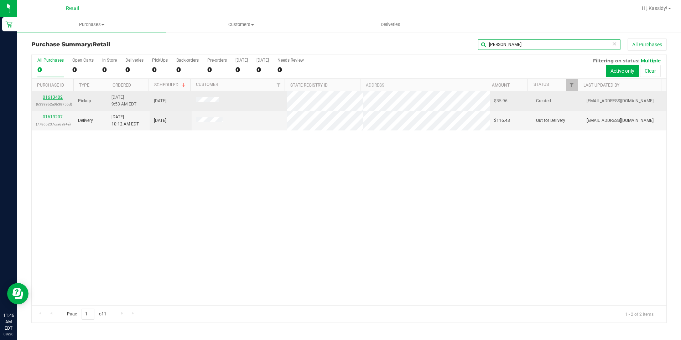
type input "[PERSON_NAME]"
click at [47, 95] on link "01613402" at bounding box center [53, 97] width 20 height 5
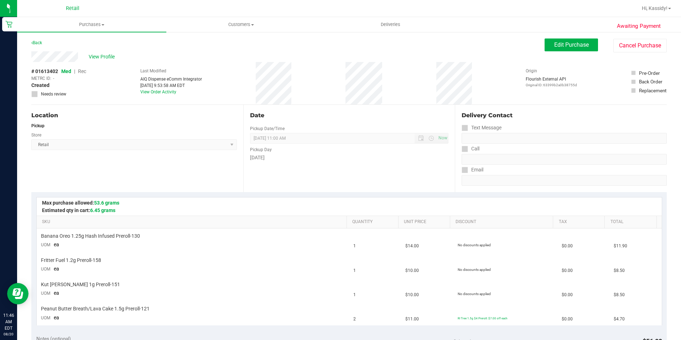
click at [569, 36] on div "Awaiting Payment Back Edit Purchase Cancel Purchase View Profile # 01613402 Med…" at bounding box center [349, 334] width 664 height 607
click at [564, 38] on button "Edit Purchase" at bounding box center [571, 44] width 53 height 13
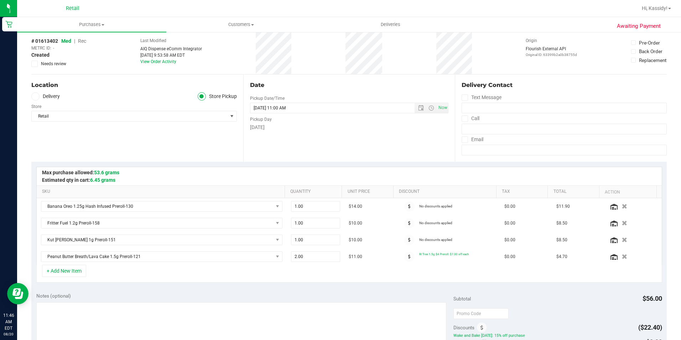
scroll to position [71, 0]
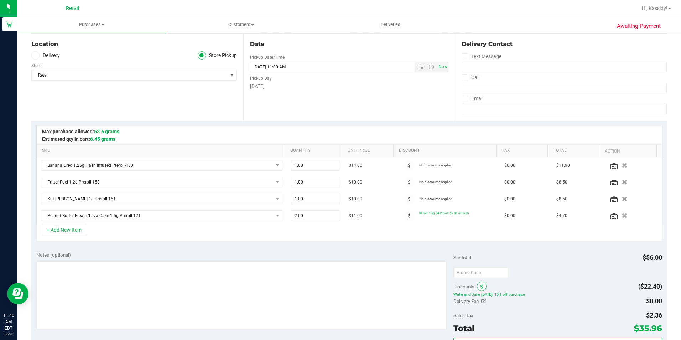
click at [478, 290] on span at bounding box center [482, 286] width 10 height 10
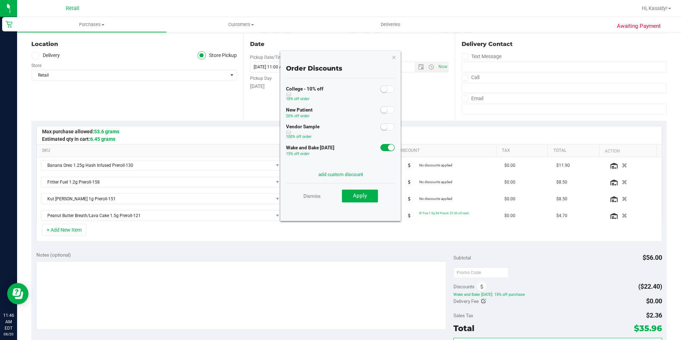
click at [382, 142] on div "Vendor Sample 100% off order" at bounding box center [340, 132] width 109 height 21
click at [382, 143] on div at bounding box center [387, 146] width 15 height 9
click at [383, 145] on span at bounding box center [387, 147] width 14 height 7
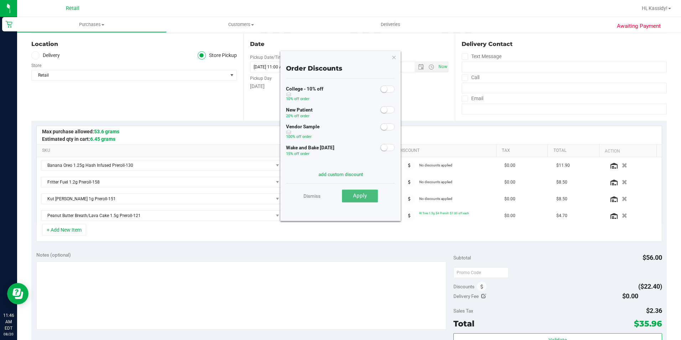
click at [362, 192] on button "Apply" at bounding box center [360, 195] width 36 height 13
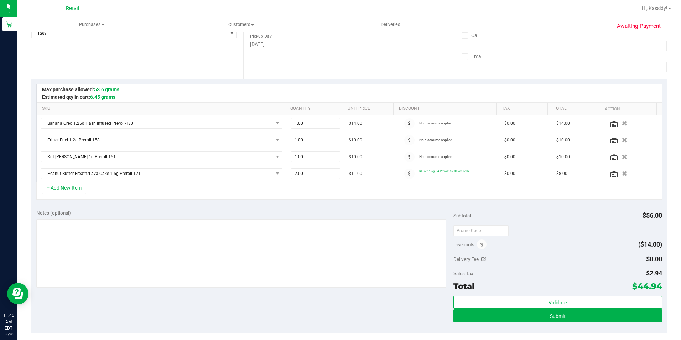
scroll to position [178, 0]
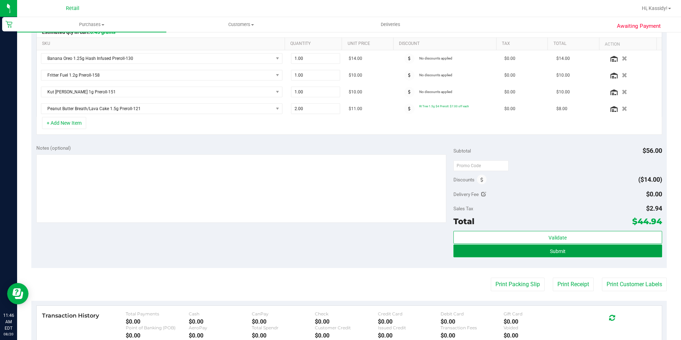
click at [545, 254] on button "Submit" at bounding box center [557, 250] width 209 height 13
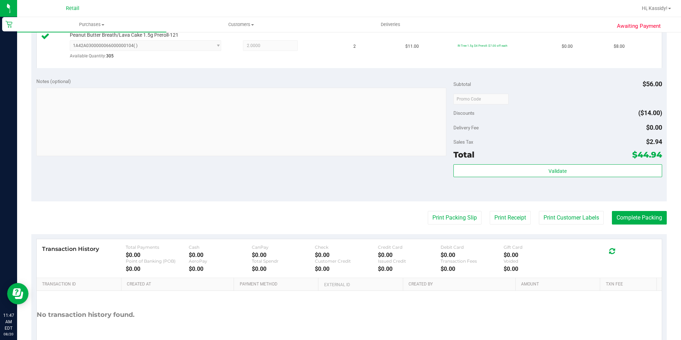
scroll to position [321, 0]
click at [629, 213] on button "Complete Packing" at bounding box center [639, 217] width 55 height 14
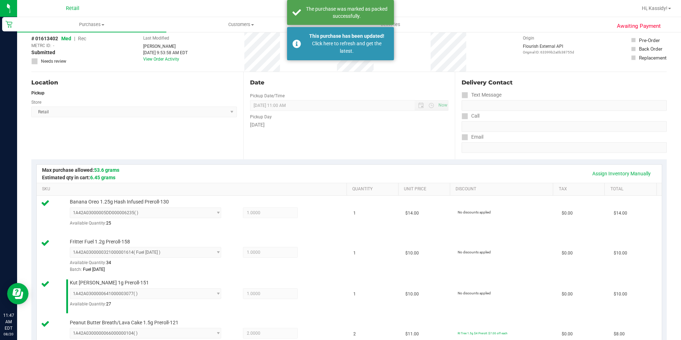
scroll to position [0, 0]
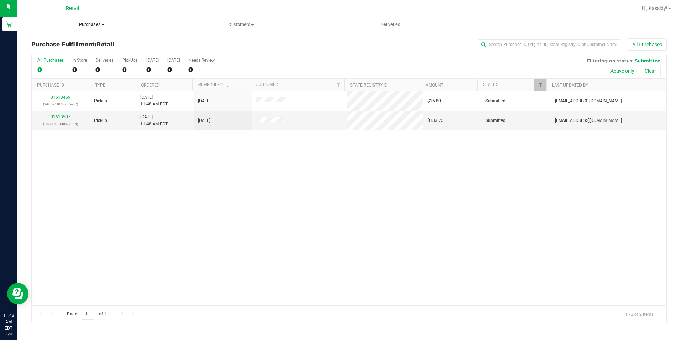
click at [95, 22] on span "Purchases" at bounding box center [91, 24] width 149 height 6
click at [83, 44] on span "Summary of purchases" at bounding box center [53, 43] width 73 height 6
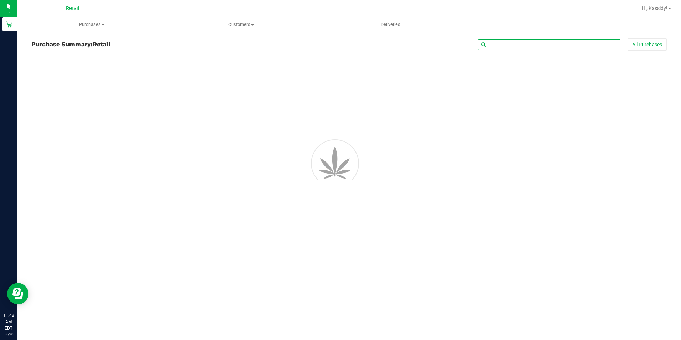
click at [506, 47] on input "text" at bounding box center [549, 44] width 142 height 11
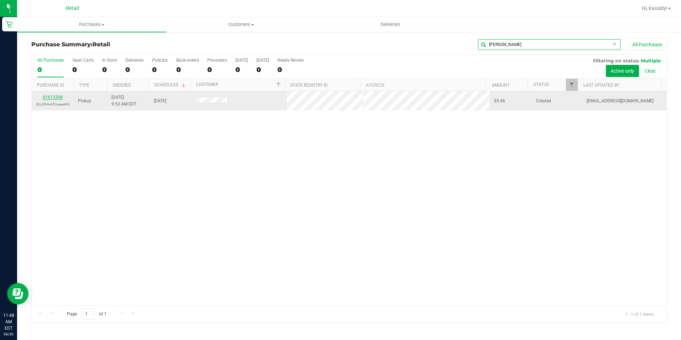
type input "[PERSON_NAME]"
click at [56, 99] on link "01613398" at bounding box center [53, 97] width 20 height 5
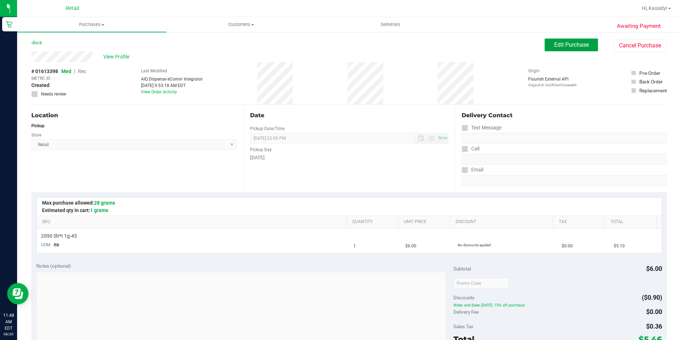
click at [557, 43] on span "Edit Purchase" at bounding box center [571, 44] width 35 height 7
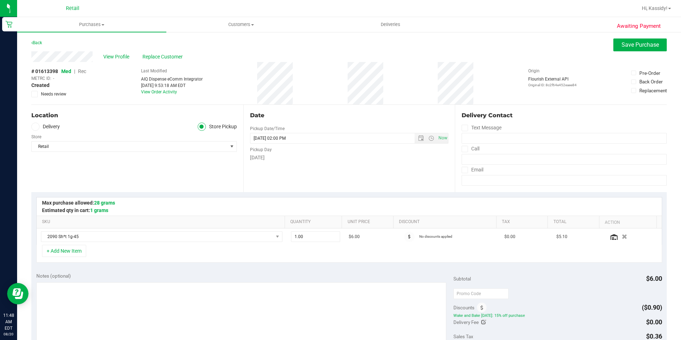
click at [83, 72] on span "Rec" at bounding box center [82, 71] width 8 height 6
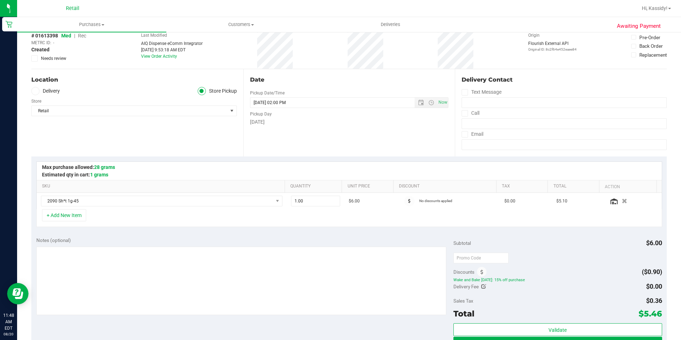
scroll to position [142, 0]
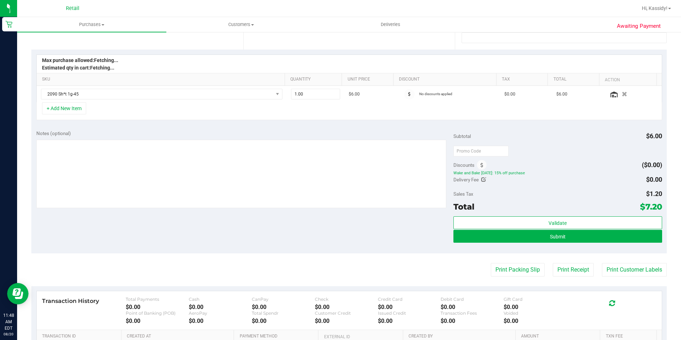
click at [474, 162] on div "Discounts" at bounding box center [469, 164] width 33 height 13
click at [477, 166] on span at bounding box center [482, 165] width 10 height 10
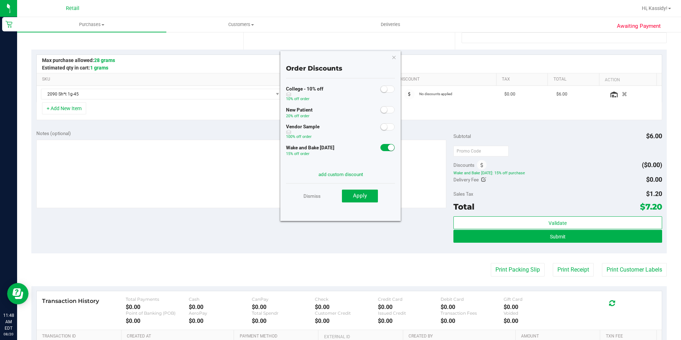
click at [380, 143] on div at bounding box center [387, 146] width 15 height 9
drag, startPoint x: 381, startPoint y: 146, endPoint x: 379, endPoint y: 155, distance: 8.5
click at [381, 147] on span at bounding box center [387, 147] width 14 height 7
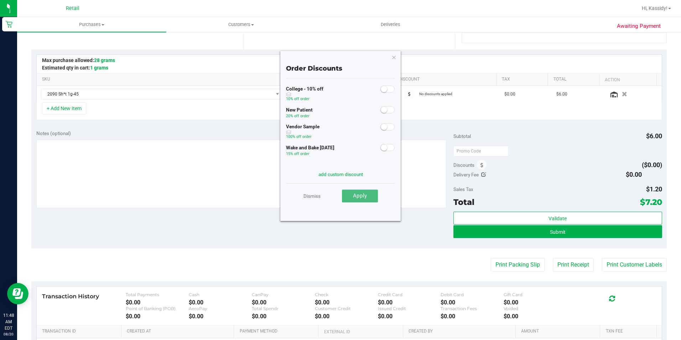
click at [368, 191] on button "Apply" at bounding box center [360, 195] width 36 height 13
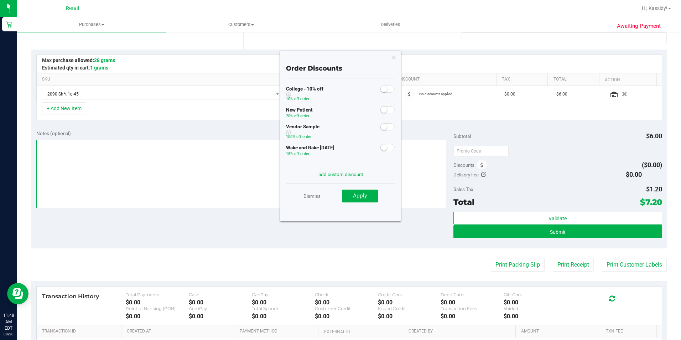
drag, startPoint x: 368, startPoint y: 191, endPoint x: 413, endPoint y: 212, distance: 49.7
click at [371, 196] on textarea at bounding box center [241, 174] width 410 height 68
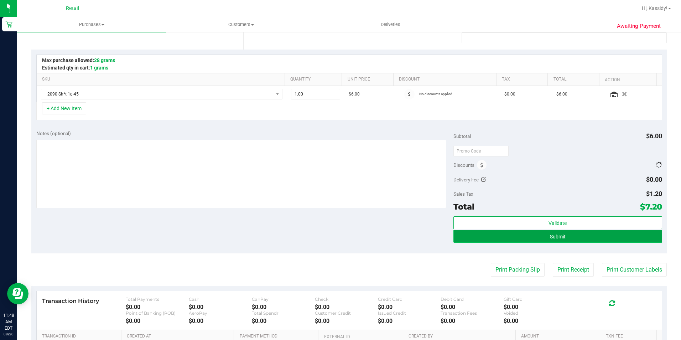
click at [510, 235] on button "Submit" at bounding box center [557, 236] width 209 height 13
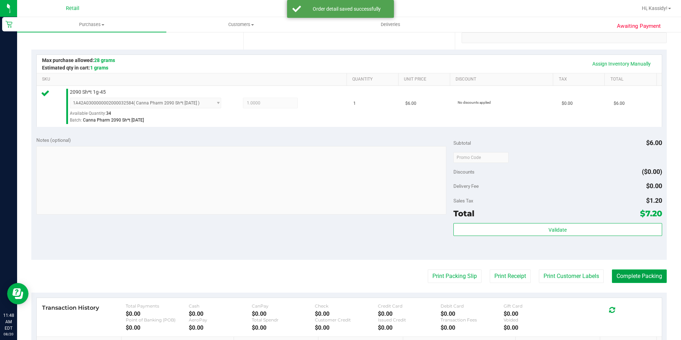
click at [639, 281] on button "Complete Packing" at bounding box center [639, 276] width 55 height 14
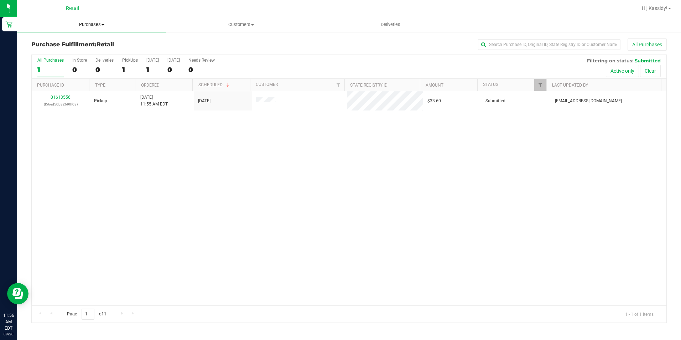
click at [76, 27] on span "Purchases" at bounding box center [91, 24] width 149 height 6
click at [67, 46] on li "Summary of purchases" at bounding box center [91, 43] width 149 height 9
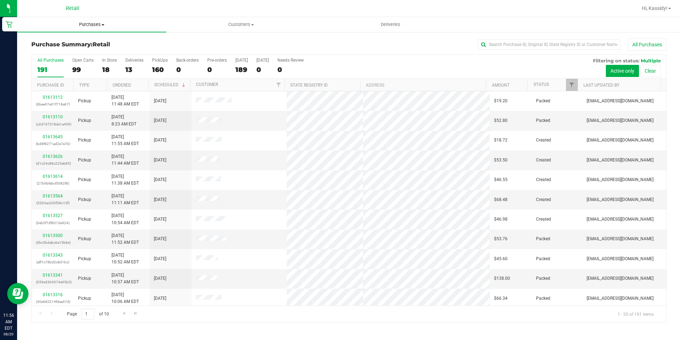
click at [85, 19] on uib-tab-heading "Purchases Summary of purchases Fulfillment All purchases" at bounding box center [91, 24] width 149 height 15
click at [79, 37] on ul "Summary of purchases Fulfillment All purchases" at bounding box center [91, 51] width 149 height 38
click at [81, 30] on uib-tab-heading "Purchases Summary of purchases Fulfillment All purchases" at bounding box center [91, 24] width 149 height 15
click at [78, 45] on span "Summary of purchases" at bounding box center [53, 43] width 73 height 6
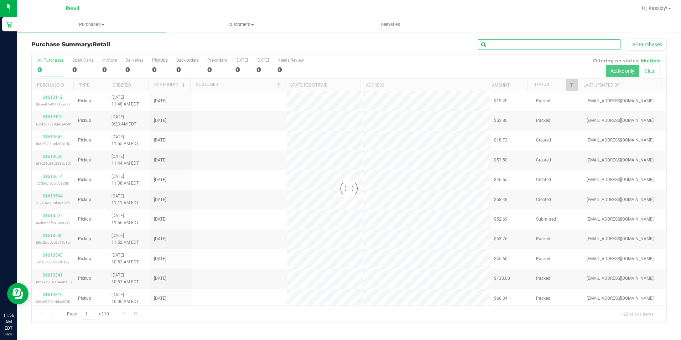
click at [510, 50] on input "text" at bounding box center [549, 44] width 142 height 11
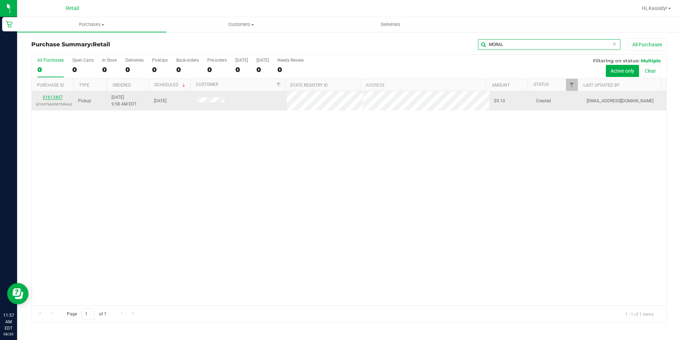
type input "MORAL"
click at [50, 97] on link "01613407" at bounding box center [53, 97] width 20 height 5
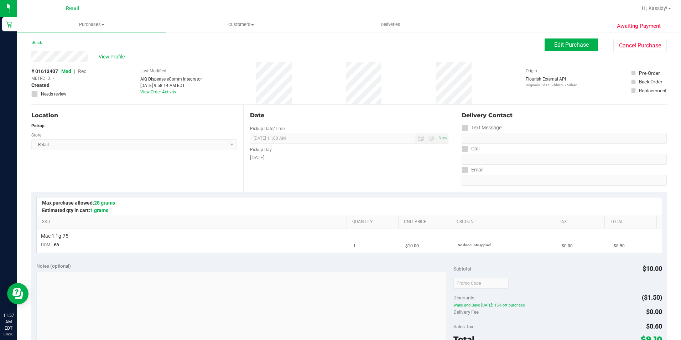
click at [562, 35] on div "Awaiting Payment Back Edit Purchase Cancel Purchase View Profile # 01613407 Med…" at bounding box center [349, 298] width 664 height 534
click at [560, 41] on button "Edit Purchase" at bounding box center [571, 44] width 53 height 13
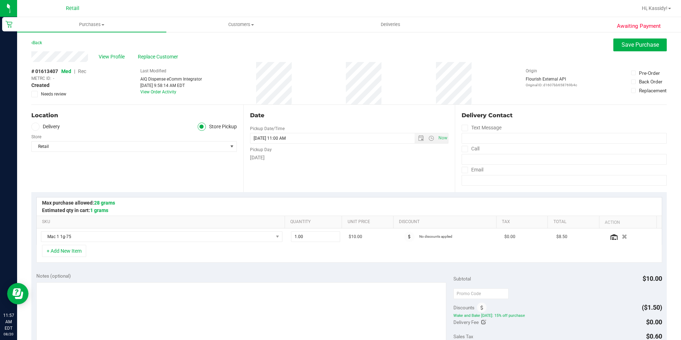
click at [80, 70] on span "Rec" at bounding box center [82, 71] width 8 height 6
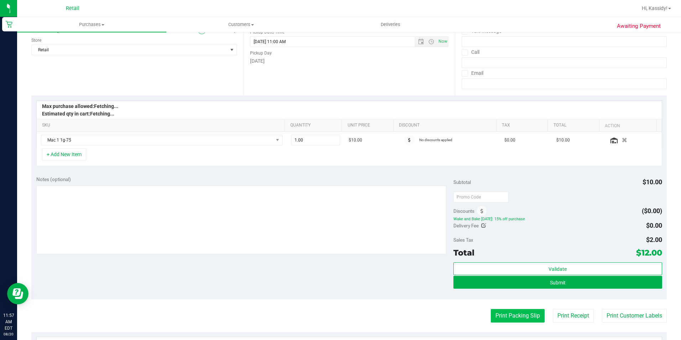
scroll to position [142, 0]
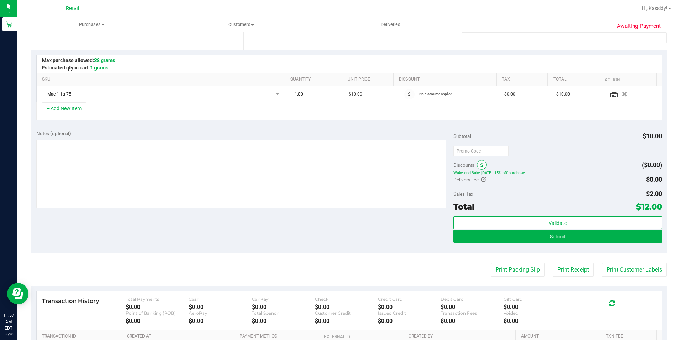
click at [480, 163] on icon at bounding box center [481, 165] width 3 height 5
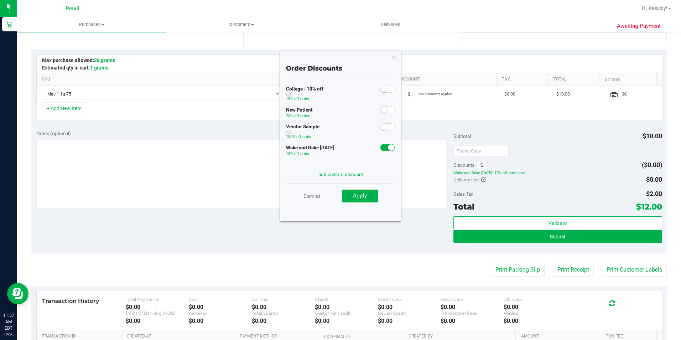
click at [380, 146] on span at bounding box center [387, 147] width 14 height 7
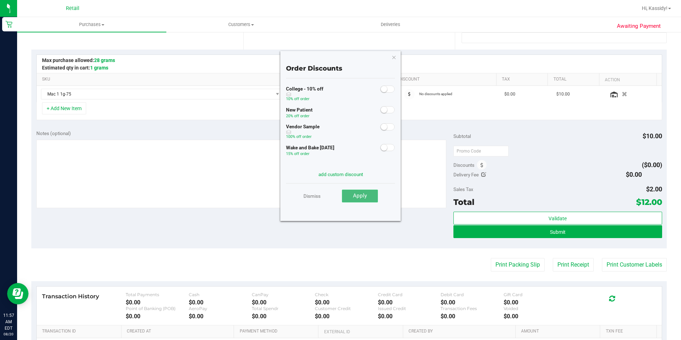
click at [352, 201] on button "Apply" at bounding box center [360, 195] width 36 height 13
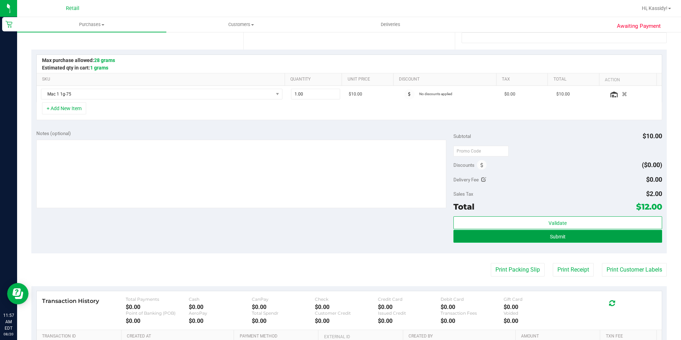
click at [512, 232] on button "Submit" at bounding box center [557, 236] width 209 height 13
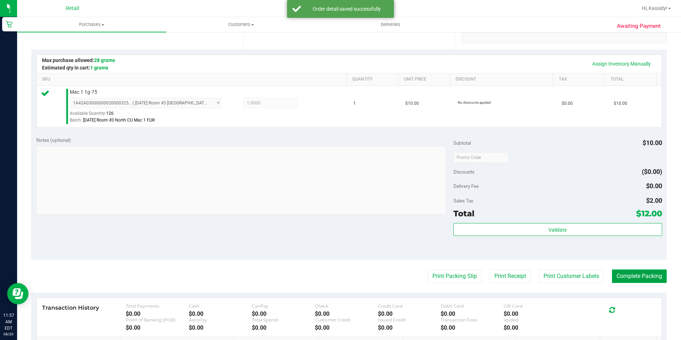
click at [614, 272] on button "Complete Packing" at bounding box center [639, 276] width 55 height 14
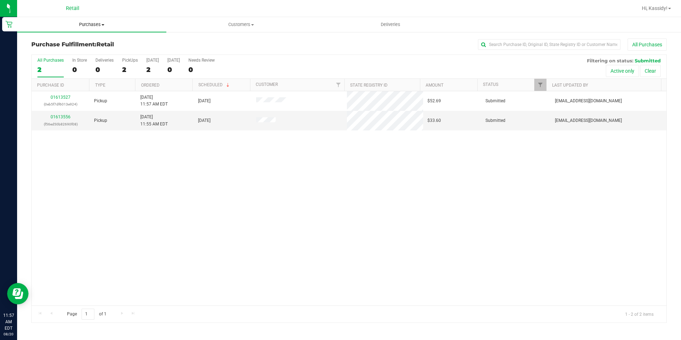
drag, startPoint x: 86, startPoint y: 17, endPoint x: 92, endPoint y: 27, distance: 11.5
click at [86, 17] on nav "Retail Hi, Kassidy!" at bounding box center [349, 8] width 664 height 17
click at [95, 30] on uib-tab-heading "Purchases Summary of purchases Fulfillment All purchases" at bounding box center [91, 24] width 149 height 15
click at [90, 42] on li "Summary of purchases" at bounding box center [91, 43] width 149 height 9
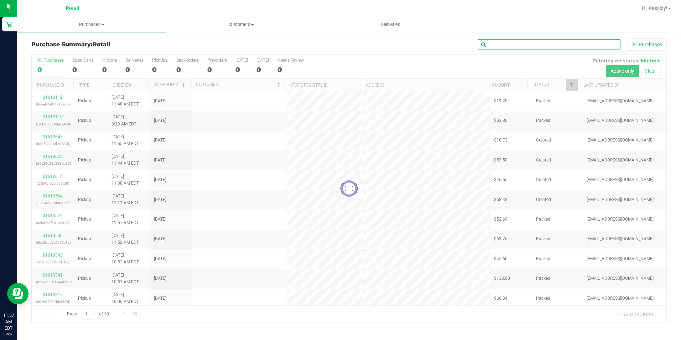
click at [503, 45] on input "text" at bounding box center [549, 44] width 142 height 11
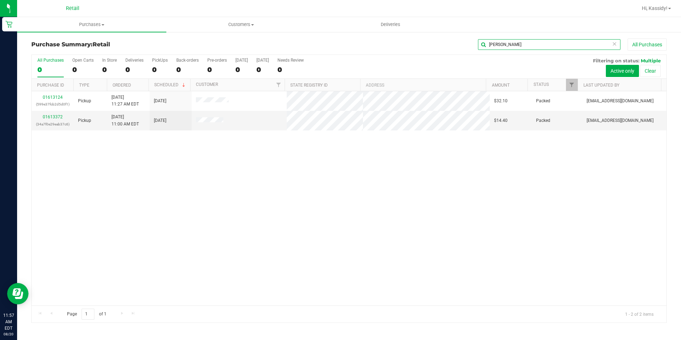
type input "[PERSON_NAME]"
click at [57, 95] on link "01613124" at bounding box center [53, 97] width 20 height 5
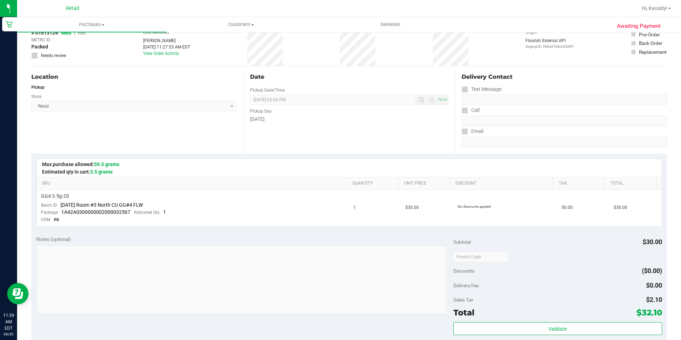
scroll to position [36, 0]
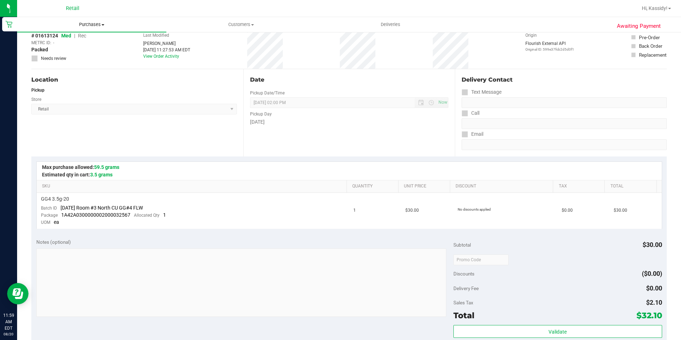
click at [81, 18] on uib-tab-heading "Purchases Summary of purchases Fulfillment All purchases" at bounding box center [91, 24] width 149 height 15
click at [81, 40] on span "Summary of purchases" at bounding box center [53, 43] width 73 height 6
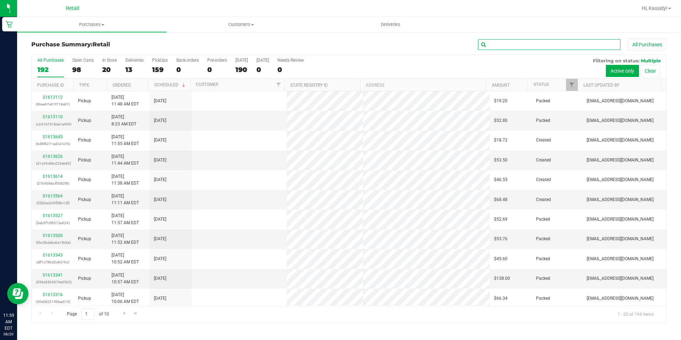
click at [500, 46] on input "text" at bounding box center [549, 44] width 142 height 11
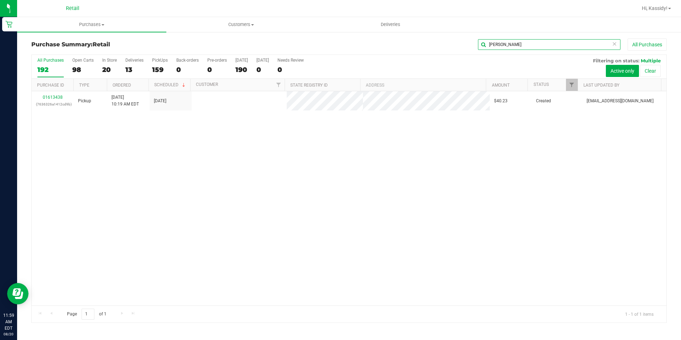
type input "[PERSON_NAME]"
click at [54, 98] on link "01613438" at bounding box center [53, 97] width 20 height 5
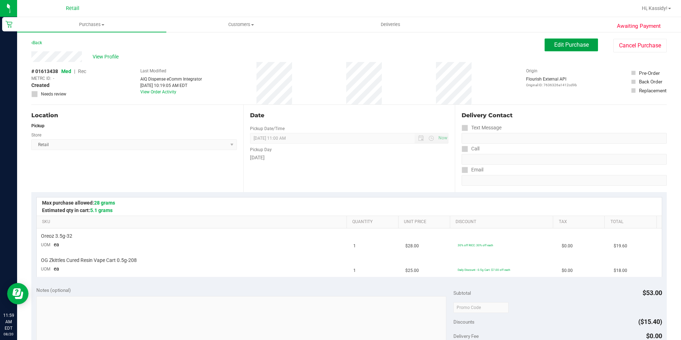
click at [577, 43] on span "Edit Purchase" at bounding box center [571, 44] width 35 height 7
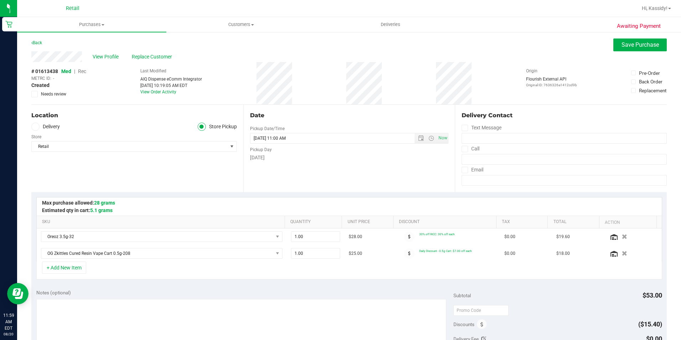
click at [82, 70] on span "Rec" at bounding box center [82, 71] width 8 height 6
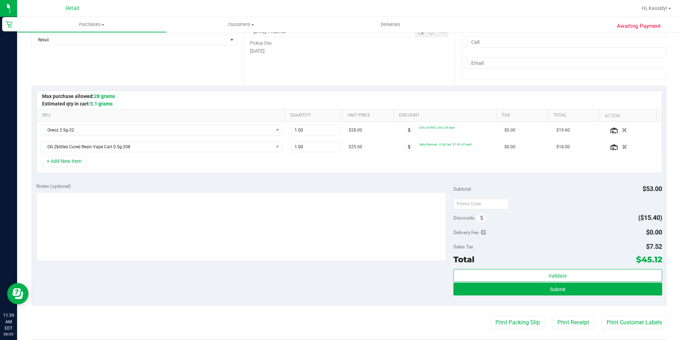
scroll to position [107, 0]
click at [498, 284] on button "Submit" at bounding box center [557, 288] width 209 height 13
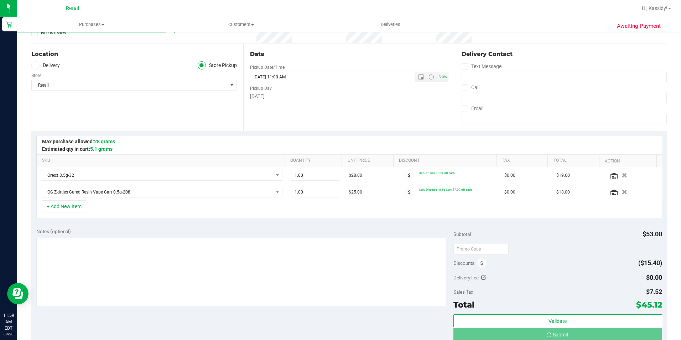
scroll to position [0, 0]
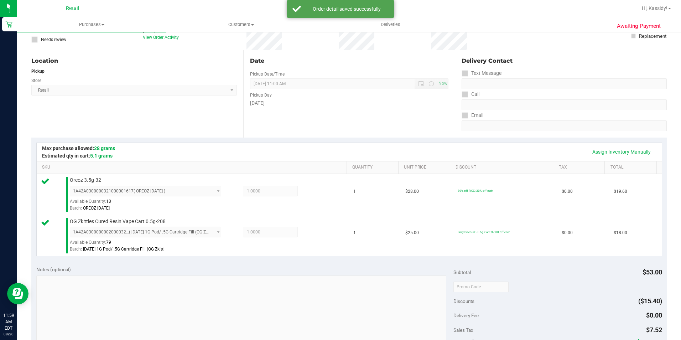
scroll to position [107, 0]
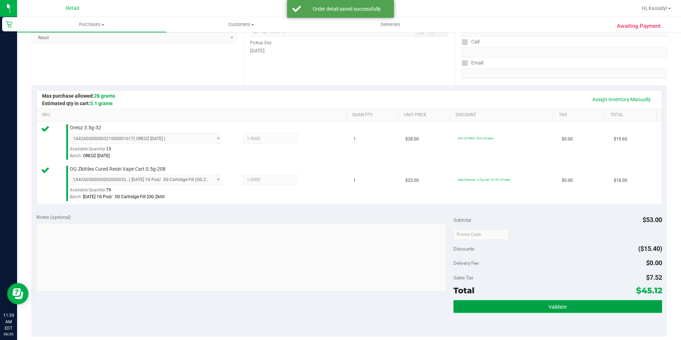
click at [558, 311] on button "Validate" at bounding box center [557, 306] width 209 height 13
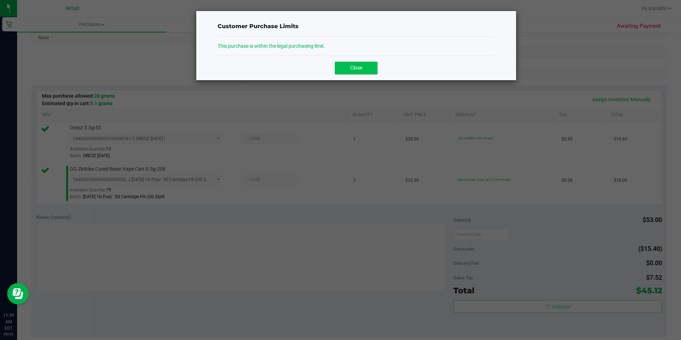
click at [353, 63] on button "Close" at bounding box center [356, 68] width 43 height 13
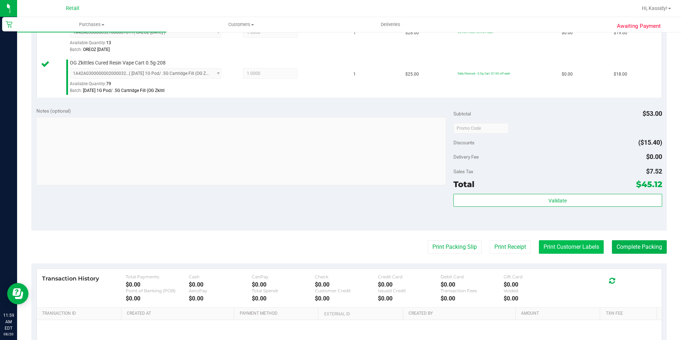
scroll to position [214, 0]
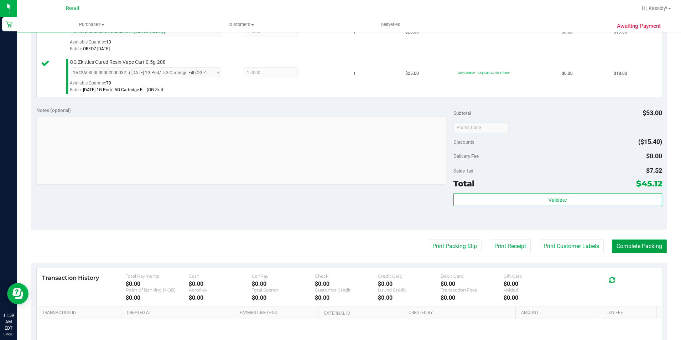
click at [619, 250] on button "Complete Packing" at bounding box center [639, 246] width 55 height 14
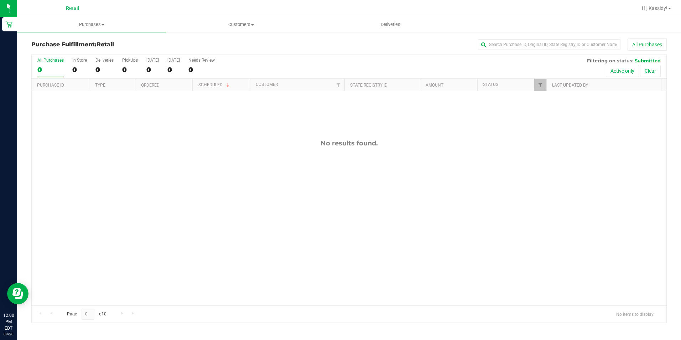
click at [94, 13] on div "Retail" at bounding box center [73, 8] width 104 height 11
click at [93, 24] on span "Purchases" at bounding box center [91, 24] width 149 height 6
click at [85, 42] on span "Summary of purchases" at bounding box center [53, 43] width 73 height 6
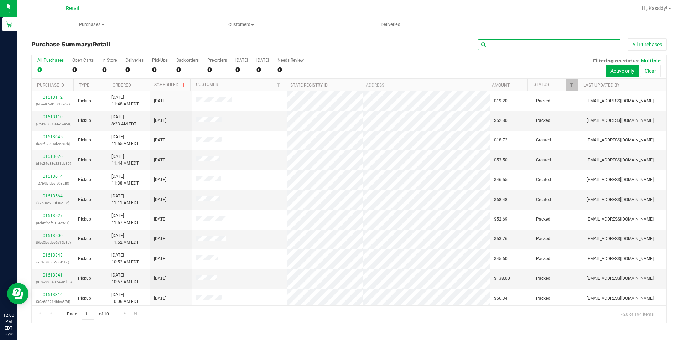
click at [486, 44] on input "text" at bounding box center [549, 44] width 142 height 11
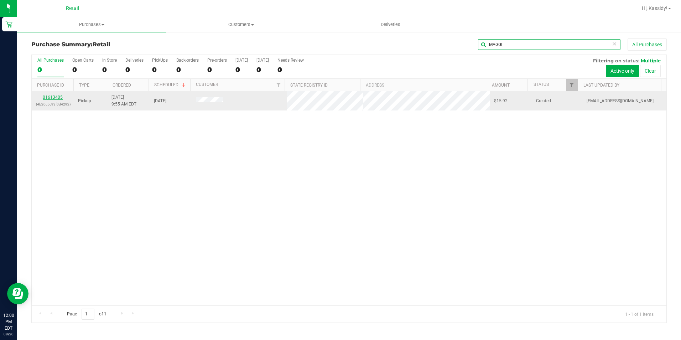
type input "MAGGI"
click at [50, 96] on link "01613405" at bounding box center [53, 97] width 20 height 5
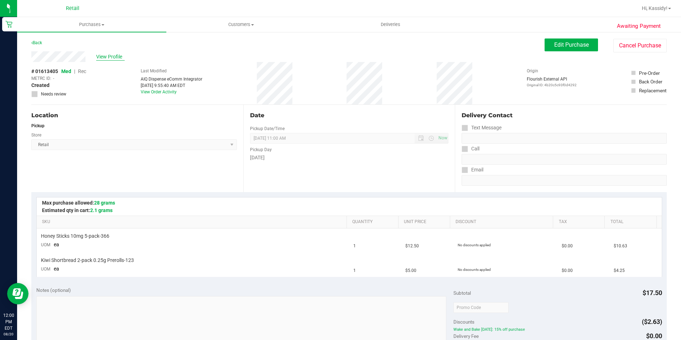
click at [113, 57] on span "View Profile" at bounding box center [110, 56] width 28 height 7
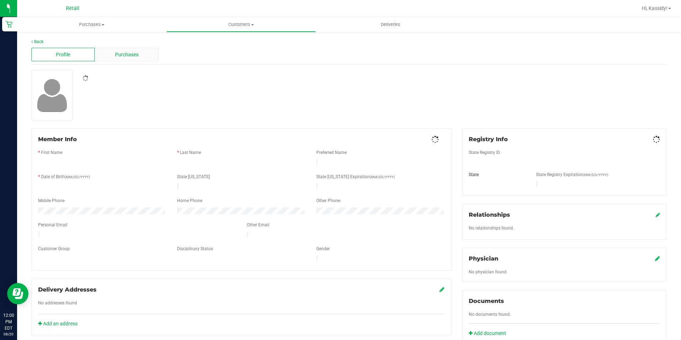
click at [140, 55] on div "Purchases" at bounding box center [126, 55] width 63 height 14
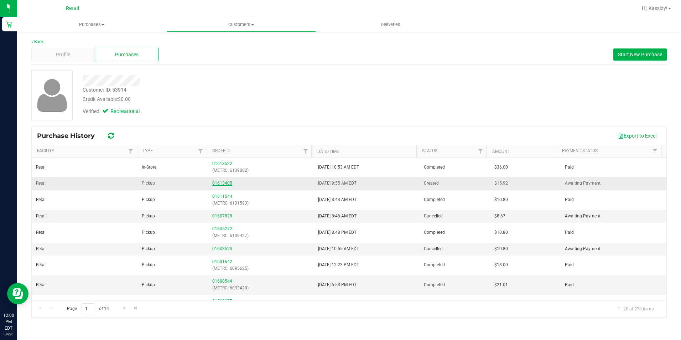
click at [217, 184] on link "01613405" at bounding box center [222, 183] width 20 height 5
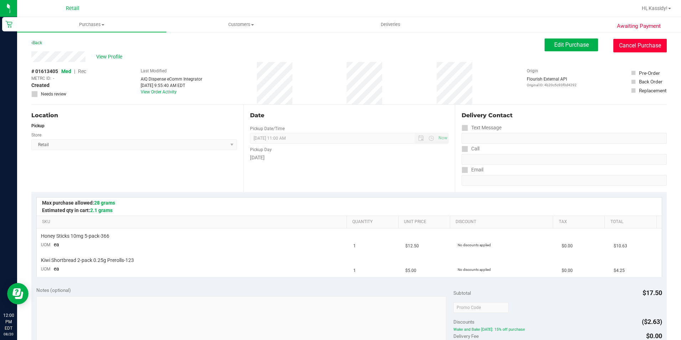
click at [638, 46] on button "Cancel Purchase" at bounding box center [639, 46] width 53 height 14
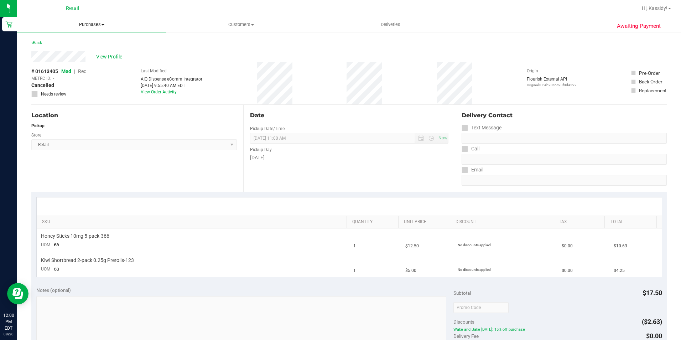
click at [76, 28] on uib-tab-heading "Purchases Summary of purchases Fulfillment All purchases" at bounding box center [91, 24] width 149 height 15
click at [77, 43] on span "Summary of purchases" at bounding box center [53, 43] width 73 height 6
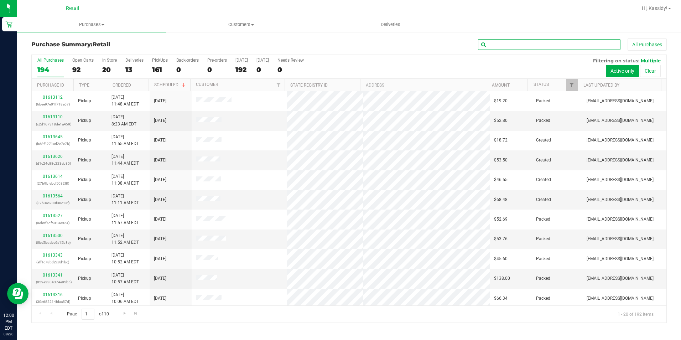
click at [487, 45] on input "text" at bounding box center [549, 44] width 142 height 11
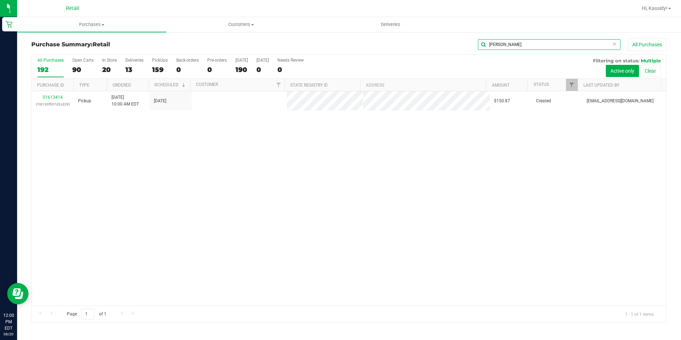
type input "[PERSON_NAME]"
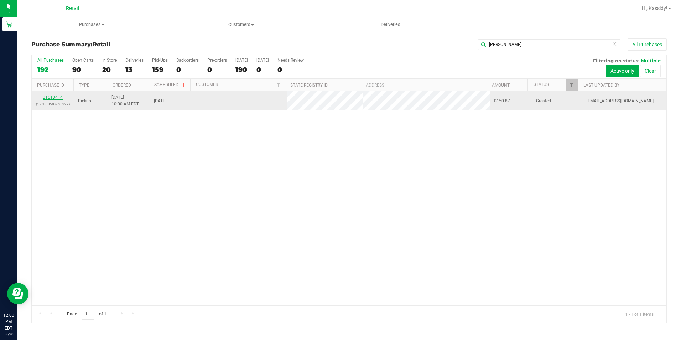
drag, startPoint x: 51, startPoint y: 102, endPoint x: 51, endPoint y: 97, distance: 5.0
click at [51, 97] on link "01613414" at bounding box center [53, 97] width 20 height 5
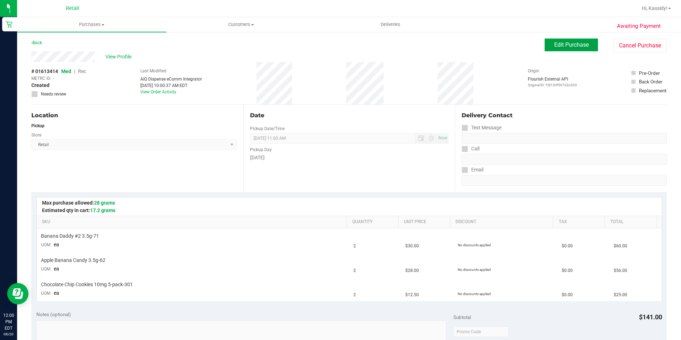
click at [557, 40] on button "Edit Purchase" at bounding box center [571, 44] width 53 height 13
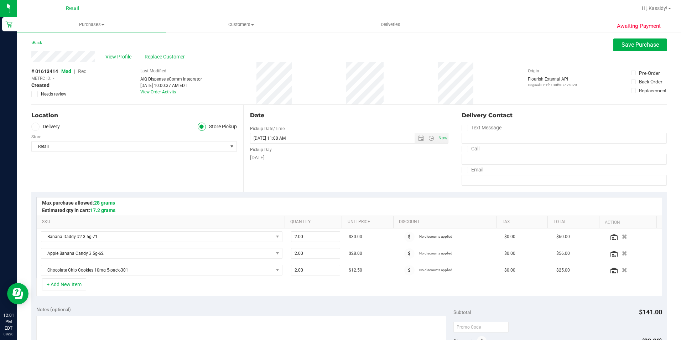
click at [83, 72] on span "Rec" at bounding box center [82, 71] width 8 height 6
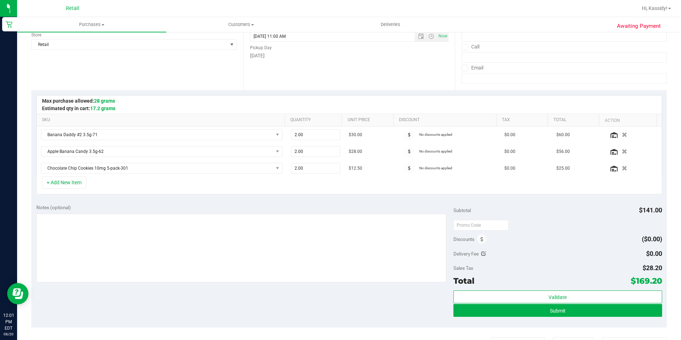
scroll to position [142, 0]
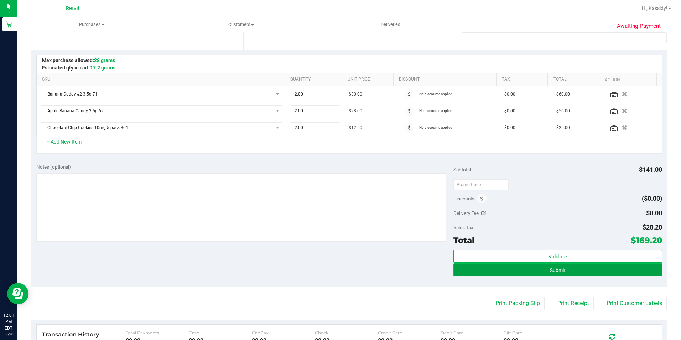
click at [494, 272] on button "Submit" at bounding box center [557, 269] width 209 height 13
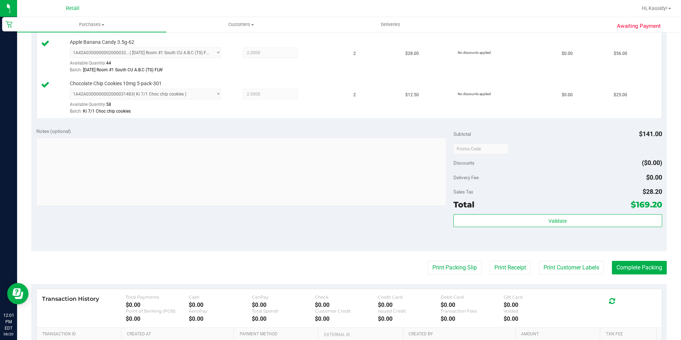
scroll to position [285, 0]
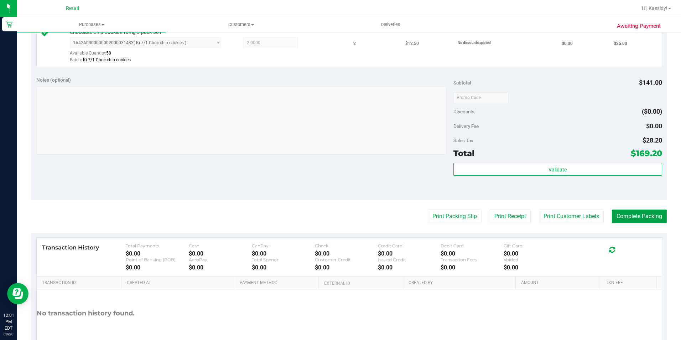
click at [612, 219] on button "Complete Packing" at bounding box center [639, 216] width 55 height 14
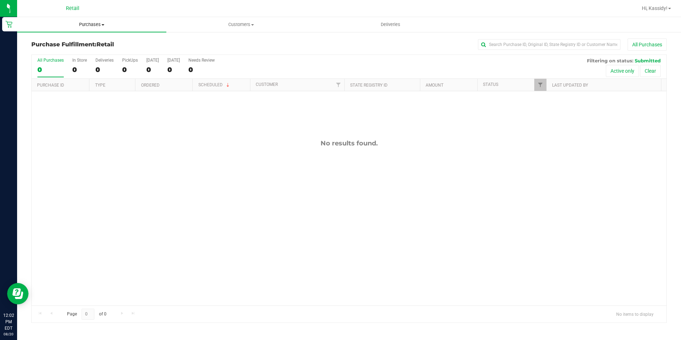
click at [96, 28] on uib-tab-heading "Purchases Summary of purchases Fulfillment All purchases" at bounding box center [91, 24] width 149 height 15
click at [128, 42] on li "Summary of purchases" at bounding box center [91, 43] width 149 height 9
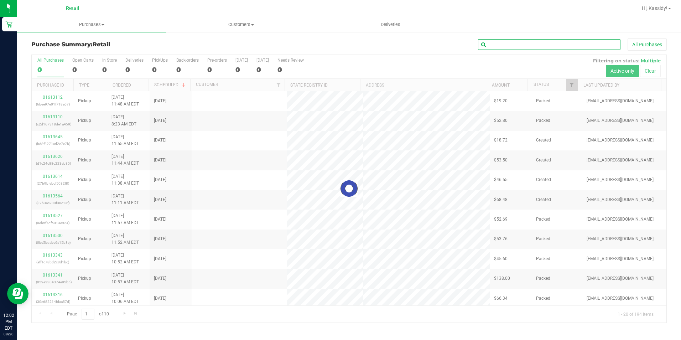
click at [528, 46] on input "text" at bounding box center [549, 44] width 142 height 11
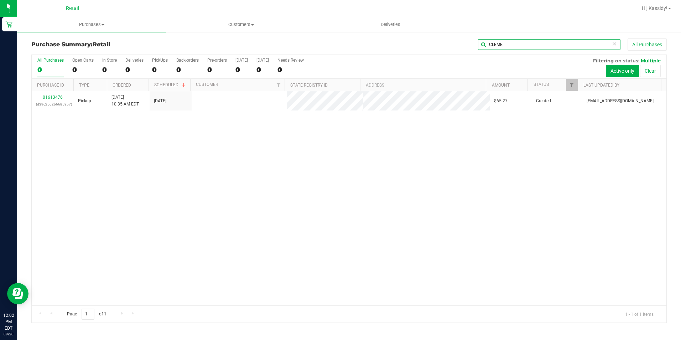
type input "CLEME"
click at [48, 98] on link "01613476" at bounding box center [53, 97] width 20 height 5
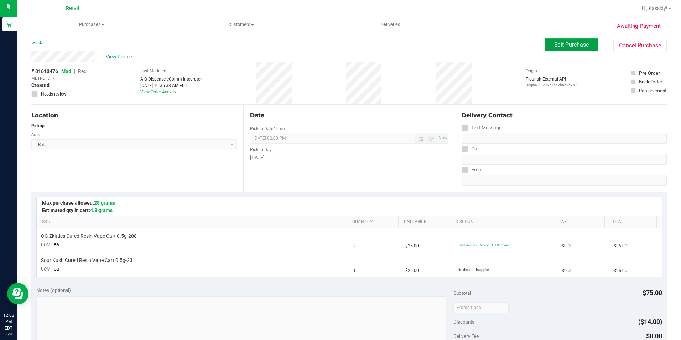
click at [561, 46] on span "Edit Purchase" at bounding box center [571, 44] width 35 height 7
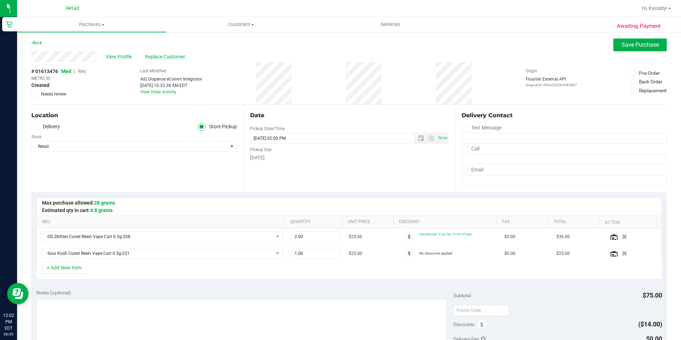
click at [84, 72] on span "Rec" at bounding box center [82, 71] width 8 height 6
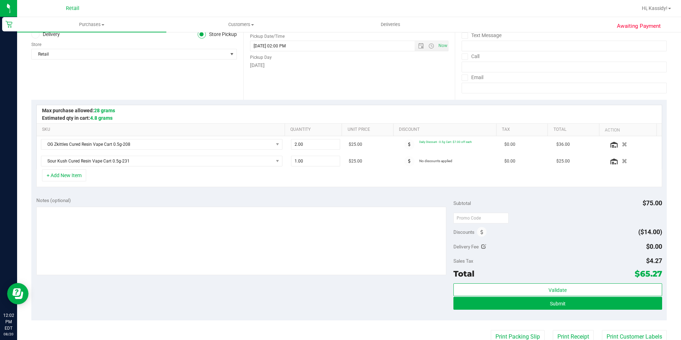
scroll to position [142, 0]
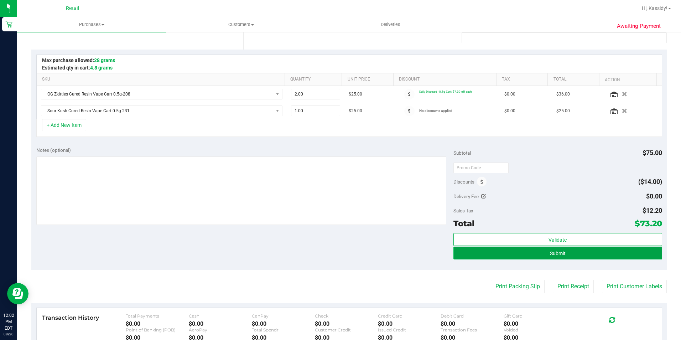
click at [550, 254] on span "Submit" at bounding box center [558, 253] width 16 height 6
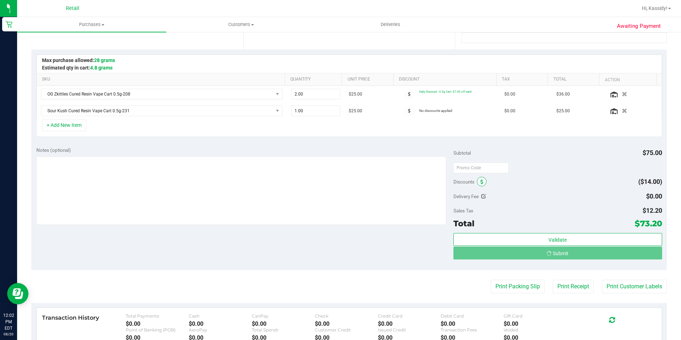
scroll to position [0, 0]
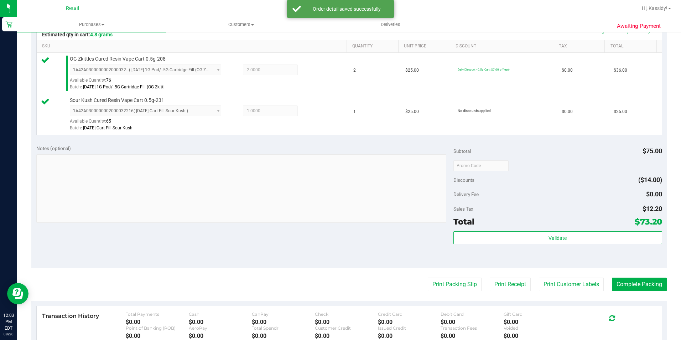
scroll to position [178, 0]
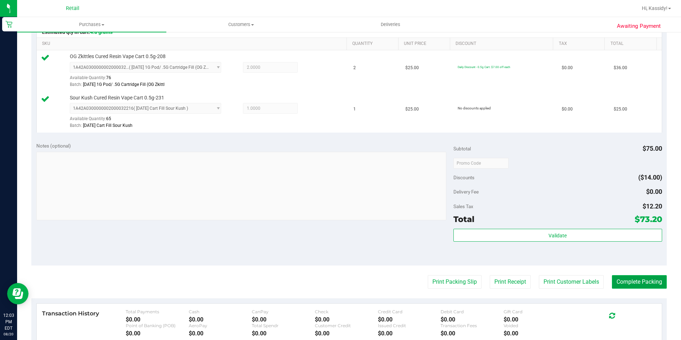
click at [628, 280] on button "Complete Packing" at bounding box center [639, 282] width 55 height 14
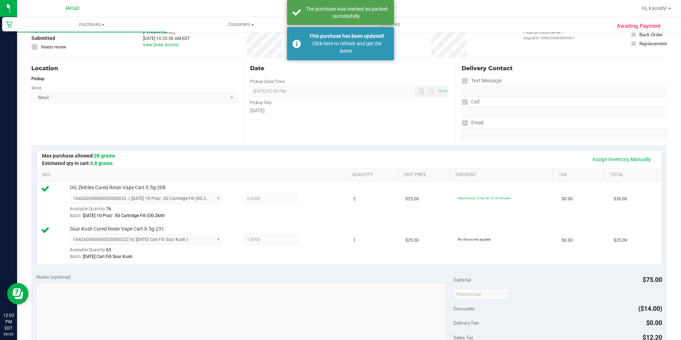
scroll to position [0, 0]
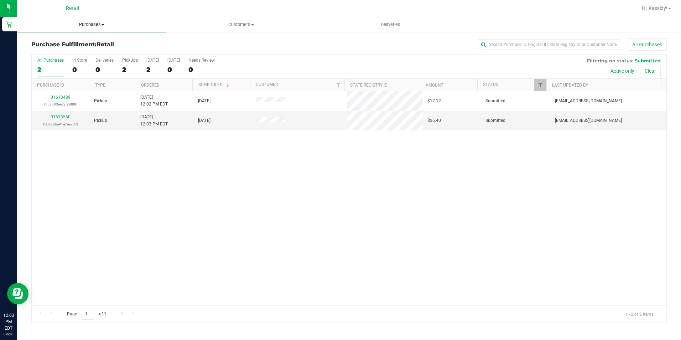
click at [95, 24] on span "Purchases" at bounding box center [91, 24] width 149 height 6
click at [85, 43] on span "Summary of purchases" at bounding box center [53, 43] width 73 height 6
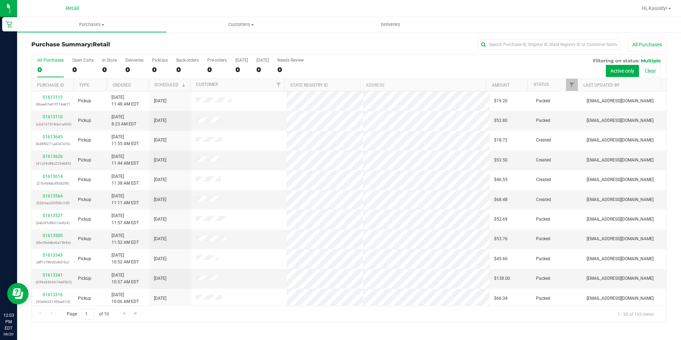
click at [538, 37] on div "Purchase Summary: Retail All Purchases All Purchases 0 Open Carts 0 In Store 0 …" at bounding box center [349, 180] width 664 height 298
click at [533, 47] on input "text" at bounding box center [549, 44] width 142 height 11
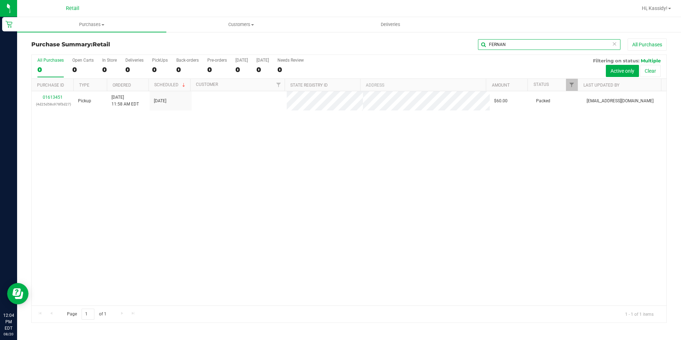
type input "FERNAN"
click at [53, 96] on link "01613451" at bounding box center [53, 97] width 20 height 5
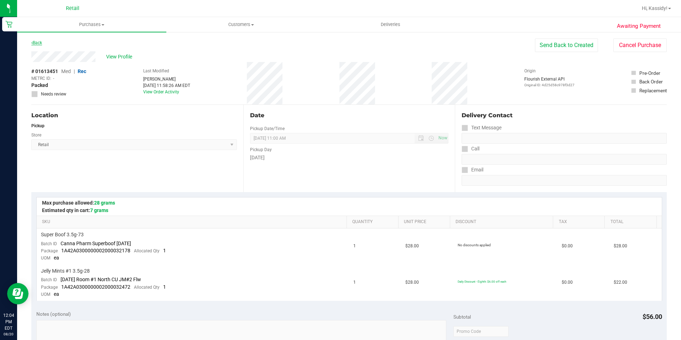
click at [39, 43] on link "Back" at bounding box center [36, 42] width 11 height 5
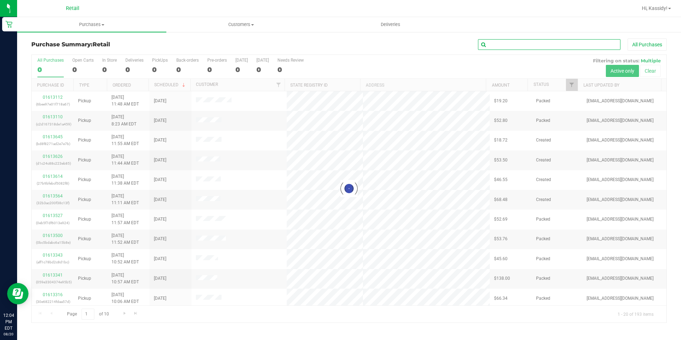
click at [493, 44] on input "text" at bounding box center [549, 44] width 142 height 11
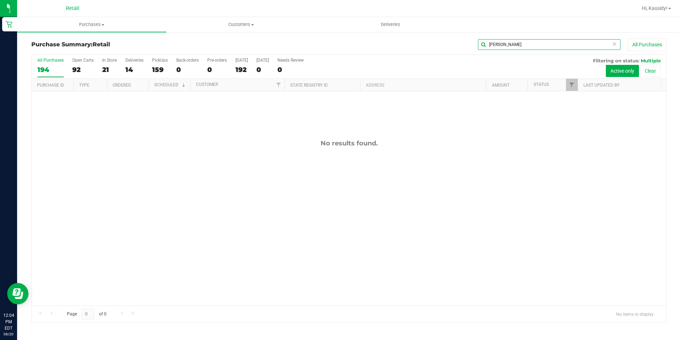
drag, startPoint x: 470, startPoint y: 48, endPoint x: 332, endPoint y: 50, distance: 138.2
click at [341, 59] on div "Purchase Summary: Retail [PERSON_NAME] All Purchases All Purchases 194 Open Car…" at bounding box center [348, 180] width 635 height 284
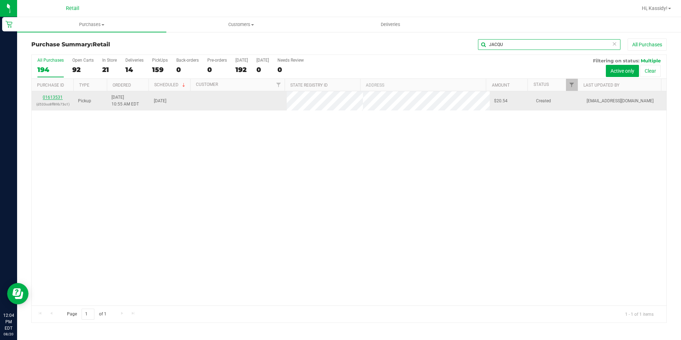
type input "JACQU"
click at [60, 98] on link "01613531" at bounding box center [53, 97] width 20 height 5
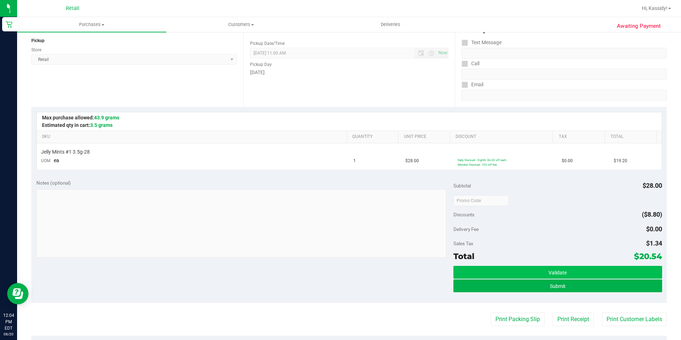
scroll to position [107, 0]
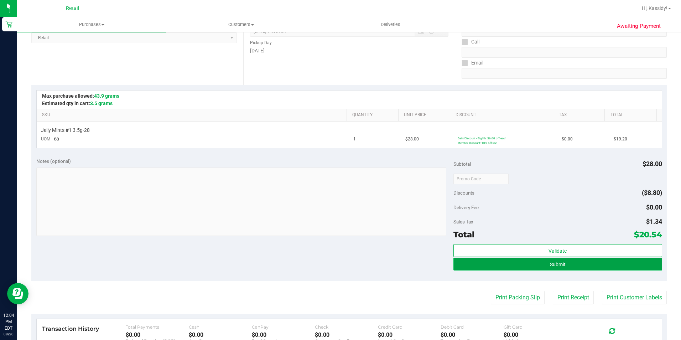
click at [567, 269] on button "Submit" at bounding box center [557, 263] width 209 height 13
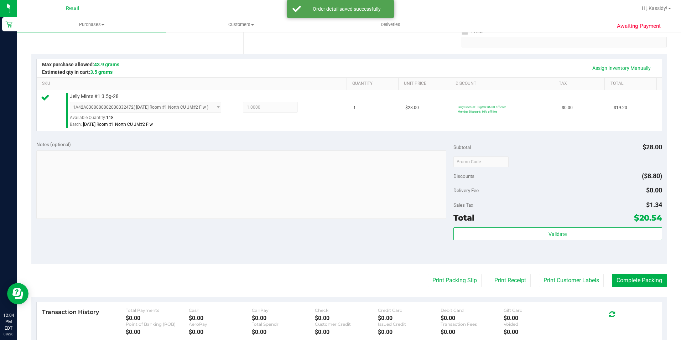
scroll to position [142, 0]
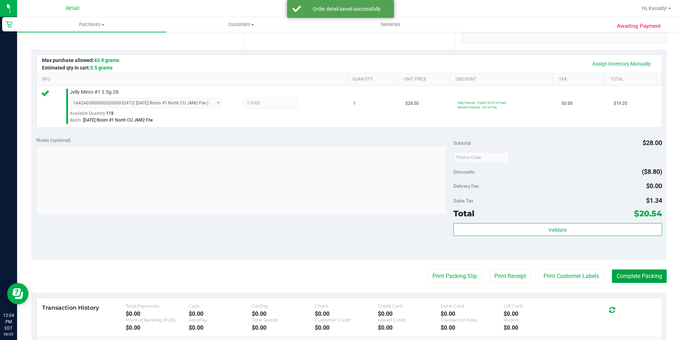
click at [618, 279] on button "Complete Packing" at bounding box center [639, 276] width 55 height 14
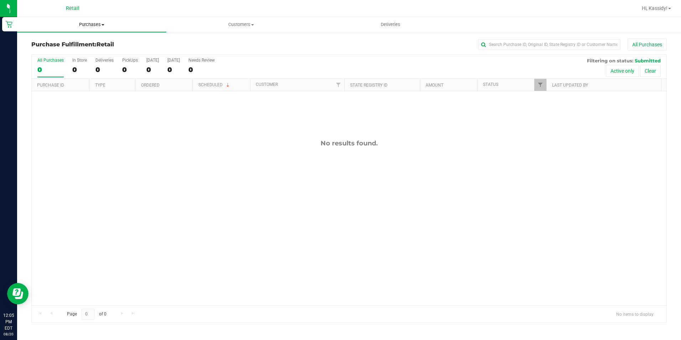
click at [85, 28] on uib-tab-heading "Purchases Summary of purchases Fulfillment All purchases" at bounding box center [91, 24] width 149 height 15
click at [82, 40] on span "Summary of purchases" at bounding box center [53, 43] width 73 height 6
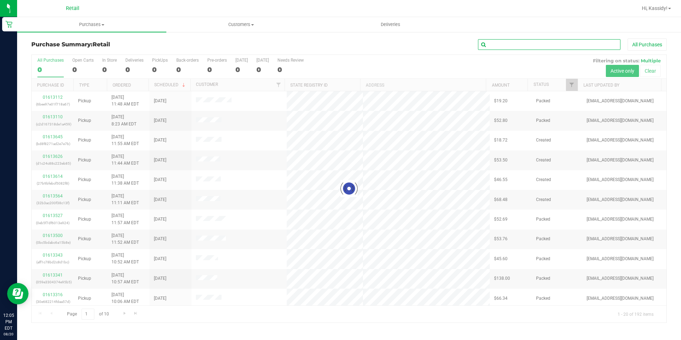
click at [490, 45] on input "text" at bounding box center [549, 44] width 142 height 11
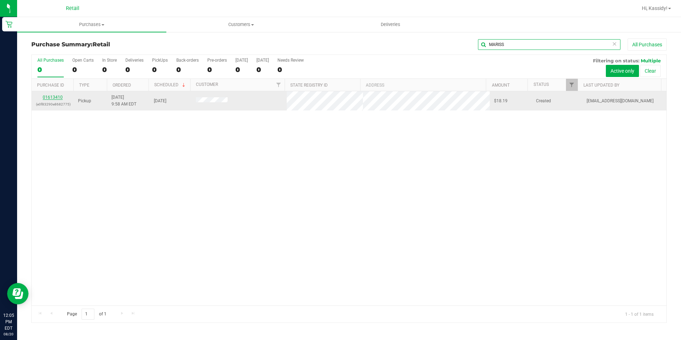
type input "MARISS"
click at [51, 96] on link "01613410" at bounding box center [53, 97] width 20 height 5
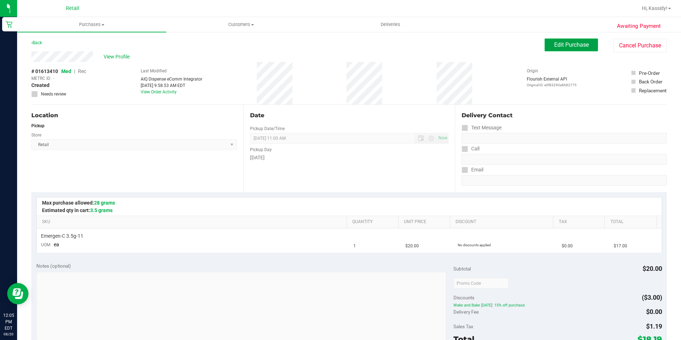
click at [567, 43] on span "Edit Purchase" at bounding box center [571, 44] width 35 height 7
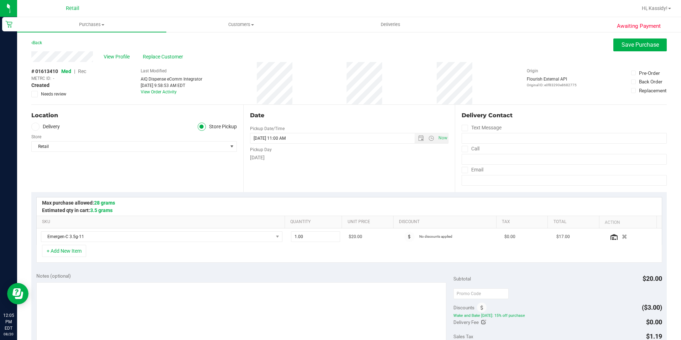
click at [71, 72] on span "Med" at bounding box center [66, 71] width 10 height 6
click at [82, 72] on span "Rec" at bounding box center [82, 71] width 8 height 6
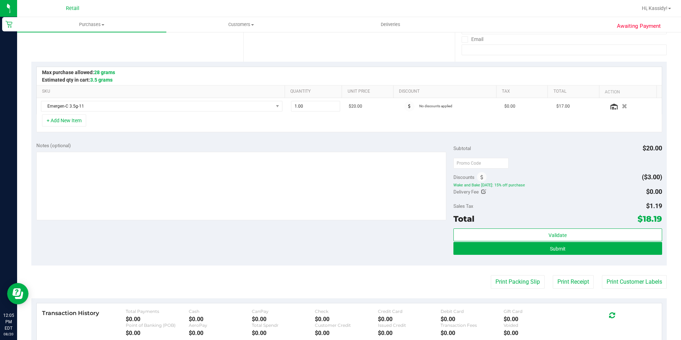
scroll to position [142, 0]
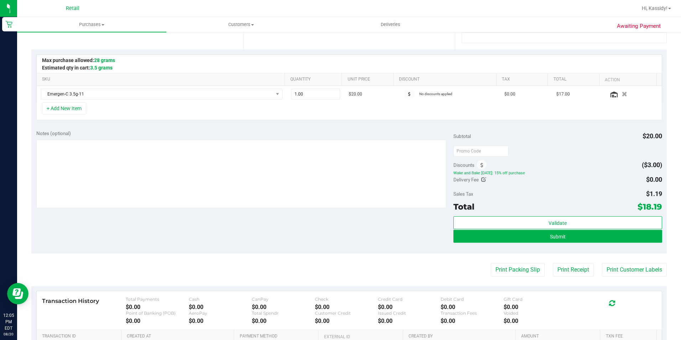
click at [483, 167] on div "Discounts" at bounding box center [469, 164] width 33 height 13
click at [480, 163] on icon at bounding box center [481, 165] width 3 height 5
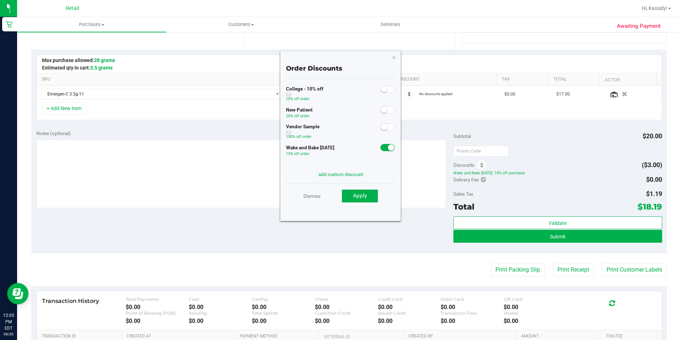
click at [388, 145] on small at bounding box center [391, 147] width 6 height 6
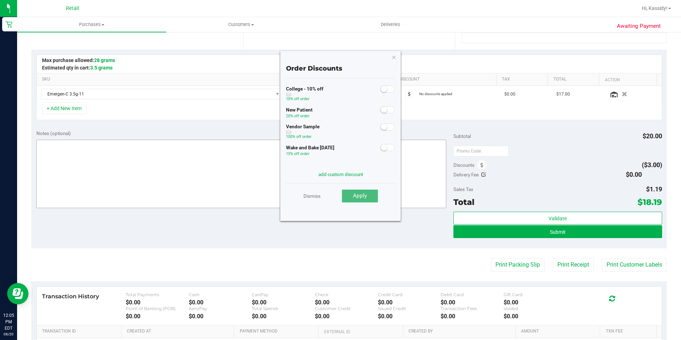
click at [366, 194] on span "Apply" at bounding box center [360, 195] width 14 height 6
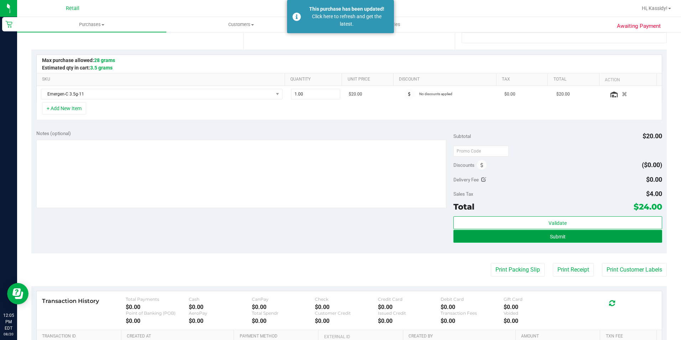
click at [491, 234] on button "Submit" at bounding box center [557, 236] width 209 height 13
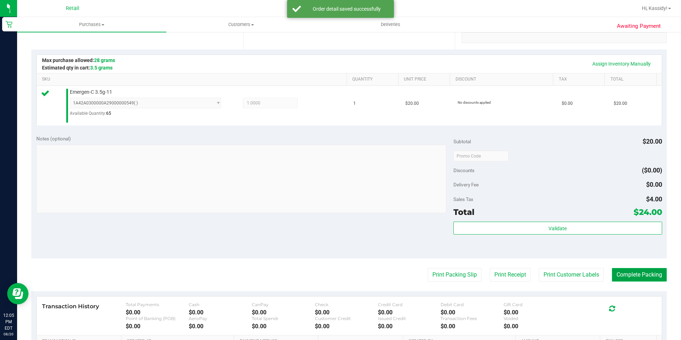
click at [612, 277] on button "Complete Packing" at bounding box center [639, 275] width 55 height 14
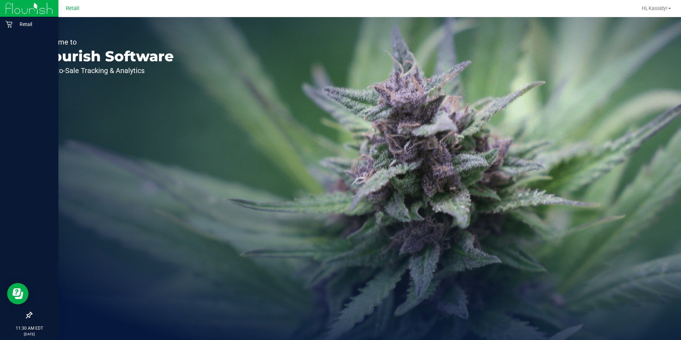
click at [22, 35] on div at bounding box center [29, 170] width 58 height 276
click at [22, 21] on p "Retail" at bounding box center [33, 24] width 43 height 9
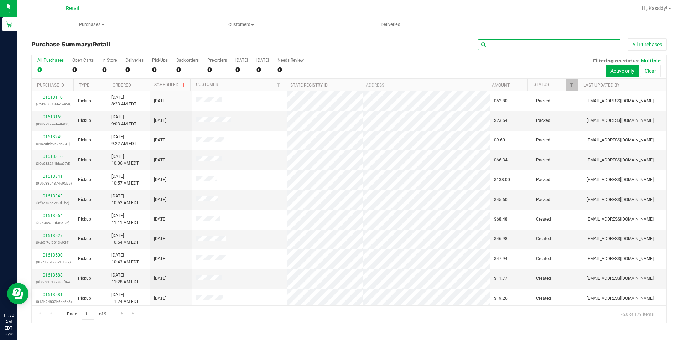
click at [506, 42] on input "text" at bounding box center [549, 44] width 142 height 11
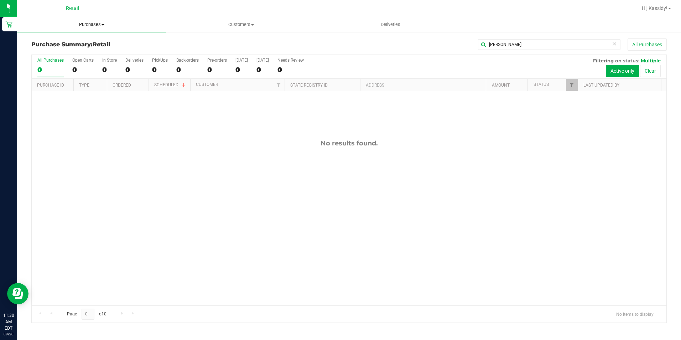
click at [91, 28] on uib-tab-heading "Purchases Summary of purchases Fulfillment All purchases" at bounding box center [91, 24] width 149 height 15
drag, startPoint x: 489, startPoint y: 46, endPoint x: 459, endPoint y: 46, distance: 30.6
click at [459, 46] on div "LAWRENCE All Purchases" at bounding box center [454, 44] width 423 height 12
type input "CROUS"
click at [231, 28] on uib-tab-heading "Customers All customers Add a new customer All physicians" at bounding box center [241, 24] width 149 height 14
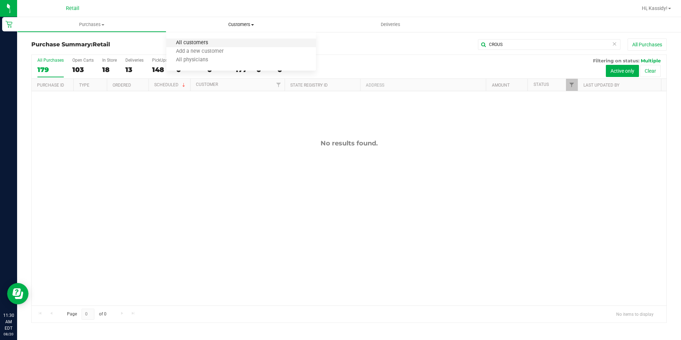
click at [204, 42] on span "All customers" at bounding box center [191, 43] width 51 height 6
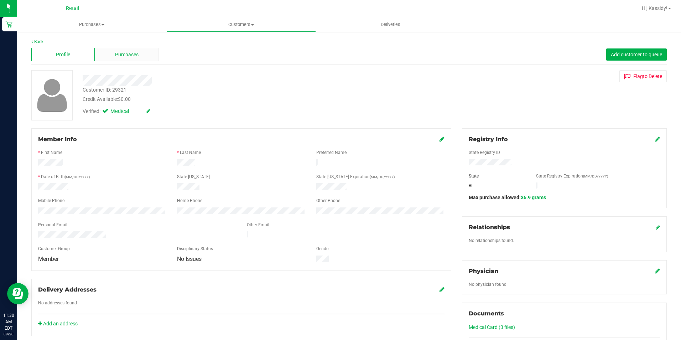
click at [115, 53] on span "Purchases" at bounding box center [127, 54] width 24 height 7
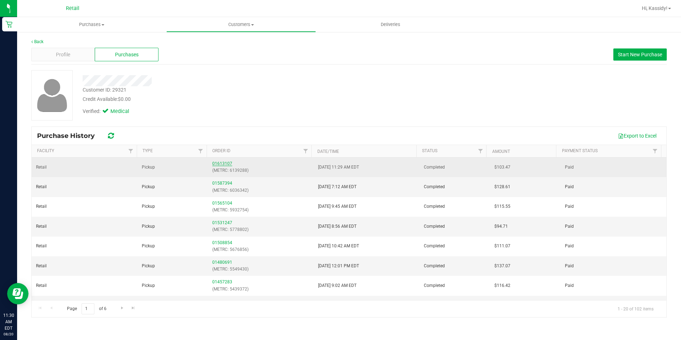
click at [226, 165] on link "01613107" at bounding box center [222, 163] width 20 height 5
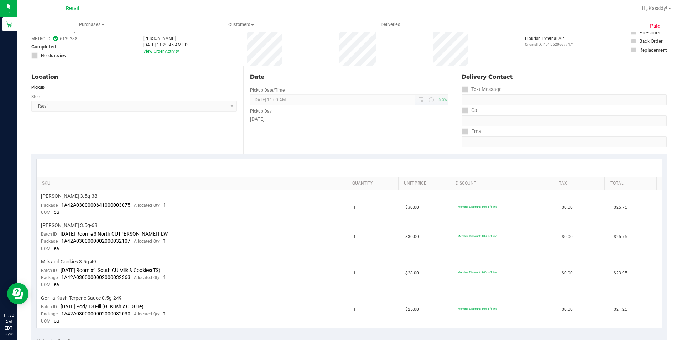
scroll to position [71, 0]
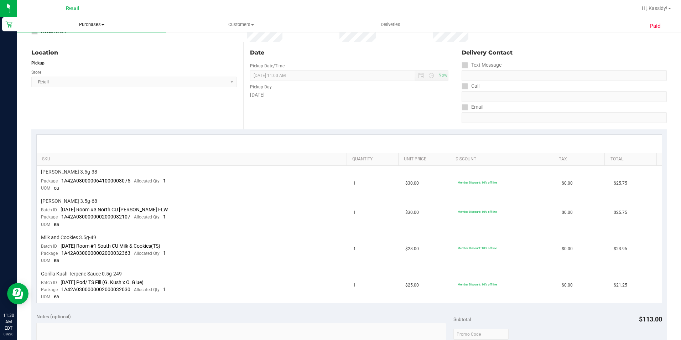
click at [90, 27] on span "Purchases" at bounding box center [91, 24] width 149 height 6
click at [77, 41] on span "Summary of purchases" at bounding box center [53, 43] width 73 height 6
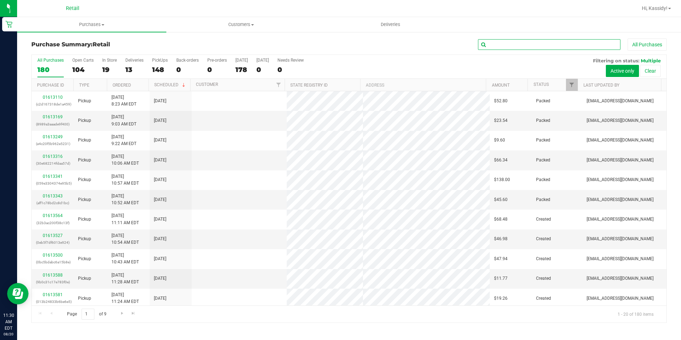
click at [513, 45] on input "text" at bounding box center [549, 44] width 142 height 11
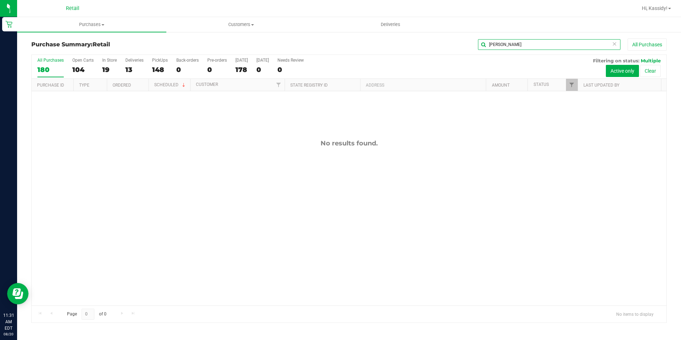
click at [498, 45] on input "LAWRENCE CROUSE" at bounding box center [549, 44] width 142 height 11
click at [510, 43] on input "LAWRENCE CROUSE" at bounding box center [549, 44] width 142 height 11
drag, startPoint x: 497, startPoint y: 43, endPoint x: 474, endPoint y: 46, distance: 23.3
click at [481, 46] on input "LAW CROUSE" at bounding box center [549, 44] width 142 height 11
click at [531, 42] on input "CROUSE" at bounding box center [549, 44] width 142 height 11
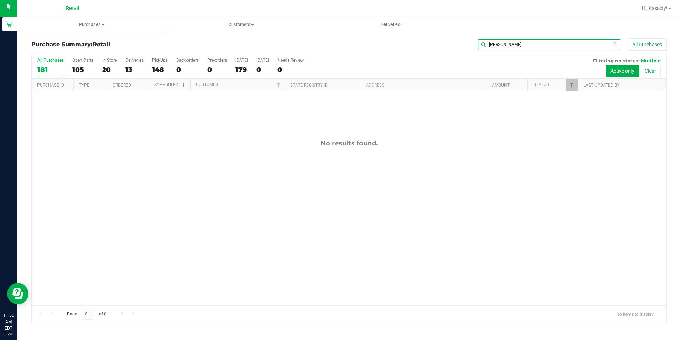
click at [531, 42] on input "CROUSE" at bounding box center [549, 44] width 142 height 11
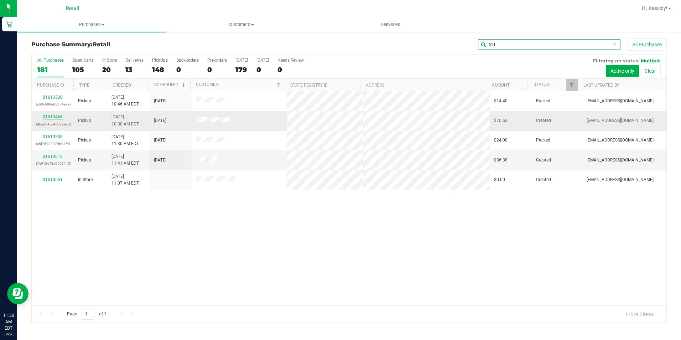
type input "STI"
click at [50, 115] on link "01613466" at bounding box center [53, 116] width 20 height 5
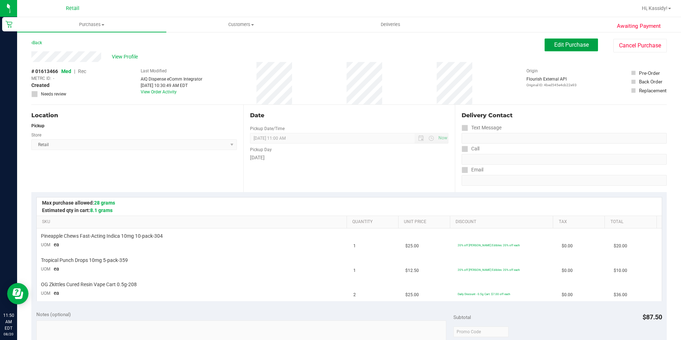
click at [554, 41] on button "Edit Purchase" at bounding box center [571, 44] width 53 height 13
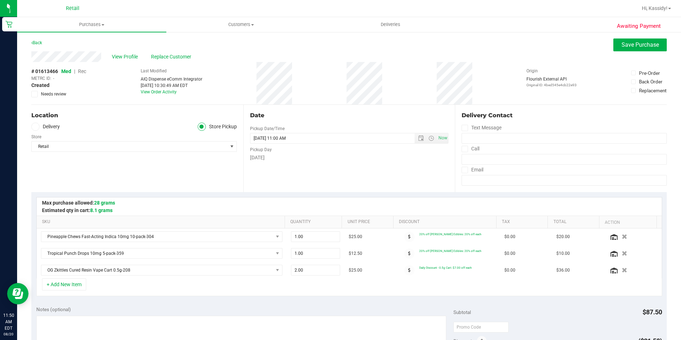
click at [84, 71] on span "Rec" at bounding box center [82, 71] width 8 height 6
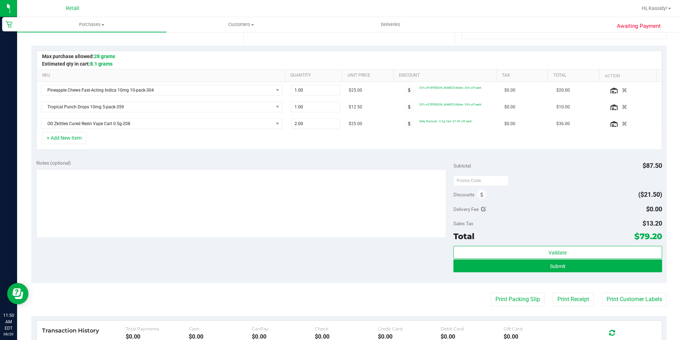
scroll to position [178, 0]
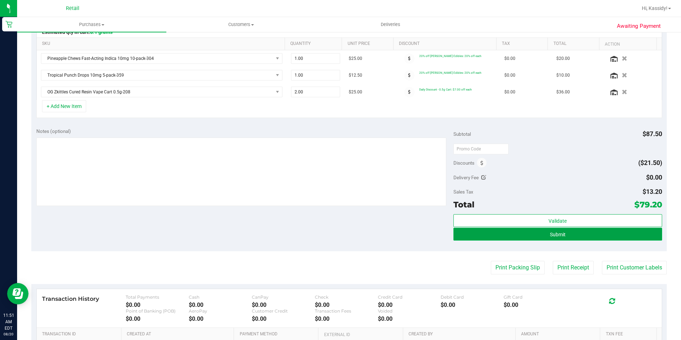
click at [536, 232] on button "Submit" at bounding box center [557, 234] width 209 height 13
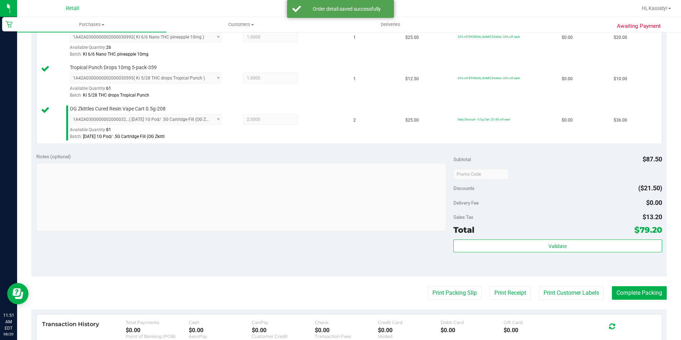
scroll to position [214, 0]
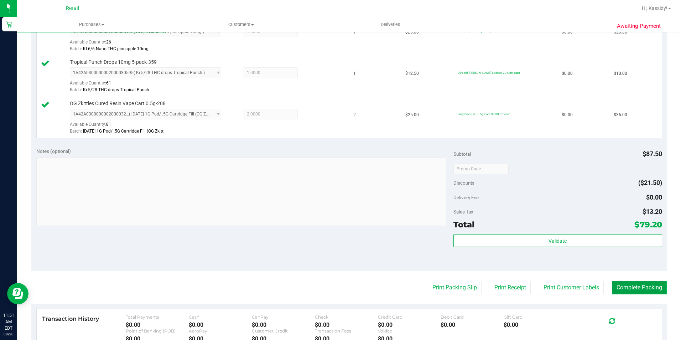
click at [643, 286] on button "Complete Packing" at bounding box center [639, 288] width 55 height 14
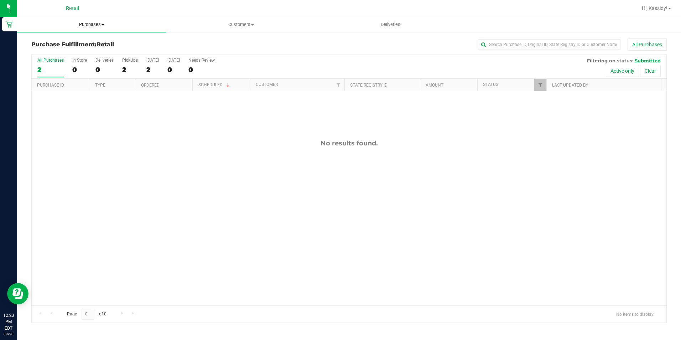
click at [83, 20] on uib-tab-heading "Purchases Summary of purchases Fulfillment All purchases" at bounding box center [91, 24] width 149 height 15
click at [80, 53] on li "Fulfillment" at bounding box center [91, 51] width 149 height 9
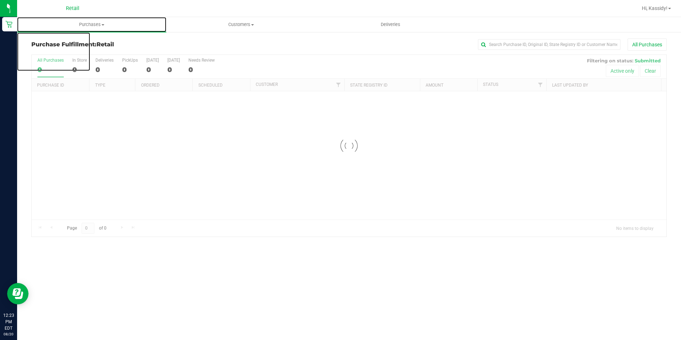
click at [83, 25] on span "Purchases" at bounding box center [91, 24] width 149 height 6
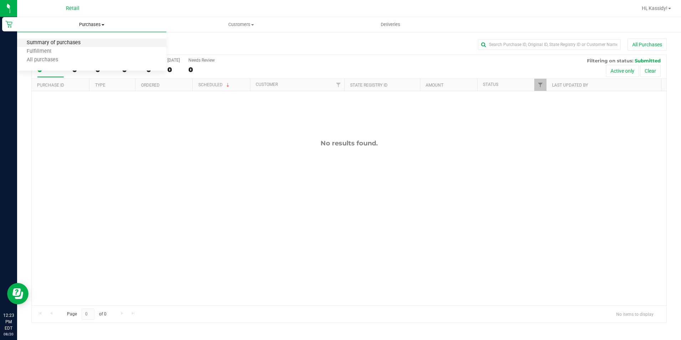
click at [85, 41] on span "Summary of purchases" at bounding box center [53, 43] width 73 height 6
